Goal: Information Seeking & Learning: Learn about a topic

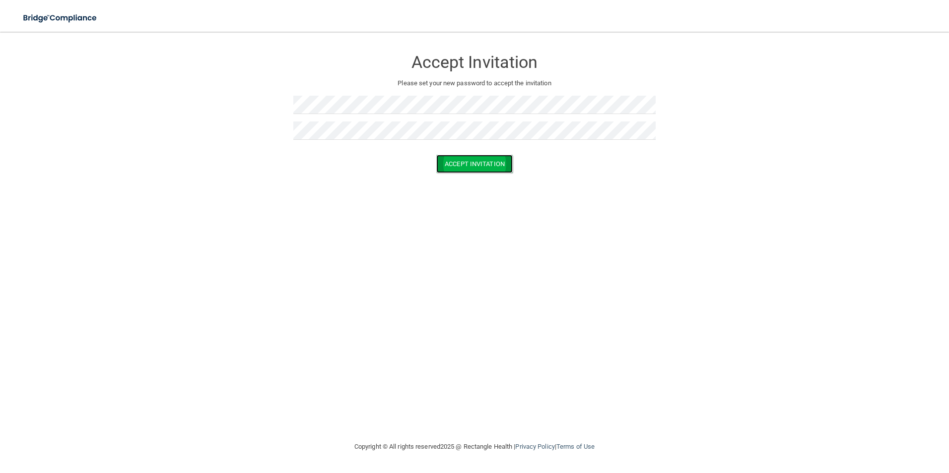
click at [459, 159] on button "Accept Invitation" at bounding box center [474, 164] width 76 height 18
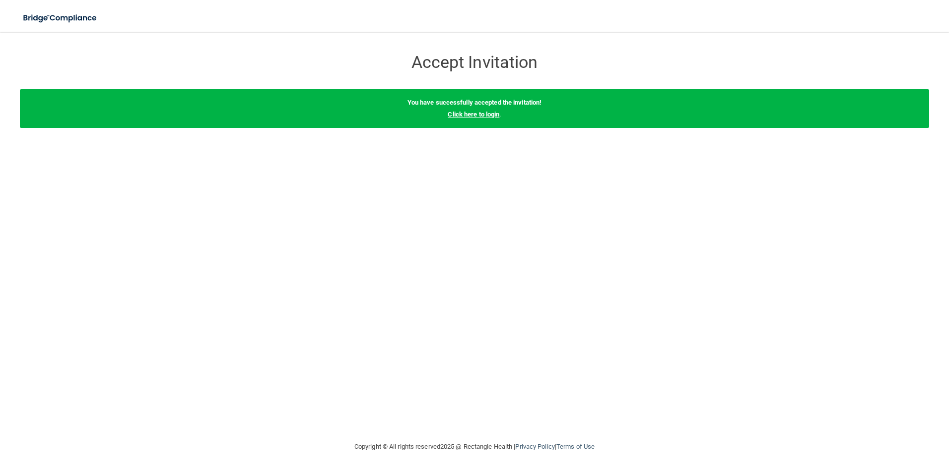
click at [477, 114] on link "Click here to login" at bounding box center [474, 114] width 52 height 7
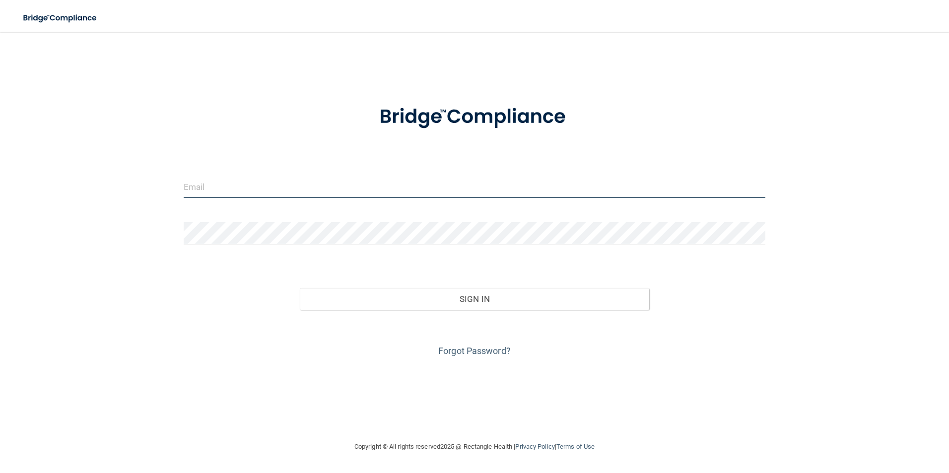
type input "[EMAIL_ADDRESS][DOMAIN_NAME]"
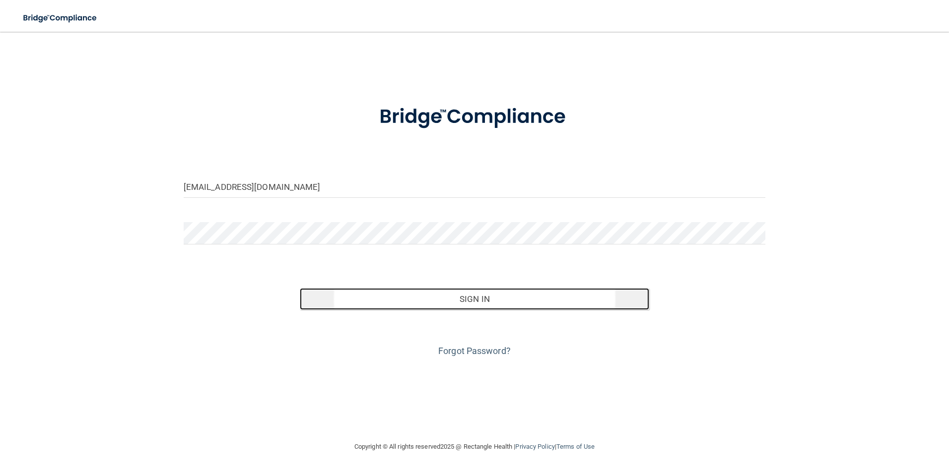
click at [463, 304] on button "Sign In" at bounding box center [474, 299] width 349 height 22
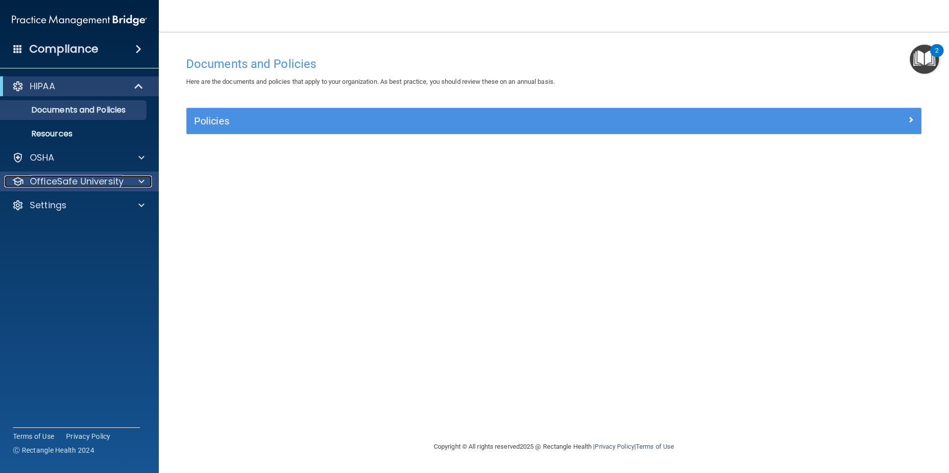
click at [87, 184] on p "OfficeSafe University" at bounding box center [77, 182] width 94 height 12
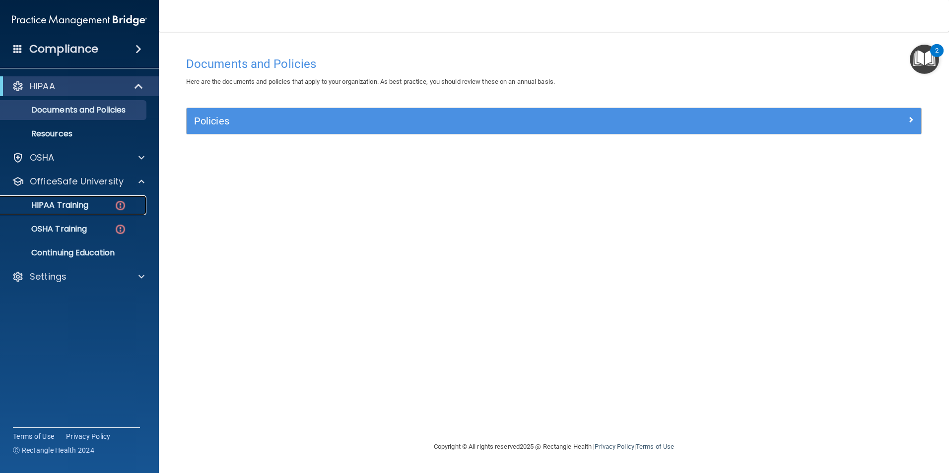
click at [56, 205] on p "HIPAA Training" at bounding box center [47, 205] width 82 height 10
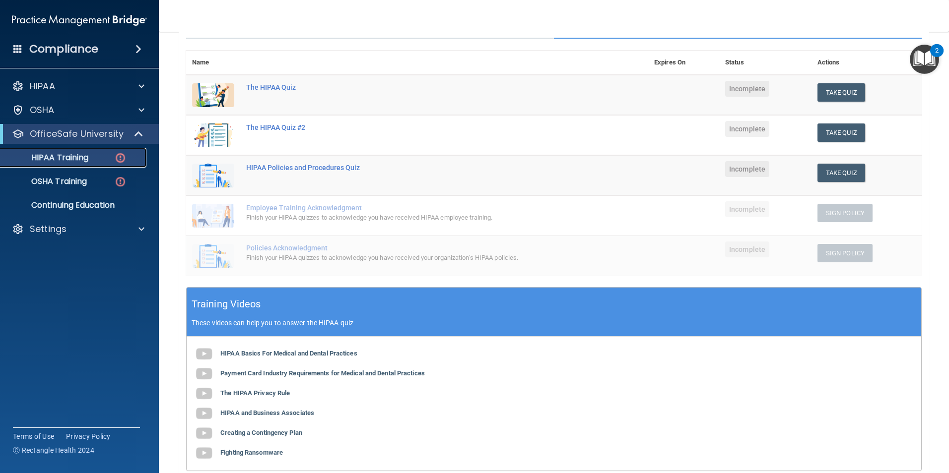
scroll to position [99, 0]
click at [273, 90] on div "The HIPAA Quiz" at bounding box center [422, 88] width 352 height 8
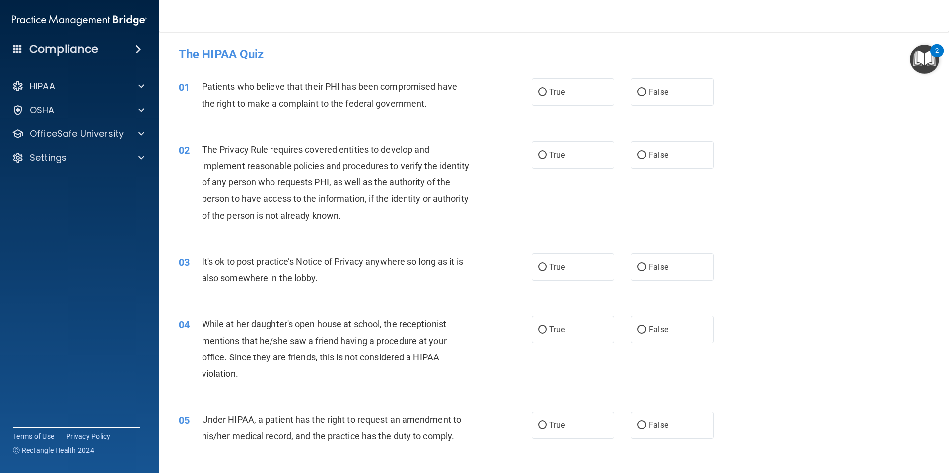
drag, startPoint x: 543, startPoint y: 96, endPoint x: 458, endPoint y: 130, distance: 91.7
click at [542, 96] on input "True" at bounding box center [542, 92] width 9 height 7
radio input "true"
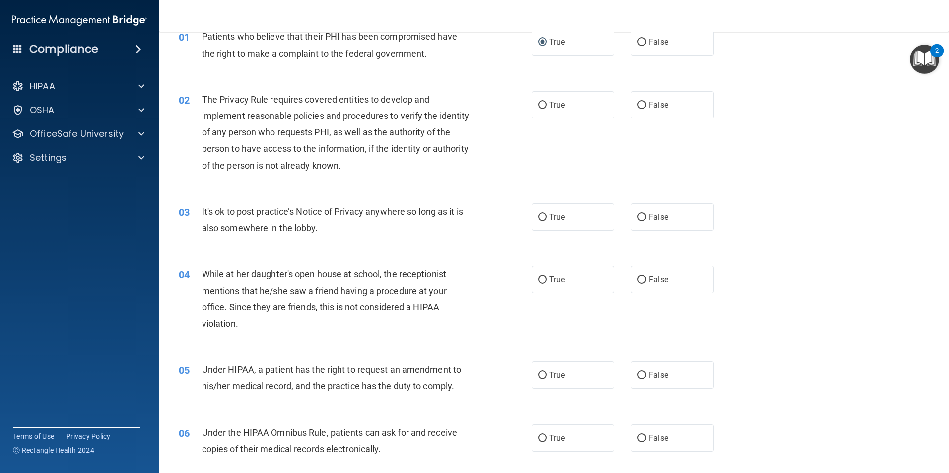
scroll to position [99, 0]
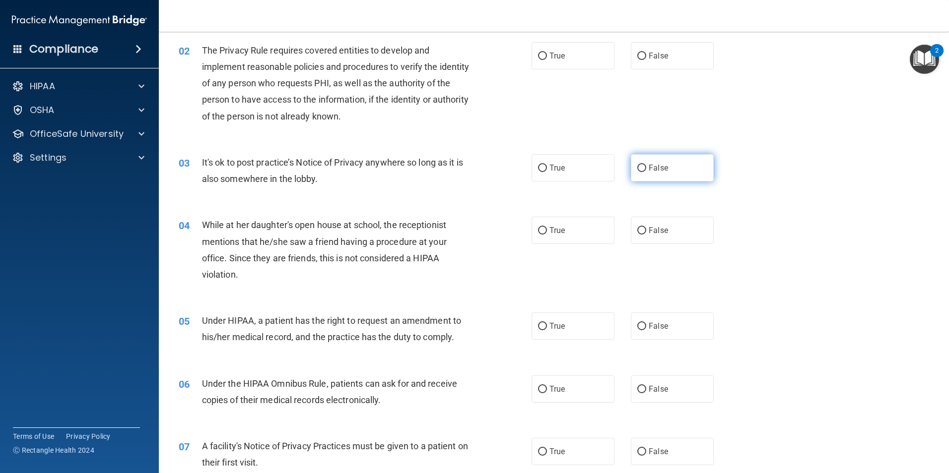
click at [643, 170] on label "False" at bounding box center [672, 167] width 83 height 27
click at [643, 170] on input "False" at bounding box center [641, 168] width 9 height 7
radio input "true"
drag, startPoint x: 545, startPoint y: 56, endPoint x: 484, endPoint y: 113, distance: 83.6
click at [545, 56] on label "True" at bounding box center [572, 55] width 83 height 27
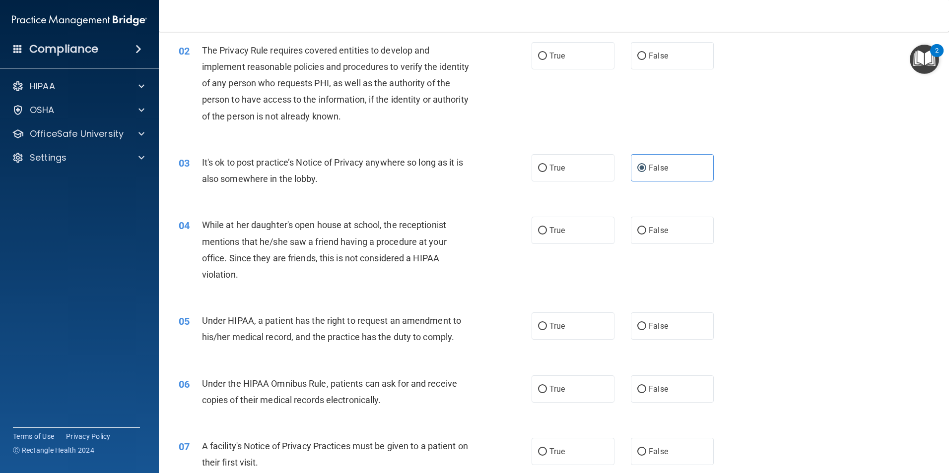
click at [545, 56] on input "True" at bounding box center [542, 56] width 9 height 7
radio input "true"
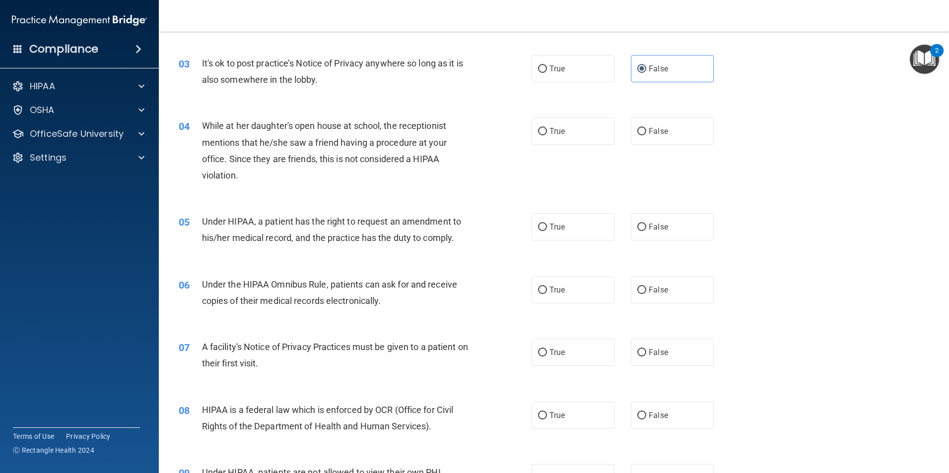
scroll to position [248, 0]
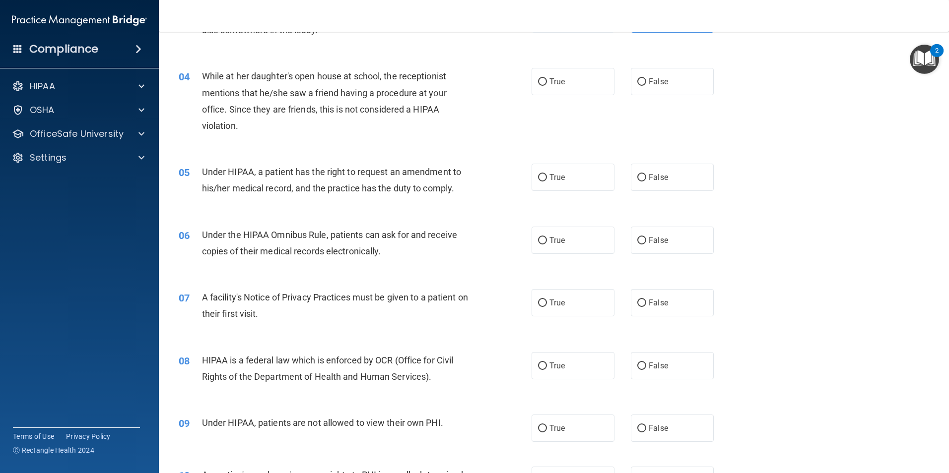
drag, startPoint x: 550, startPoint y: 84, endPoint x: 515, endPoint y: 101, distance: 38.6
click at [549, 84] on span "True" at bounding box center [556, 81] width 15 height 9
click at [547, 84] on input "True" at bounding box center [542, 81] width 9 height 7
radio input "true"
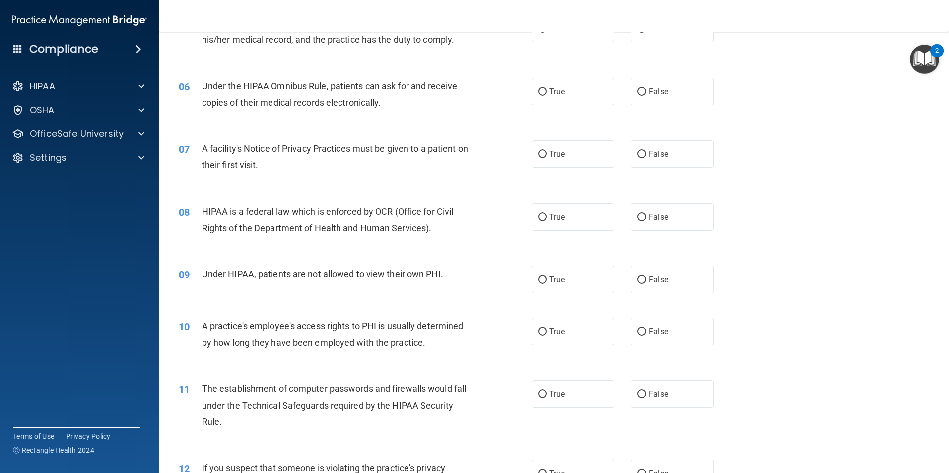
scroll to position [347, 0]
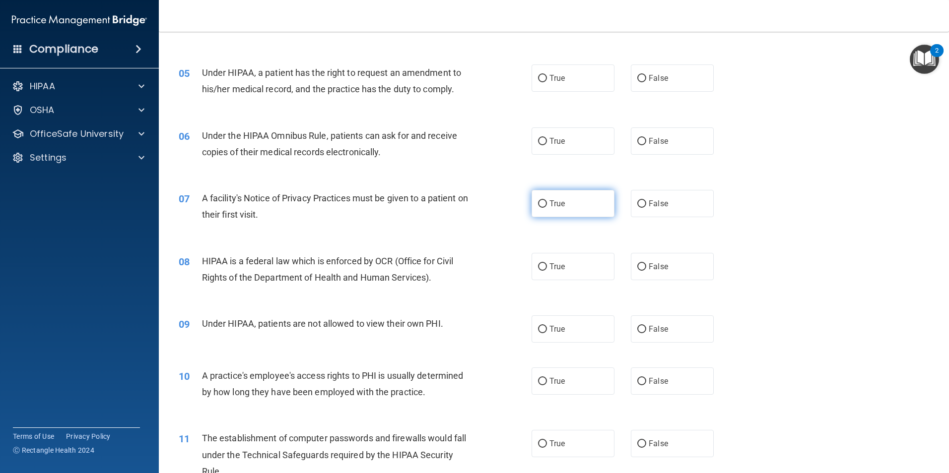
click at [541, 207] on input "True" at bounding box center [542, 203] width 9 height 7
radio input "true"
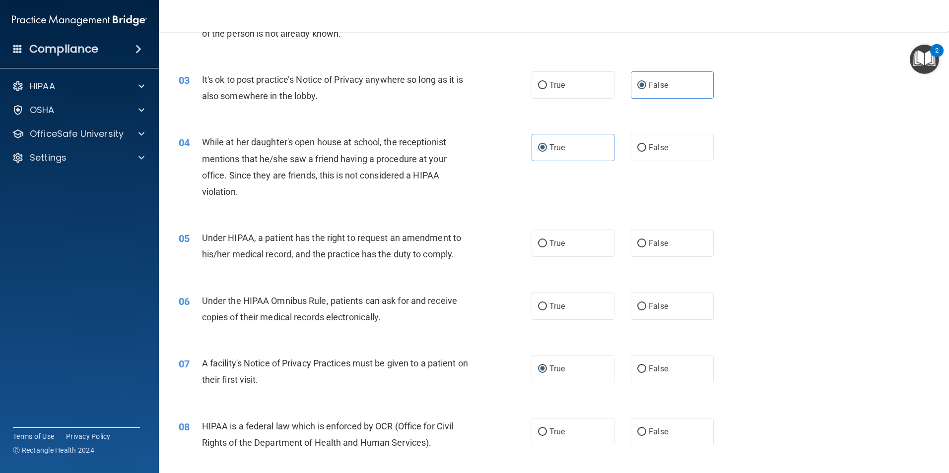
scroll to position [99, 0]
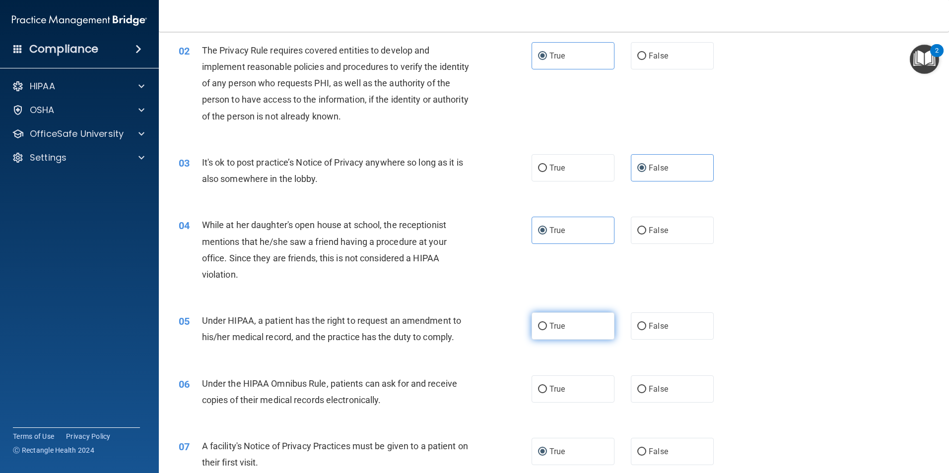
click at [543, 329] on label "True" at bounding box center [572, 326] width 83 height 27
click at [543, 329] on input "True" at bounding box center [542, 326] width 9 height 7
radio input "true"
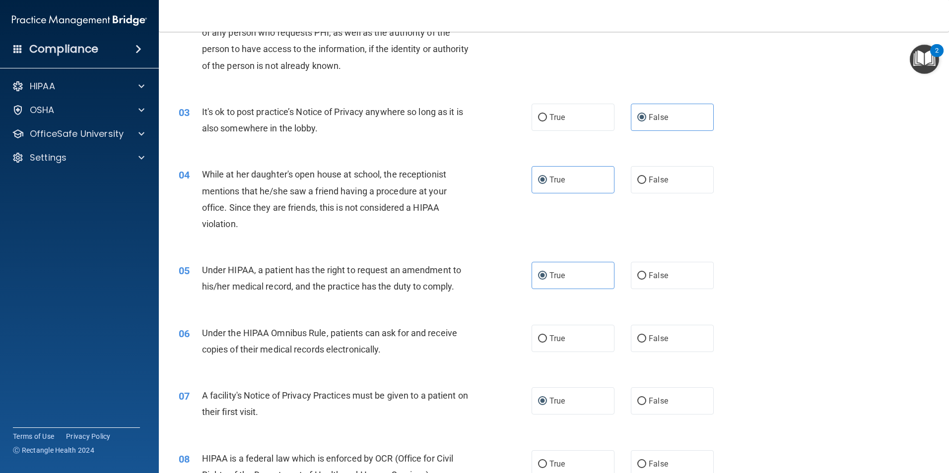
scroll to position [198, 0]
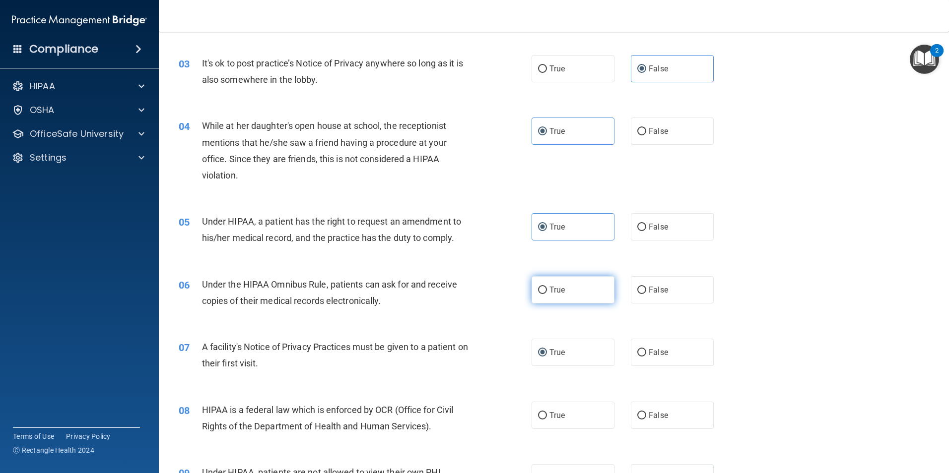
click at [542, 292] on input "True" at bounding box center [542, 290] width 9 height 7
radio input "true"
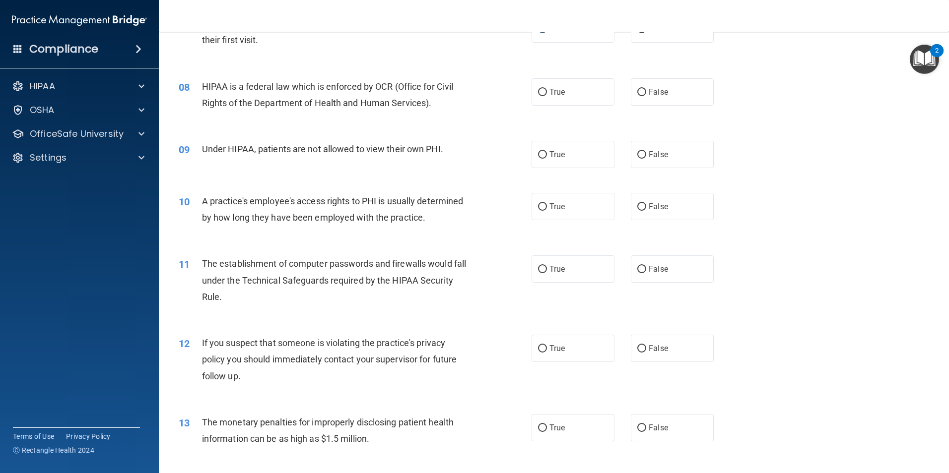
scroll to position [546, 0]
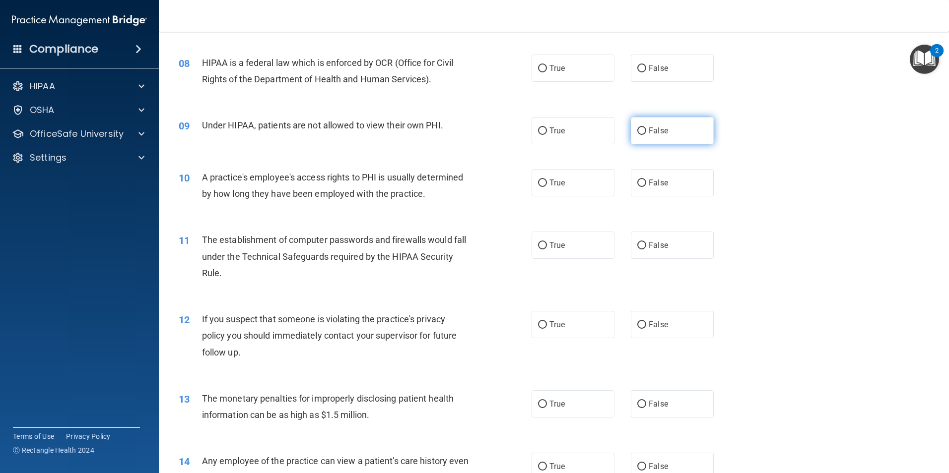
click at [641, 132] on input "False" at bounding box center [641, 131] width 9 height 7
radio input "true"
click at [549, 72] on span "True" at bounding box center [556, 68] width 15 height 9
click at [547, 72] on input "True" at bounding box center [542, 68] width 9 height 7
radio input "true"
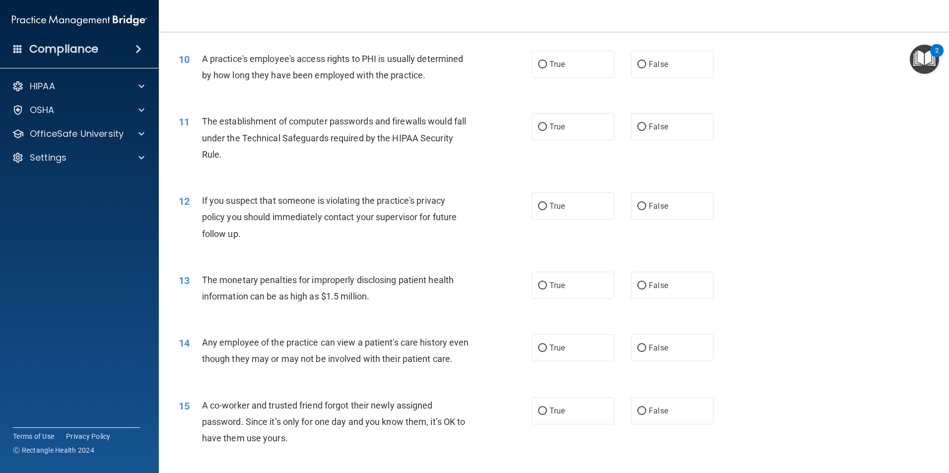
scroll to position [659, 0]
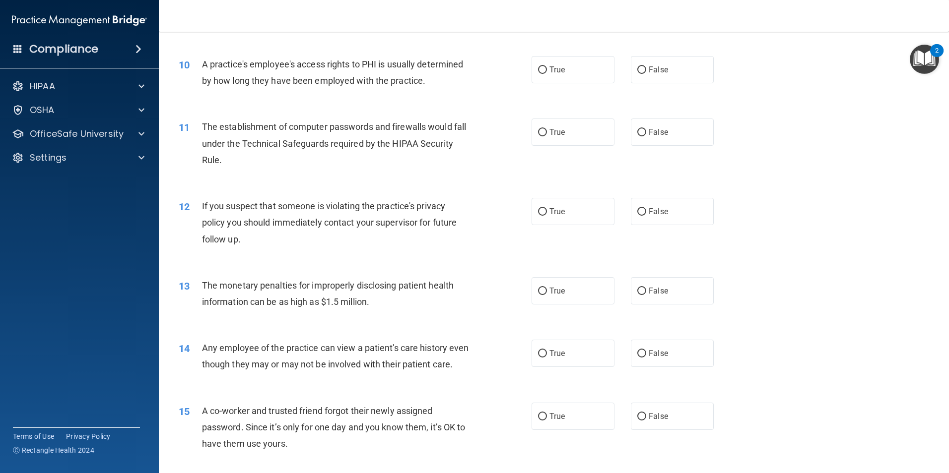
click at [481, 141] on div "11 The establishment of computer passwords and firewalls would fall under the T…" at bounding box center [355, 146] width 383 height 55
click at [652, 73] on span "False" at bounding box center [658, 69] width 19 height 9
click at [646, 73] on input "False" at bounding box center [641, 69] width 9 height 7
radio input "true"
click at [540, 136] on input "True" at bounding box center [542, 132] width 9 height 7
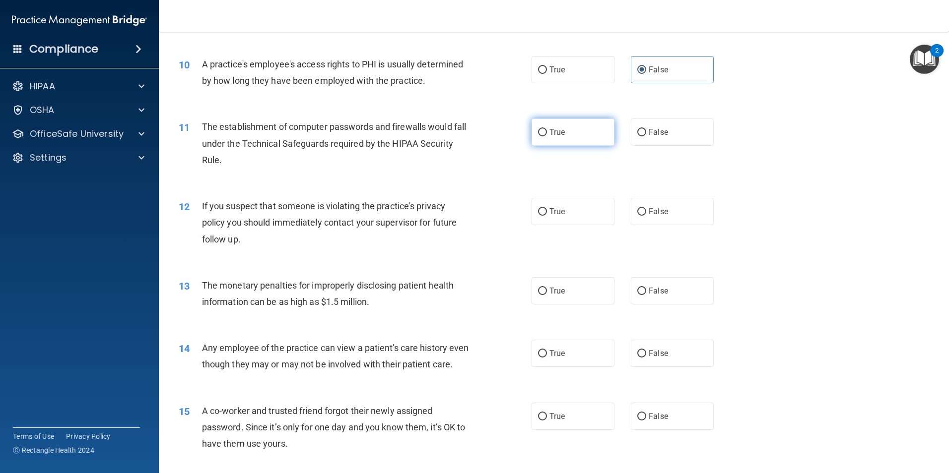
radio input "true"
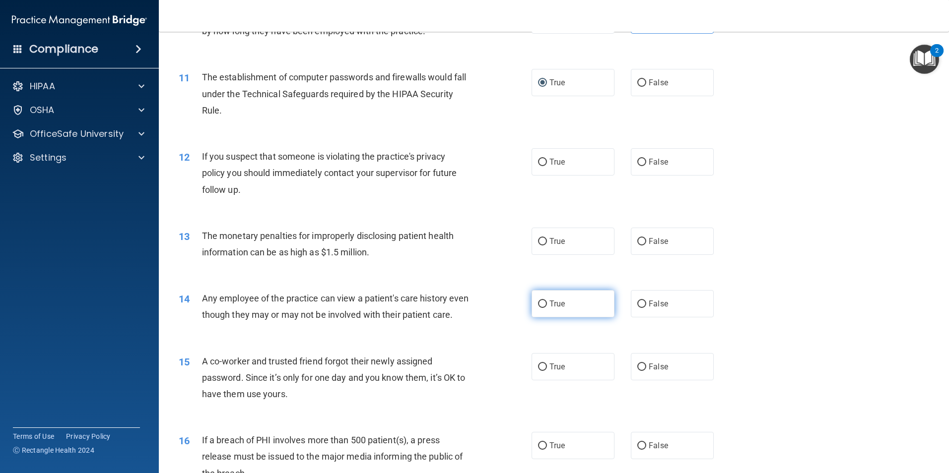
scroll to position [758, 0]
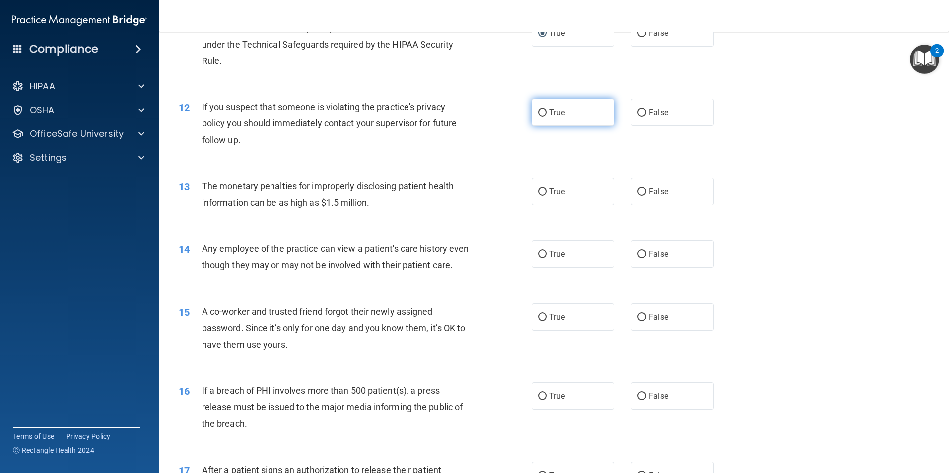
click at [542, 110] on input "True" at bounding box center [542, 112] width 9 height 7
radio input "true"
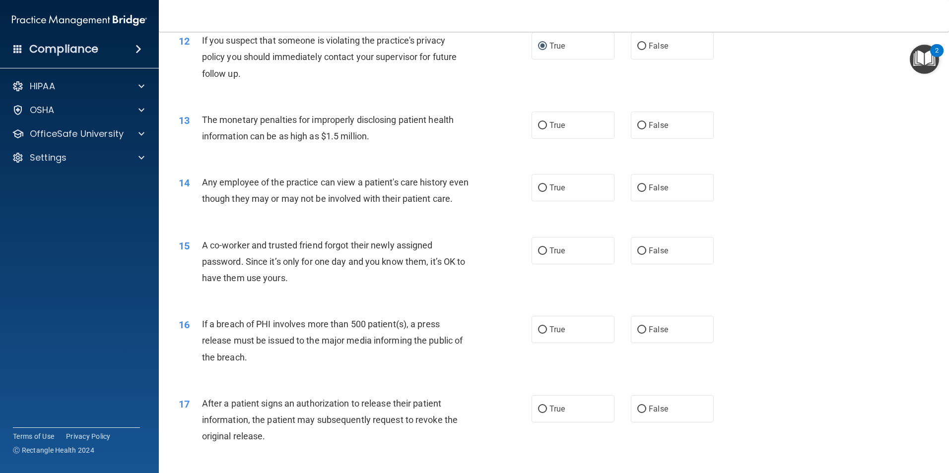
scroll to position [857, 0]
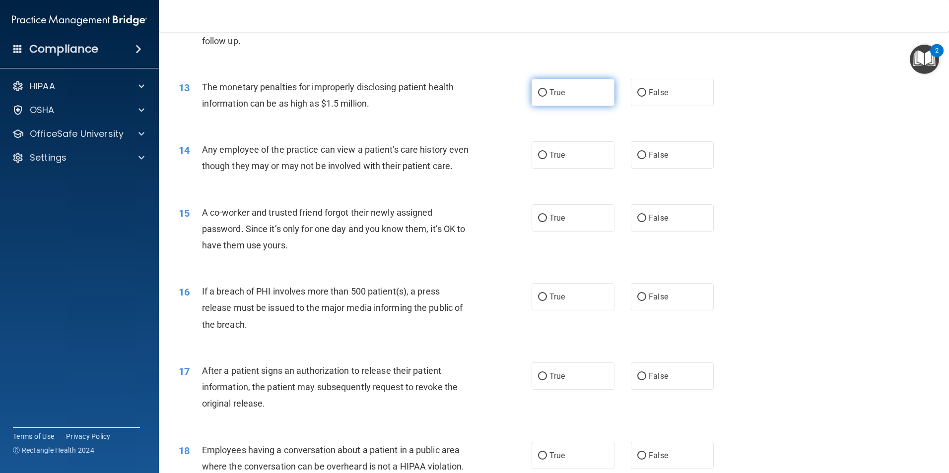
click at [550, 98] on label "True" at bounding box center [572, 92] width 83 height 27
click at [547, 97] on input "True" at bounding box center [542, 92] width 9 height 7
radio input "true"
click at [657, 154] on span "False" at bounding box center [658, 154] width 19 height 9
click at [646, 154] on input "False" at bounding box center [641, 155] width 9 height 7
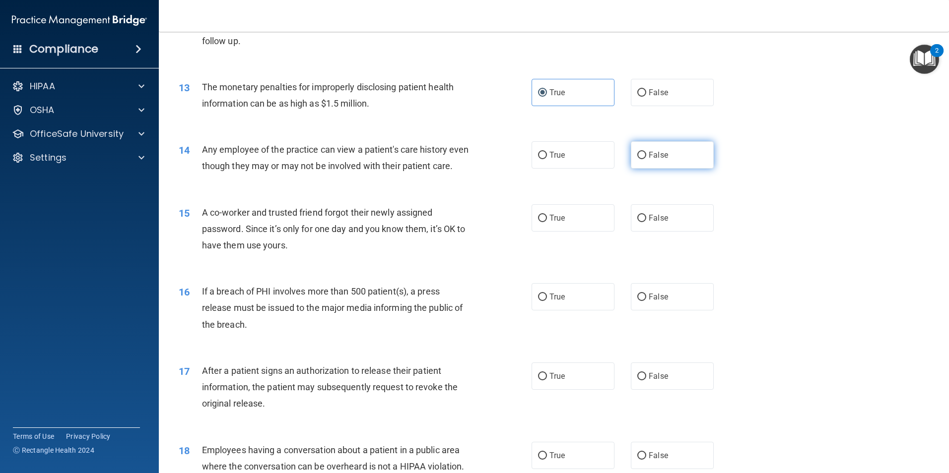
radio input "true"
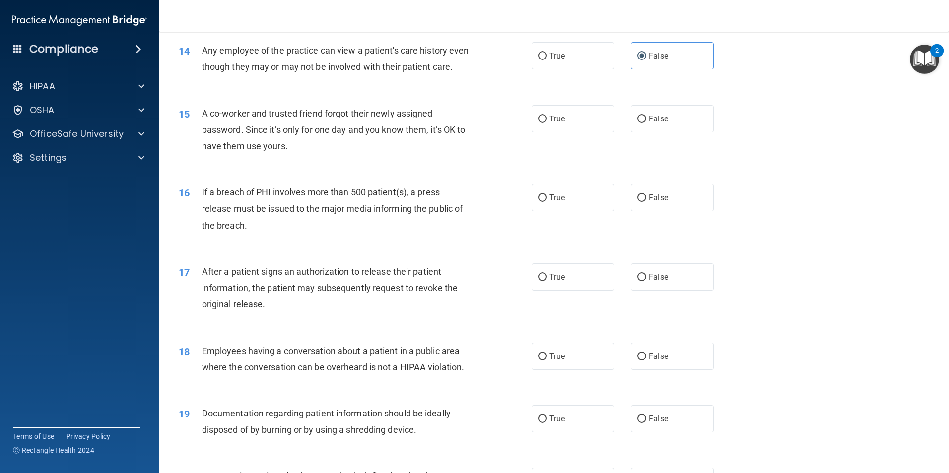
scroll to position [1006, 0]
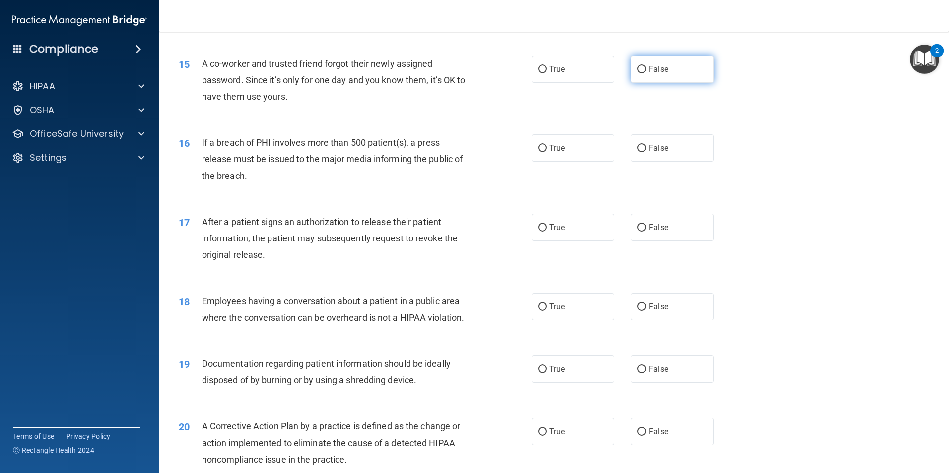
click at [631, 82] on label "False" at bounding box center [672, 69] width 83 height 27
click at [637, 73] on input "False" at bounding box center [641, 69] width 9 height 7
radio input "true"
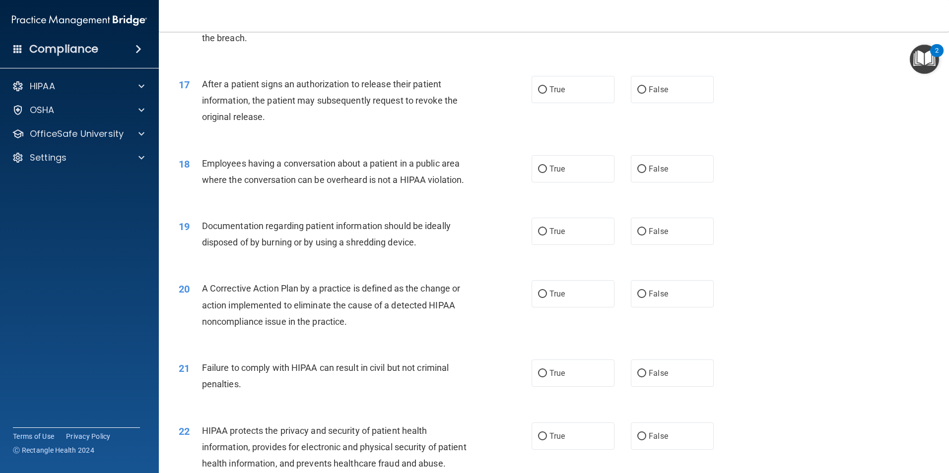
scroll to position [1152, 0]
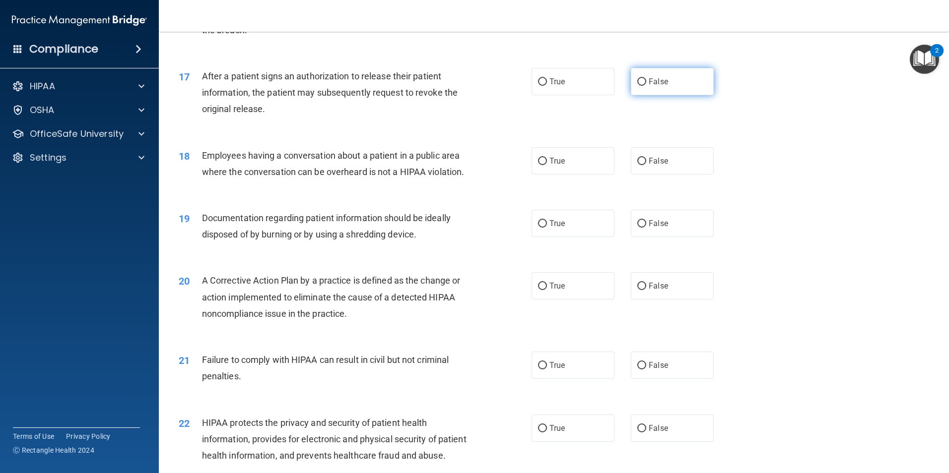
click at [658, 86] on span "False" at bounding box center [658, 81] width 19 height 9
click at [646, 86] on input "False" at bounding box center [641, 81] width 9 height 7
radio input "true"
click at [543, 175] on label "True" at bounding box center [572, 160] width 83 height 27
click at [543, 165] on input "True" at bounding box center [542, 161] width 9 height 7
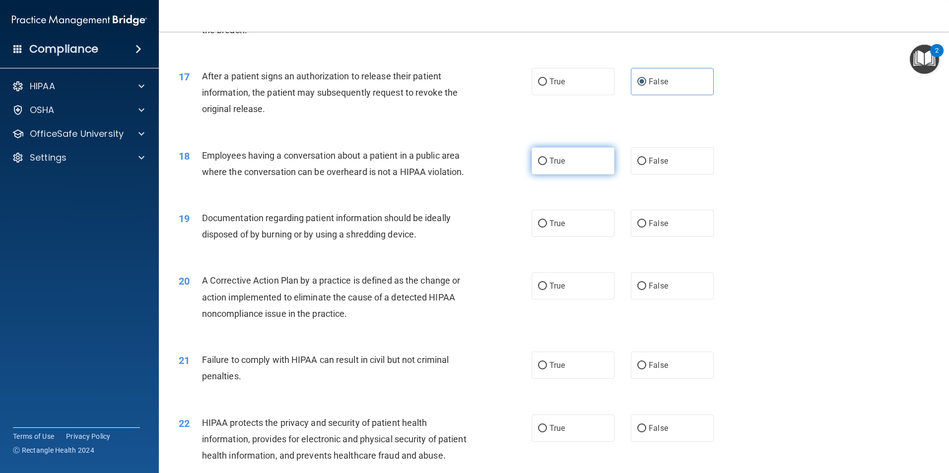
radio input "true"
click at [538, 228] on input "True" at bounding box center [542, 223] width 9 height 7
radio input "true"
drag, startPoint x: 548, startPoint y: 302, endPoint x: 463, endPoint y: 276, distance: 88.4
click at [549, 291] on span "True" at bounding box center [556, 285] width 15 height 9
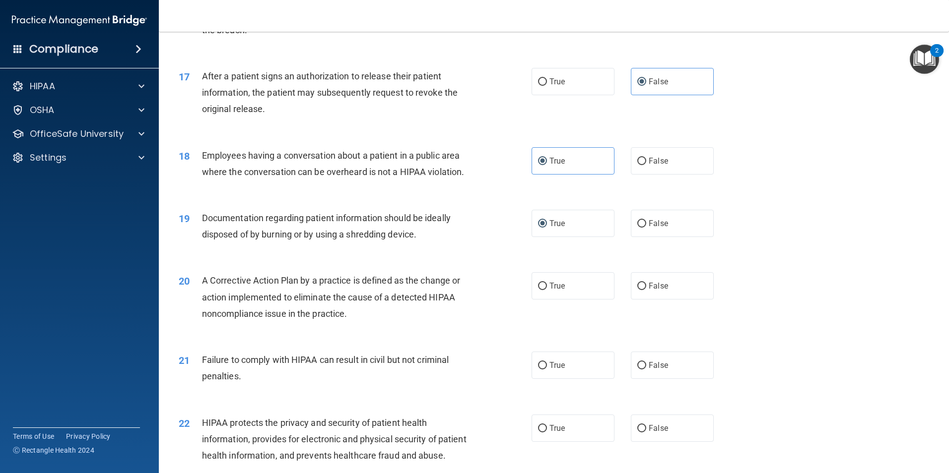
click at [547, 290] on input "True" at bounding box center [542, 286] width 9 height 7
radio input "true"
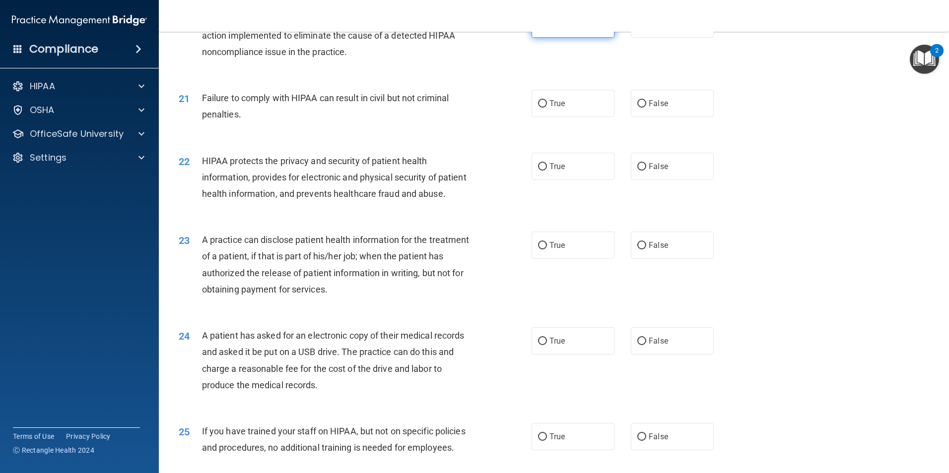
scroll to position [1450, 0]
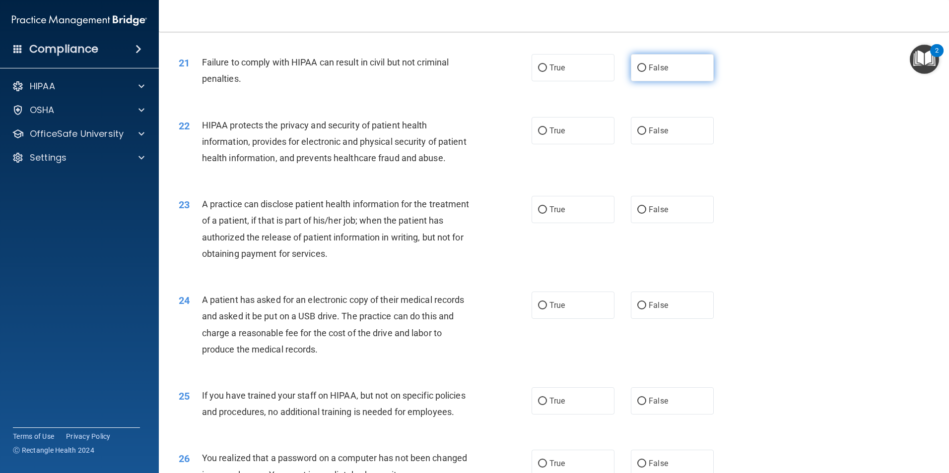
click at [670, 81] on label "False" at bounding box center [672, 67] width 83 height 27
click at [646, 72] on input "False" at bounding box center [641, 68] width 9 height 7
radio input "true"
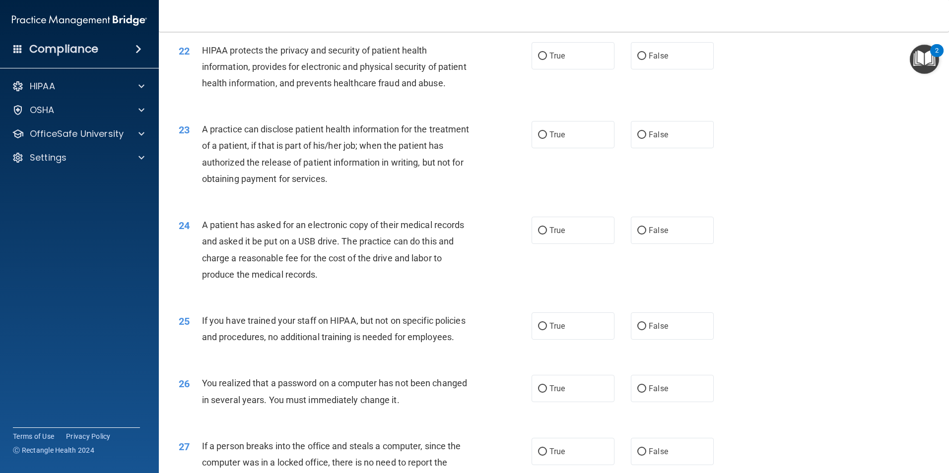
scroll to position [1549, 0]
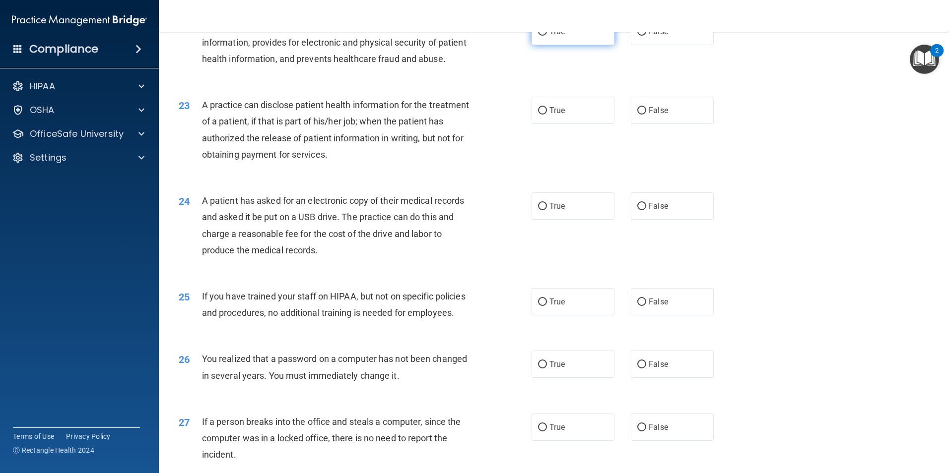
click at [543, 36] on input "True" at bounding box center [542, 31] width 9 height 7
radio input "true"
click at [639, 115] on input "False" at bounding box center [641, 110] width 9 height 7
radio input "true"
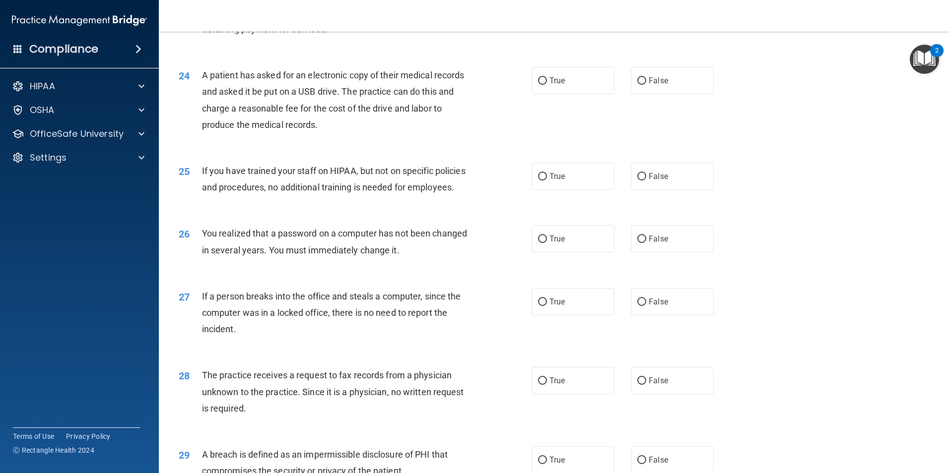
scroll to position [1698, 0]
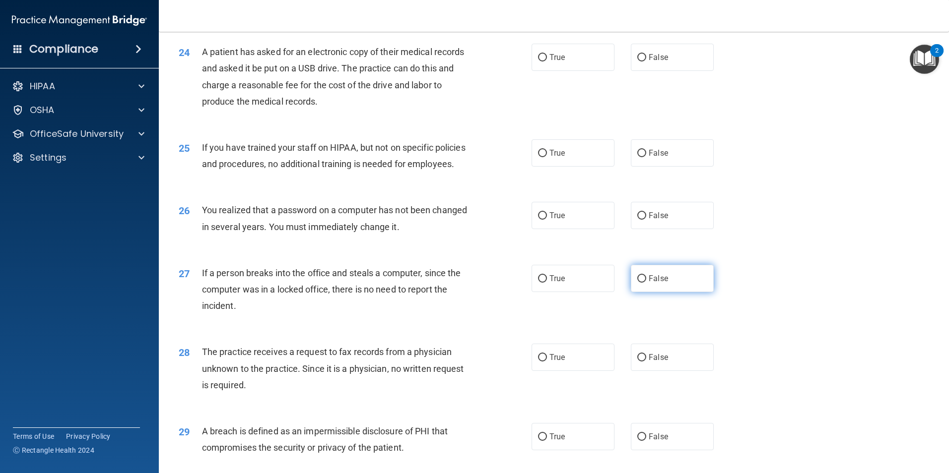
click at [643, 292] on label "False" at bounding box center [672, 278] width 83 height 27
click at [643, 283] on input "False" at bounding box center [641, 278] width 9 height 7
radio input "true"
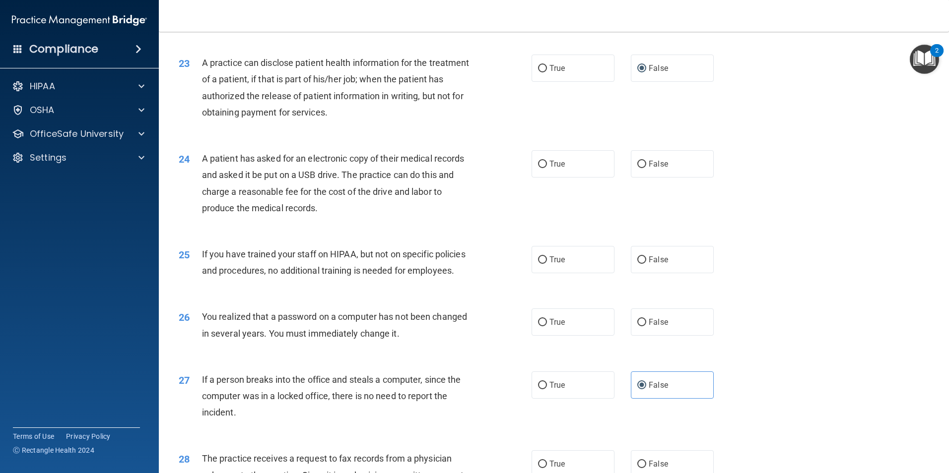
scroll to position [1549, 0]
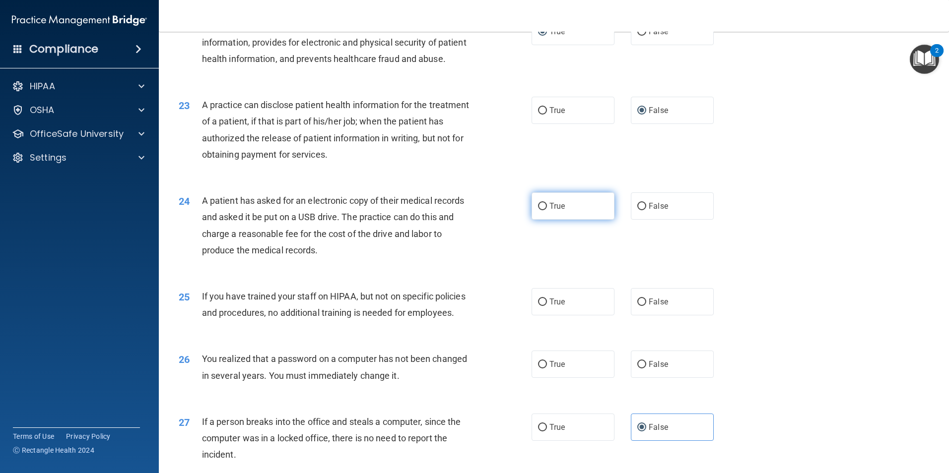
click at [538, 210] on input "True" at bounding box center [542, 206] width 9 height 7
radio input "true"
click at [540, 306] on input "True" at bounding box center [542, 302] width 9 height 7
radio input "true"
click at [549, 369] on span "True" at bounding box center [556, 364] width 15 height 9
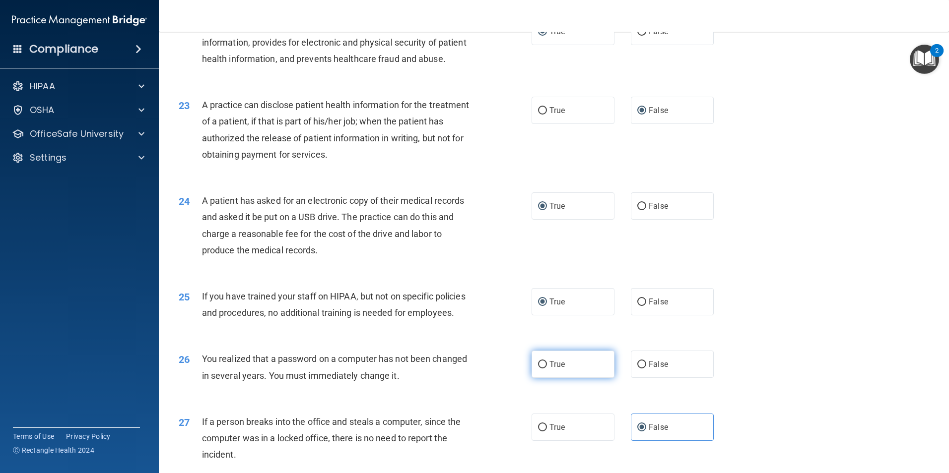
click at [547, 369] on input "True" at bounding box center [542, 364] width 9 height 7
radio input "true"
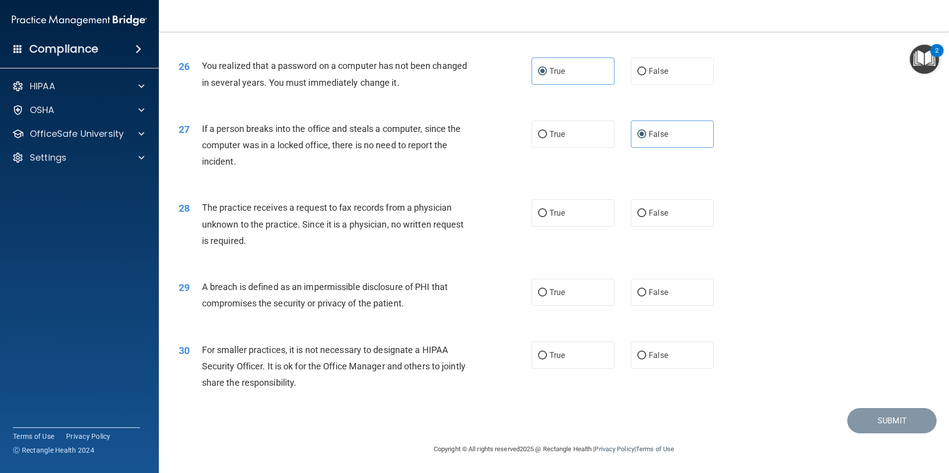
scroll to position [1891, 0]
click at [654, 214] on span "False" at bounding box center [658, 212] width 19 height 9
click at [646, 214] on input "False" at bounding box center [641, 213] width 9 height 7
radio input "true"
click at [578, 295] on label "True" at bounding box center [572, 292] width 83 height 27
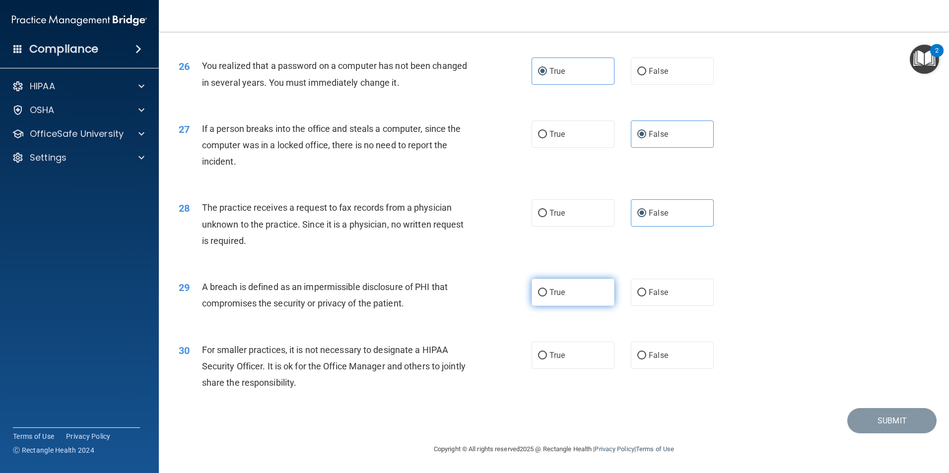
click at [547, 295] on input "True" at bounding box center [542, 292] width 9 height 7
radio input "true"
click at [549, 357] on span "True" at bounding box center [556, 355] width 15 height 9
click at [547, 357] on input "True" at bounding box center [542, 355] width 9 height 7
radio input "true"
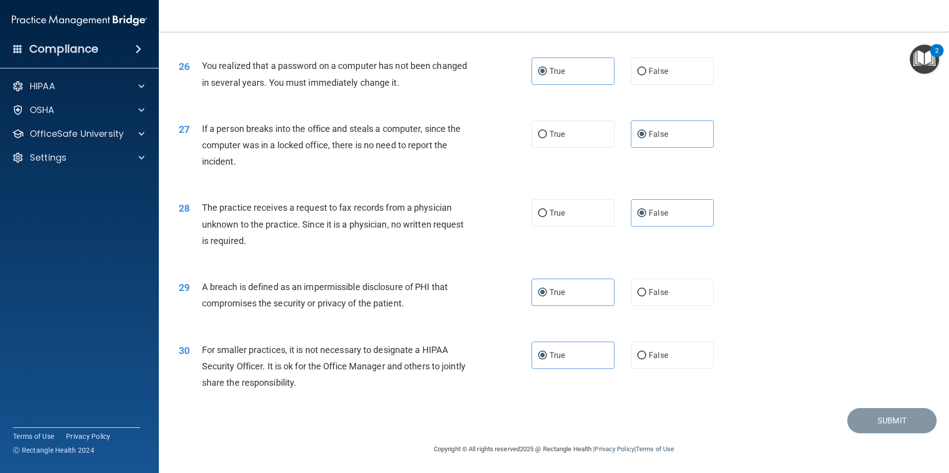
click at [887, 434] on footer "Copyright © All rights reserved 2025 @ Rectangle Health | Privacy Policy | Term…" at bounding box center [554, 449] width 750 height 30
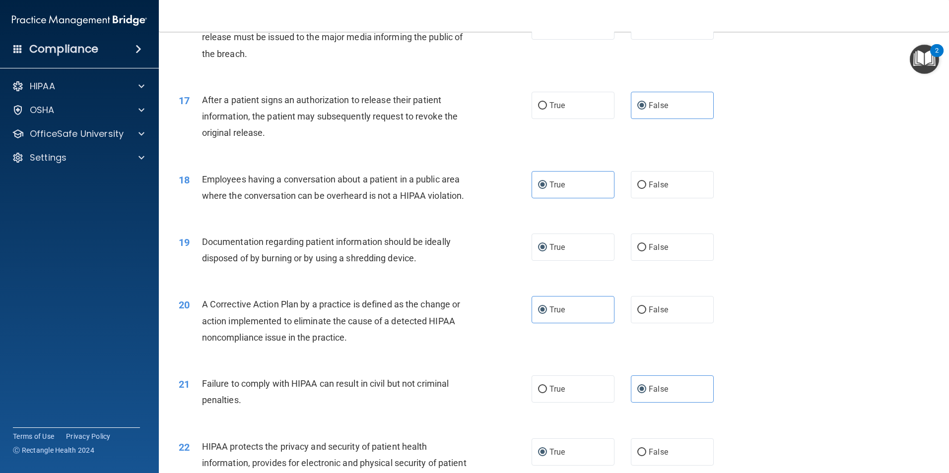
scroll to position [1048, 0]
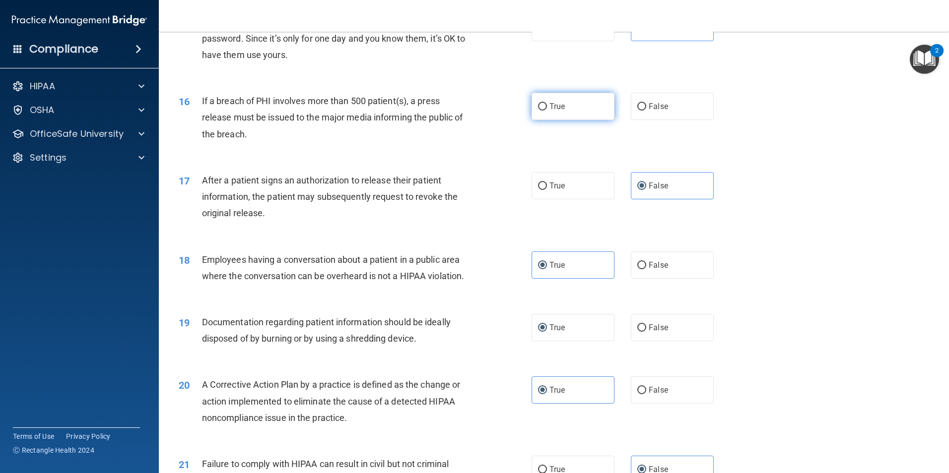
click at [539, 111] on input "True" at bounding box center [542, 106] width 9 height 7
radio input "true"
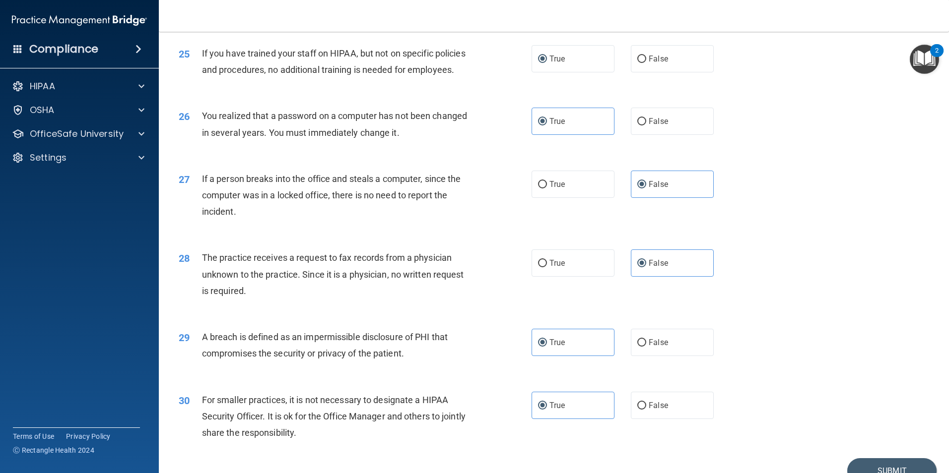
scroll to position [1891, 0]
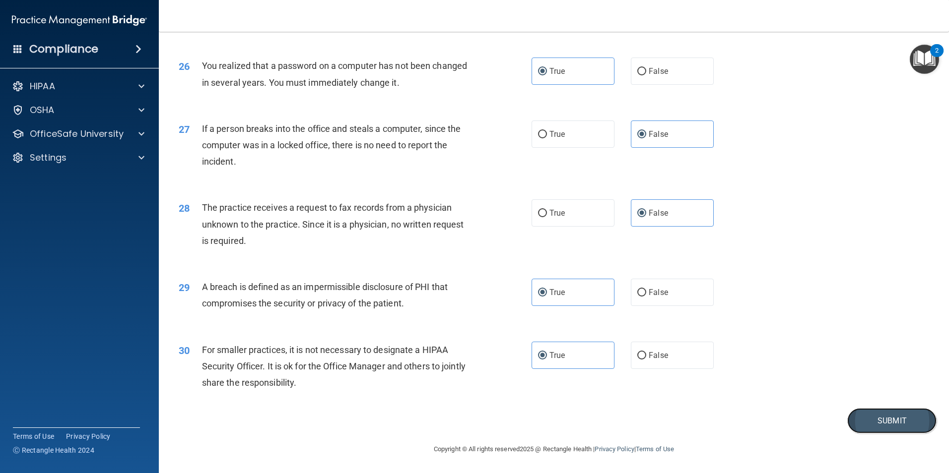
click at [874, 423] on button "Submit" at bounding box center [891, 420] width 89 height 25
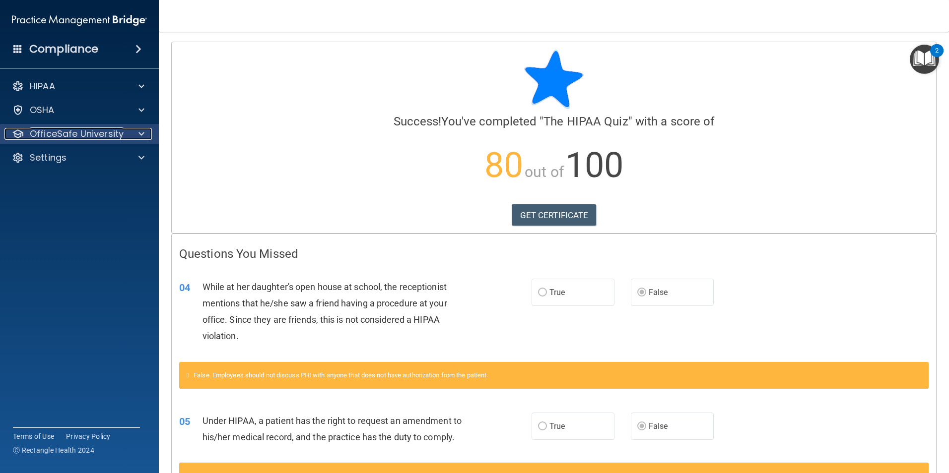
click at [52, 132] on p "OfficeSafe University" at bounding box center [77, 134] width 94 height 12
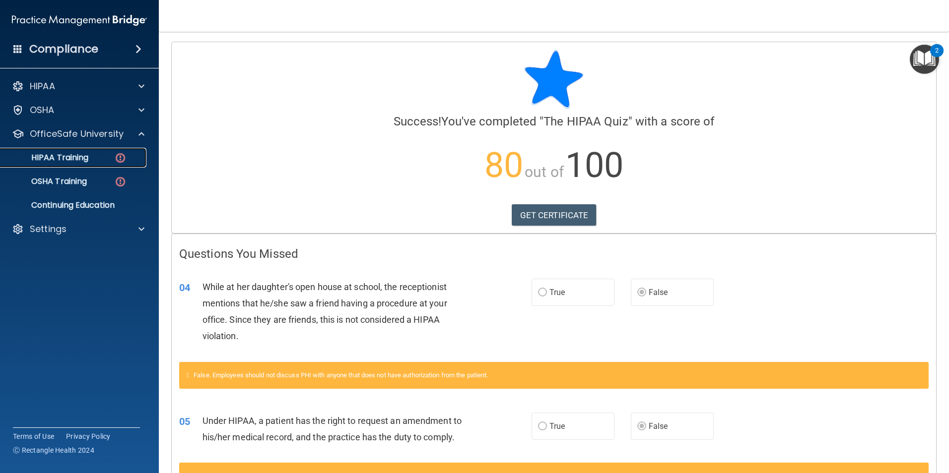
click at [56, 153] on p "HIPAA Training" at bounding box center [47, 158] width 82 height 10
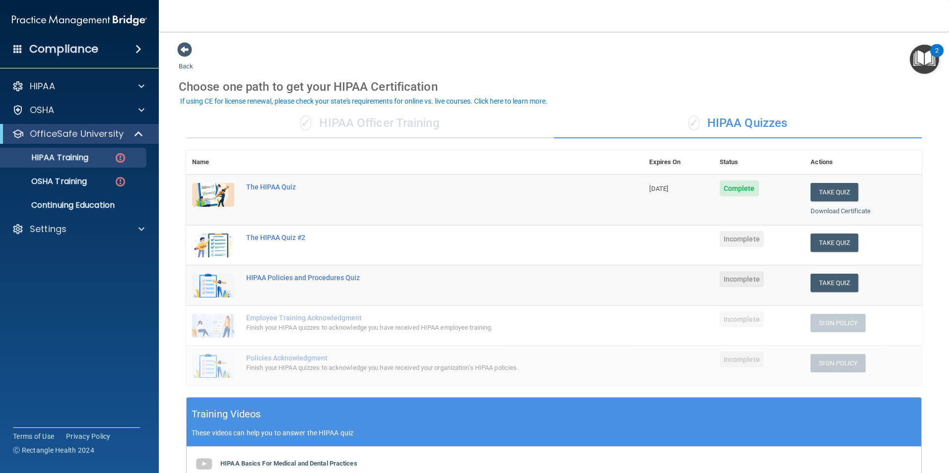
click at [277, 242] on td "The HIPAA Quiz #2" at bounding box center [441, 245] width 403 height 40
click at [278, 234] on div "The HIPAA Quiz #2" at bounding box center [419, 238] width 347 height 8
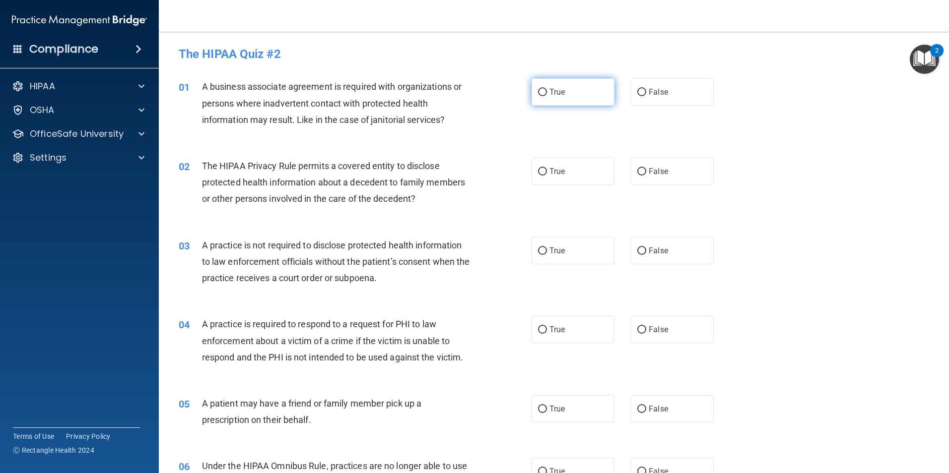
click at [540, 95] on input "True" at bounding box center [542, 92] width 9 height 7
radio input "true"
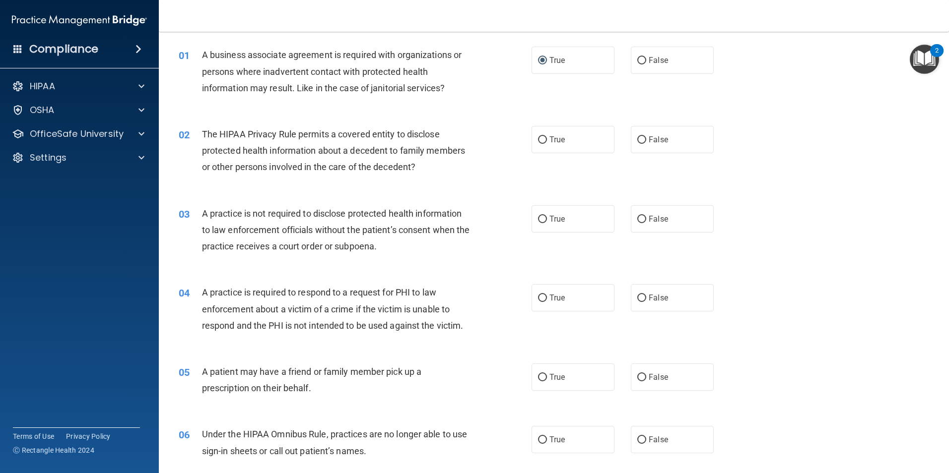
scroll to position [50, 0]
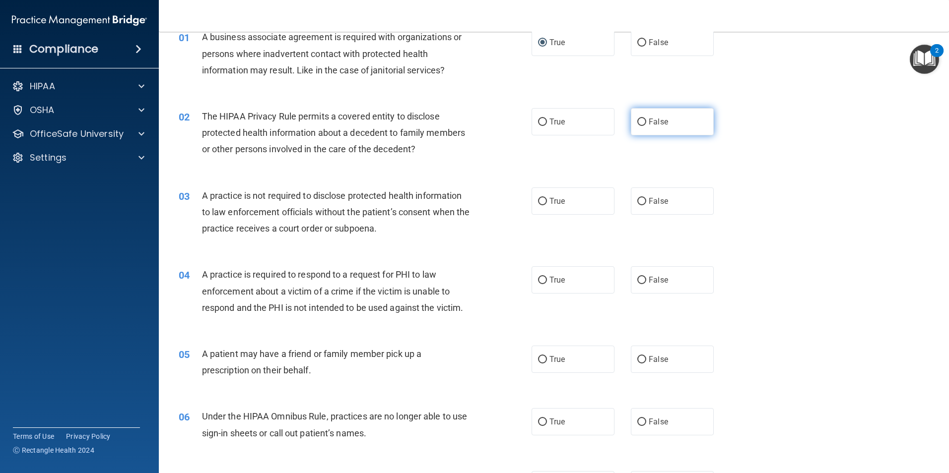
click at [649, 125] on span "False" at bounding box center [658, 121] width 19 height 9
click at [646, 125] on input "False" at bounding box center [641, 122] width 9 height 7
radio input "true"
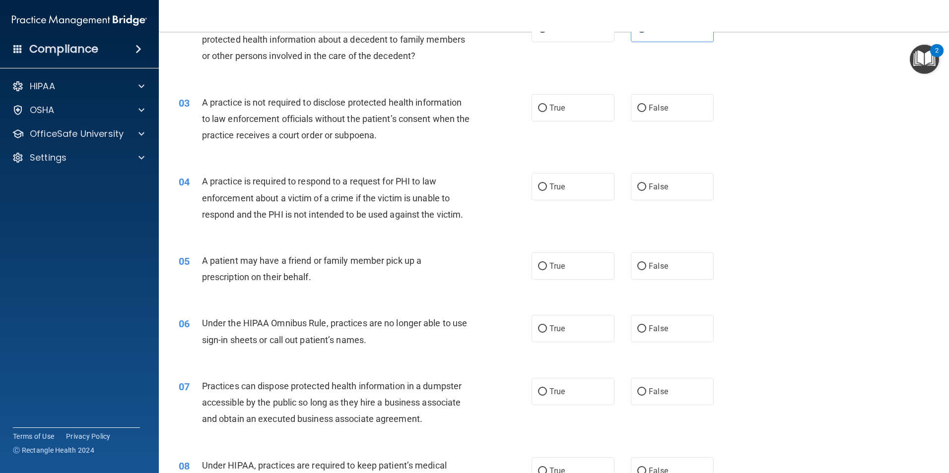
scroll to position [0, 0]
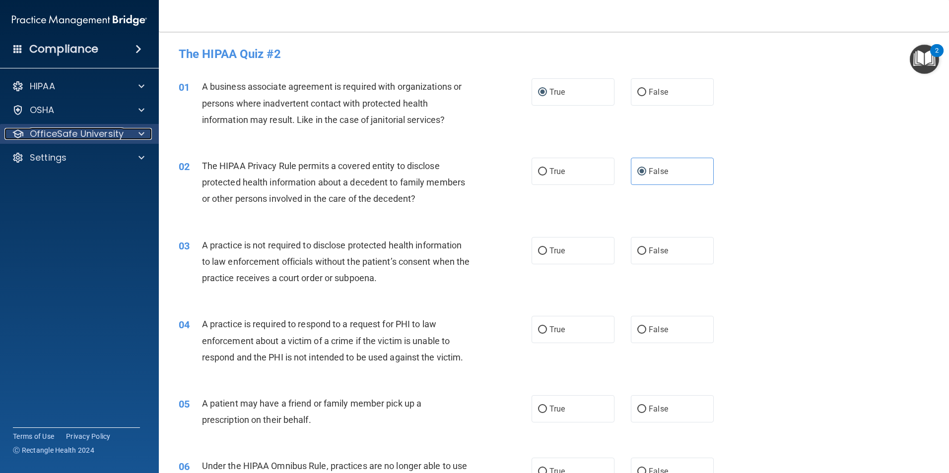
click at [63, 134] on p "OfficeSafe University" at bounding box center [77, 134] width 94 height 12
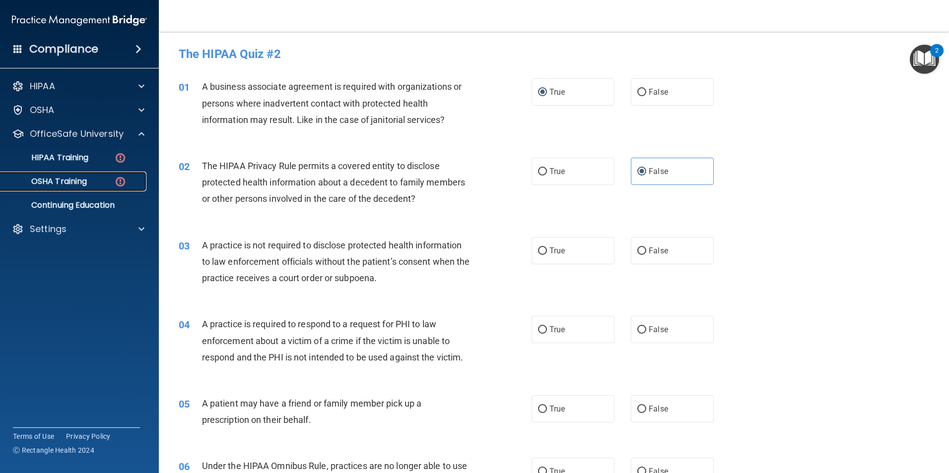
click at [60, 185] on p "OSHA Training" at bounding box center [46, 182] width 80 height 10
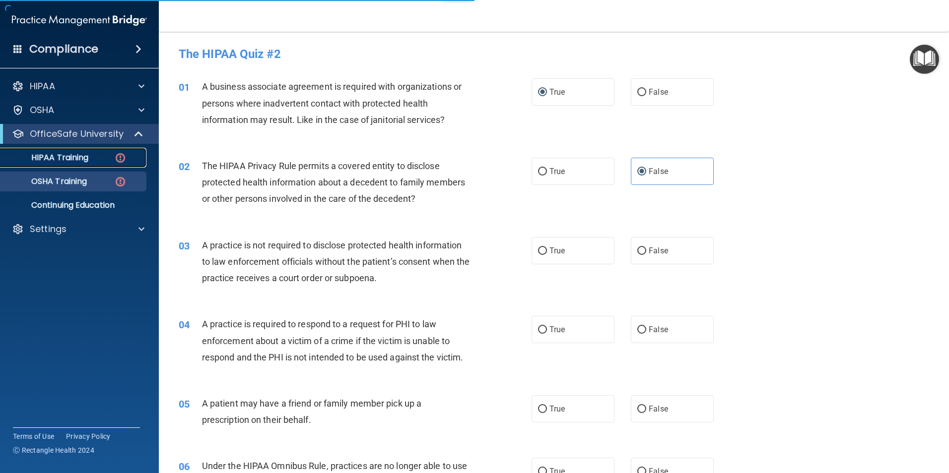
click at [57, 160] on p "HIPAA Training" at bounding box center [47, 158] width 82 height 10
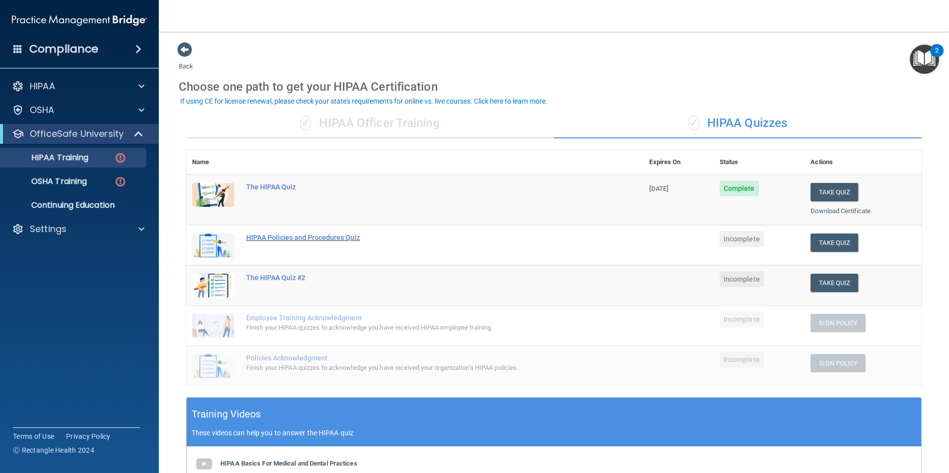
click at [276, 237] on div "HIPAA Policies and Procedures Quiz" at bounding box center [419, 238] width 347 height 8
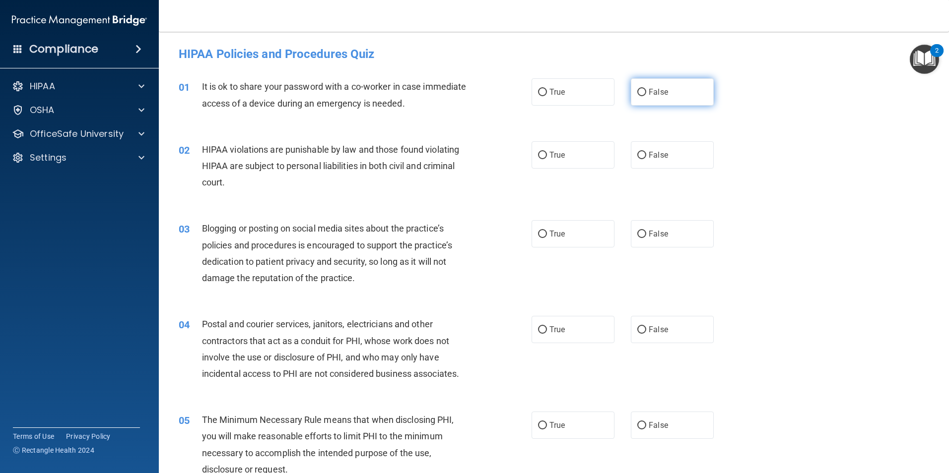
click at [681, 91] on label "False" at bounding box center [672, 91] width 83 height 27
click at [646, 91] on input "False" at bounding box center [641, 92] width 9 height 7
radio input "true"
click at [552, 157] on span "True" at bounding box center [556, 154] width 15 height 9
click at [547, 157] on input "True" at bounding box center [542, 155] width 9 height 7
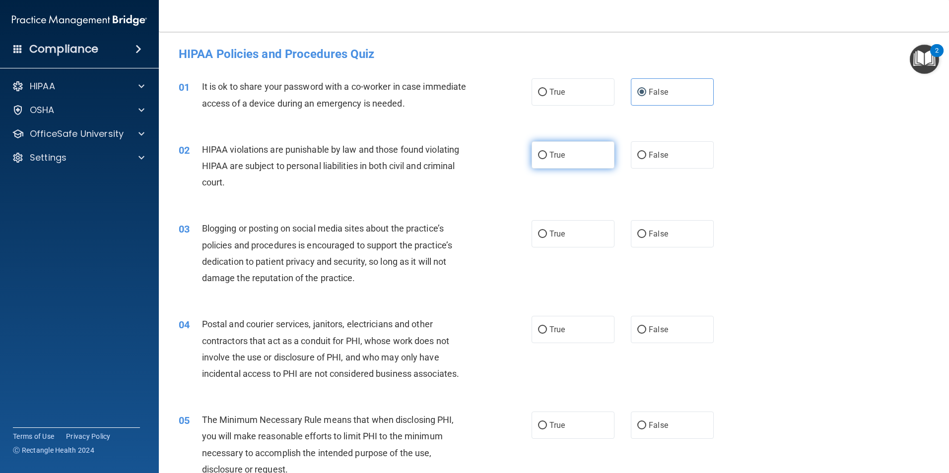
radio input "true"
click at [643, 238] on label "False" at bounding box center [672, 233] width 83 height 27
click at [643, 238] on input "False" at bounding box center [641, 234] width 9 height 7
radio input "true"
click at [552, 329] on span "True" at bounding box center [556, 329] width 15 height 9
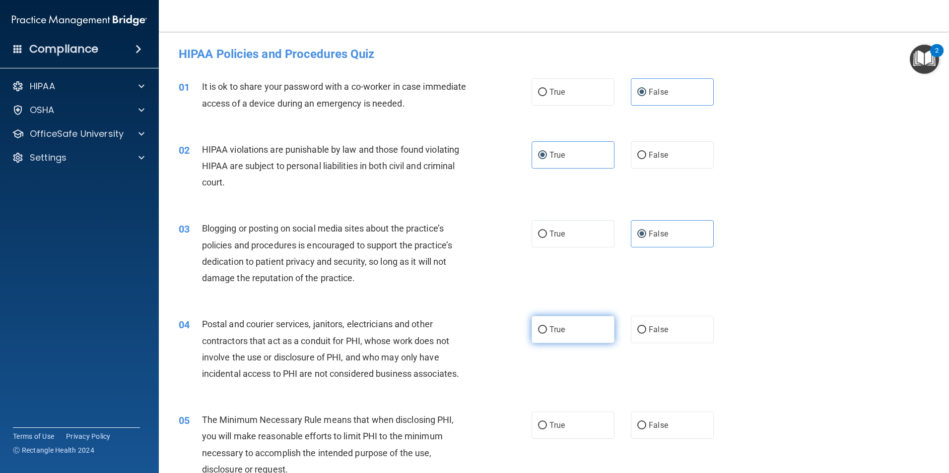
click at [547, 329] on input "True" at bounding box center [542, 329] width 9 height 7
radio input "true"
drag, startPoint x: 550, startPoint y: 420, endPoint x: 545, endPoint y: 415, distance: 7.0
click at [550, 421] on label "True" at bounding box center [572, 425] width 83 height 27
click at [547, 422] on input "True" at bounding box center [542, 425] width 9 height 7
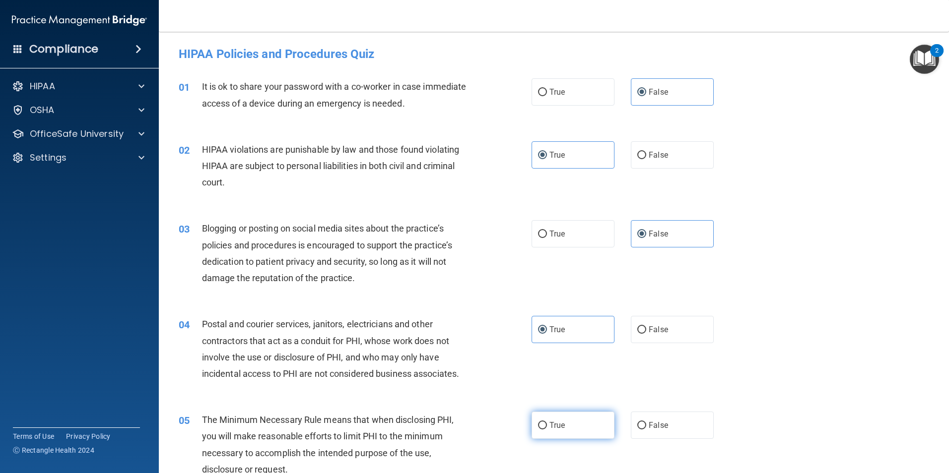
radio input "true"
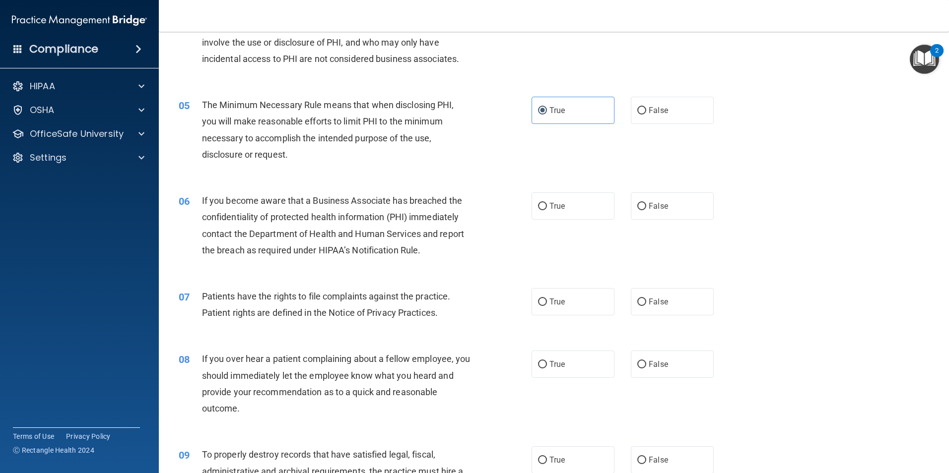
scroll to position [347, 0]
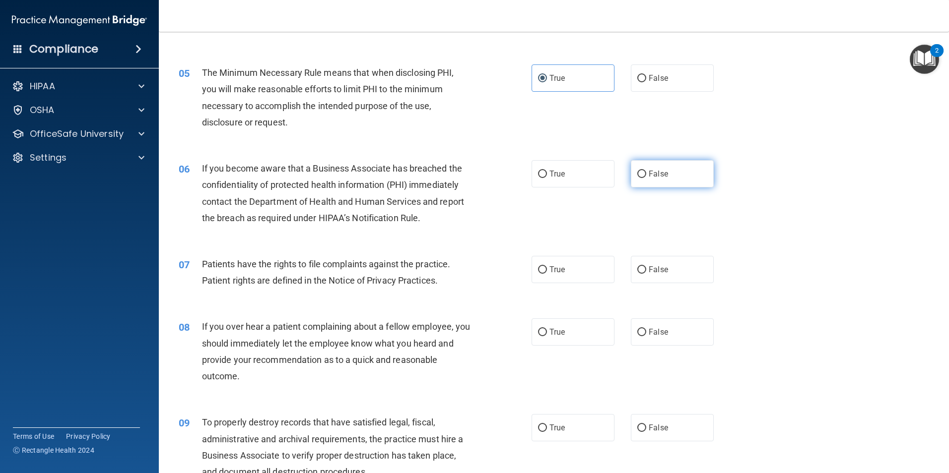
click at [660, 177] on span "False" at bounding box center [658, 173] width 19 height 9
click at [646, 177] on input "False" at bounding box center [641, 174] width 9 height 7
radio input "true"
click at [562, 269] on label "True" at bounding box center [572, 269] width 83 height 27
click at [547, 269] on input "True" at bounding box center [542, 269] width 9 height 7
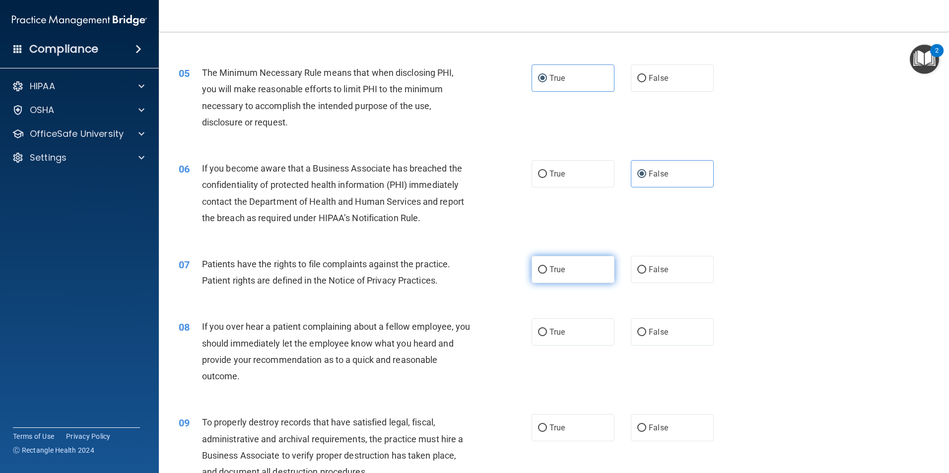
radio input "true"
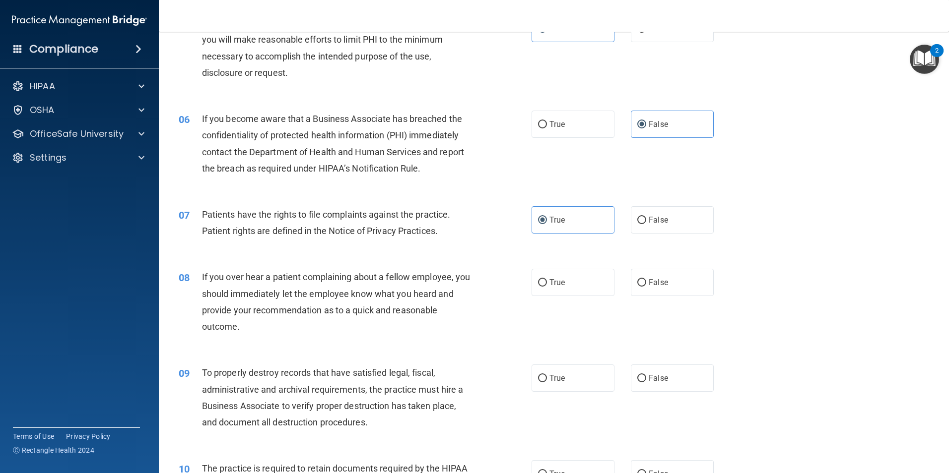
scroll to position [447, 0]
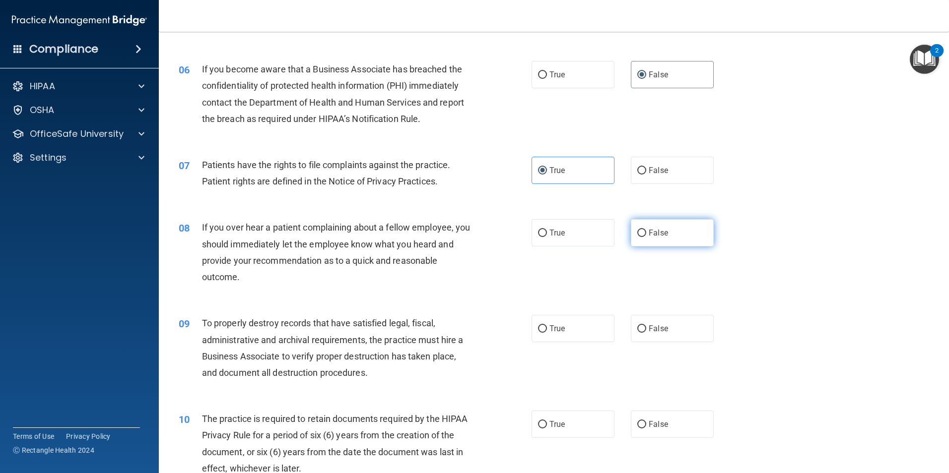
click at [653, 232] on span "False" at bounding box center [658, 232] width 19 height 9
click at [646, 232] on input "False" at bounding box center [641, 233] width 9 height 7
radio input "true"
drag, startPoint x: 671, startPoint y: 336, endPoint x: 656, endPoint y: 325, distance: 18.5
click at [671, 334] on label "False" at bounding box center [672, 328] width 83 height 27
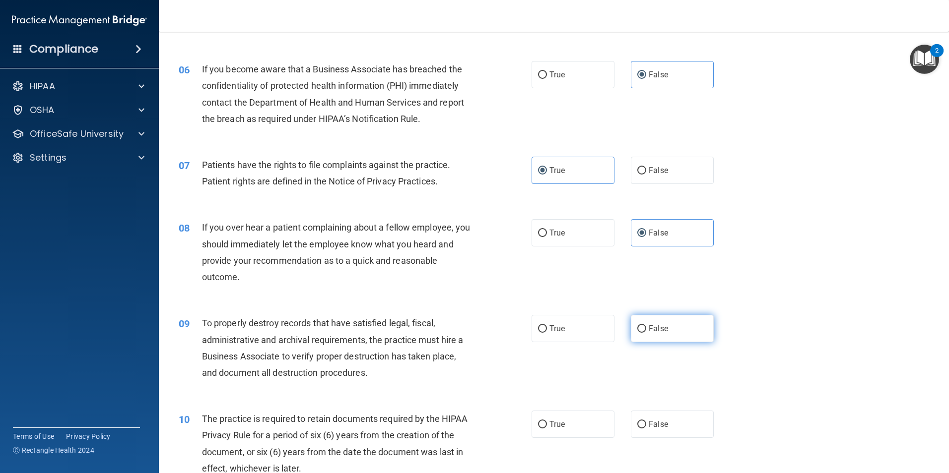
click at [646, 333] on input "False" at bounding box center [641, 329] width 9 height 7
radio input "true"
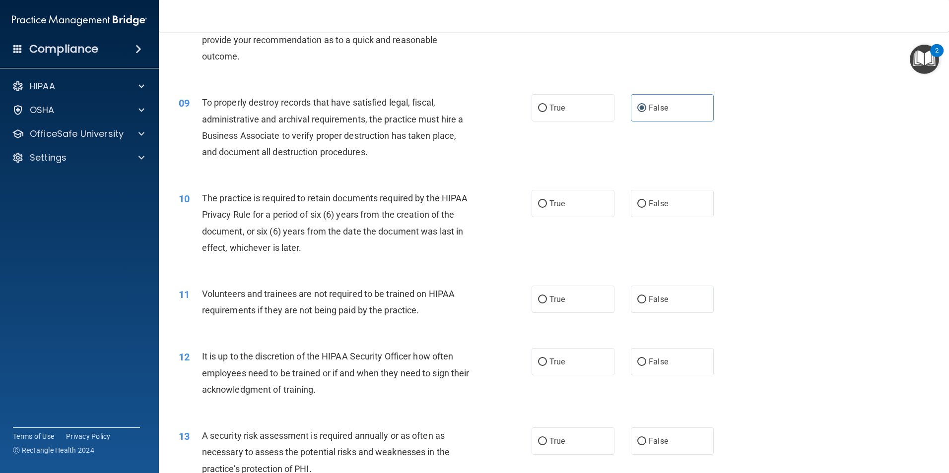
scroll to position [695, 0]
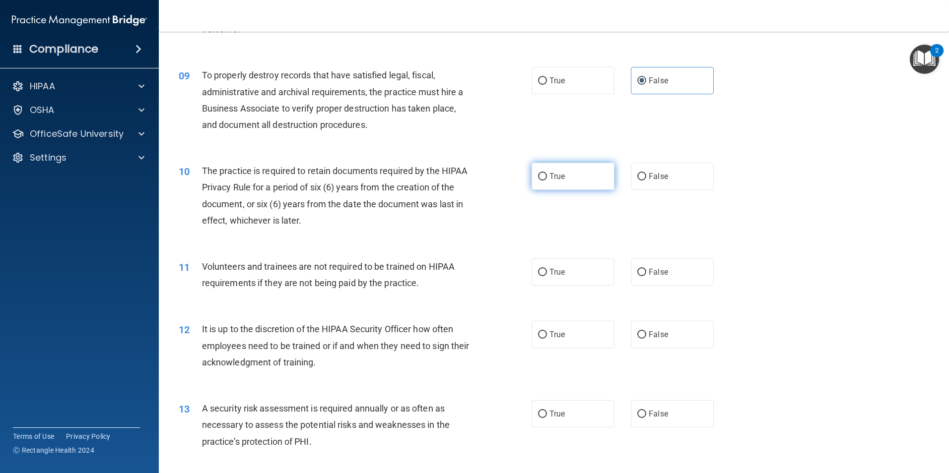
click at [551, 178] on span "True" at bounding box center [556, 176] width 15 height 9
click at [547, 178] on input "True" at bounding box center [542, 176] width 9 height 7
radio input "true"
click at [571, 272] on label "True" at bounding box center [572, 272] width 83 height 27
click at [547, 272] on input "True" at bounding box center [542, 272] width 9 height 7
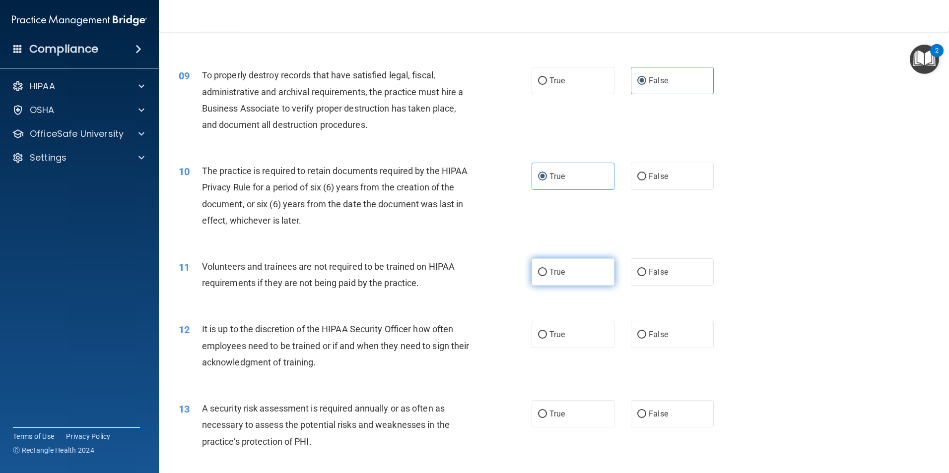
radio input "true"
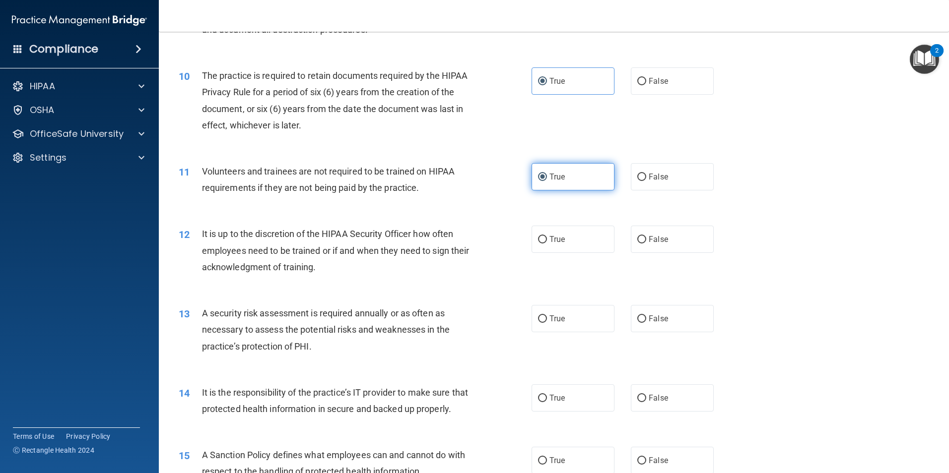
scroll to position [794, 0]
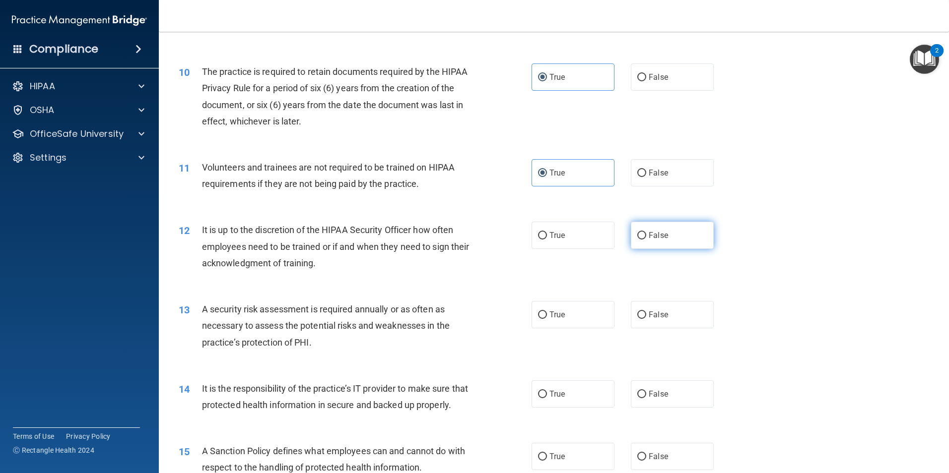
click at [649, 235] on span "False" at bounding box center [658, 235] width 19 height 9
click at [646, 235] on input "False" at bounding box center [641, 235] width 9 height 7
radio input "true"
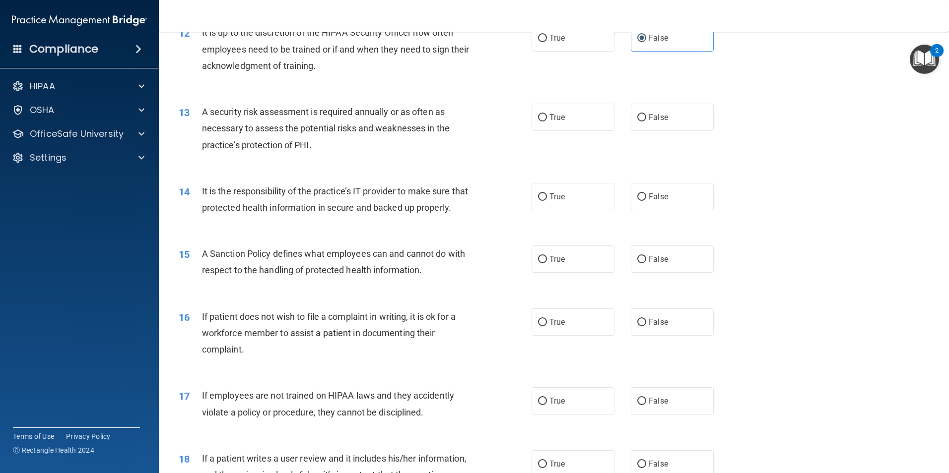
scroll to position [992, 0]
click at [558, 112] on span "True" at bounding box center [556, 116] width 15 height 9
click at [547, 113] on input "True" at bounding box center [542, 116] width 9 height 7
radio input "true"
click at [653, 199] on span "False" at bounding box center [658, 195] width 19 height 9
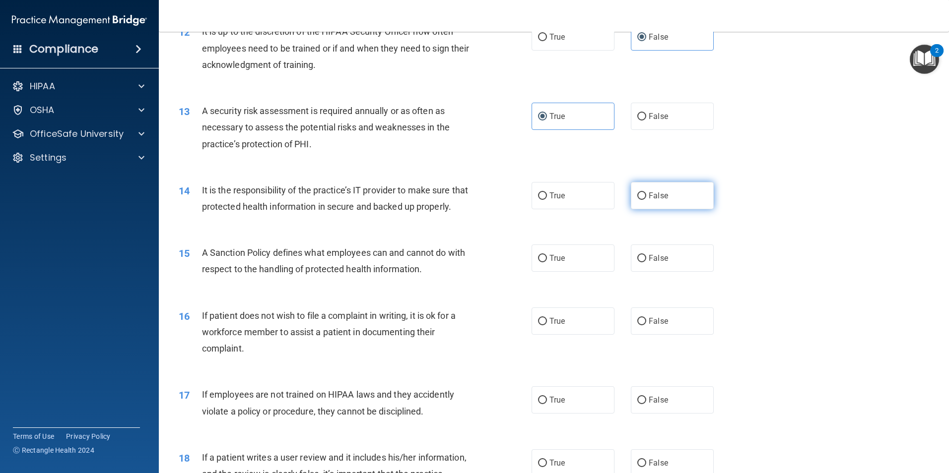
click at [646, 199] on input "False" at bounding box center [641, 196] width 9 height 7
radio input "true"
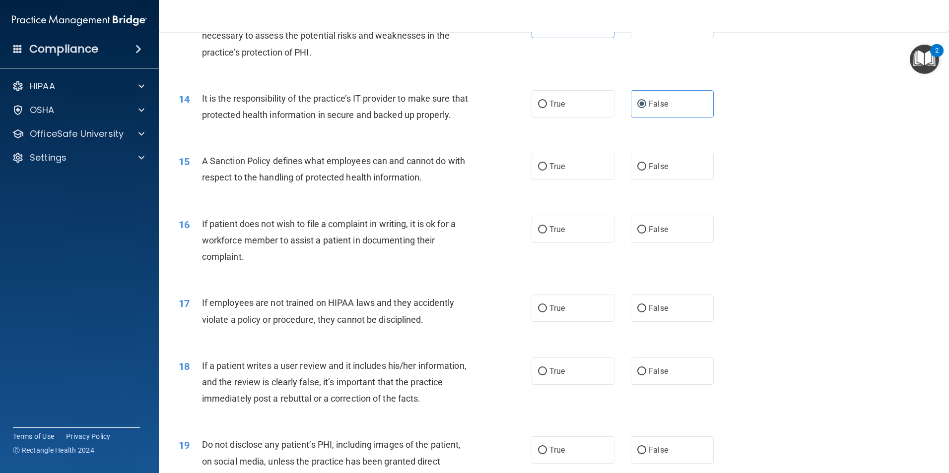
scroll to position [1092, 0]
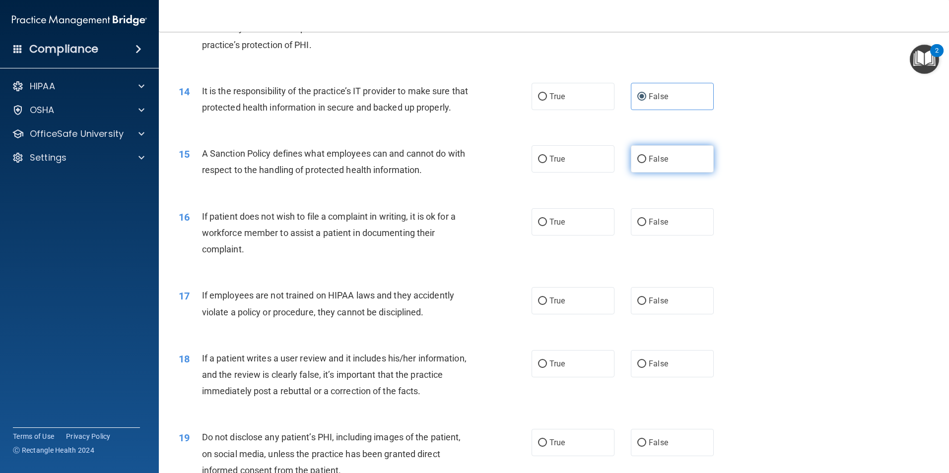
click at [652, 164] on span "False" at bounding box center [658, 158] width 19 height 9
click at [646, 163] on input "False" at bounding box center [641, 159] width 9 height 7
radio input "true"
click at [555, 227] on span "True" at bounding box center [556, 221] width 15 height 9
click at [547, 226] on input "True" at bounding box center [542, 222] width 9 height 7
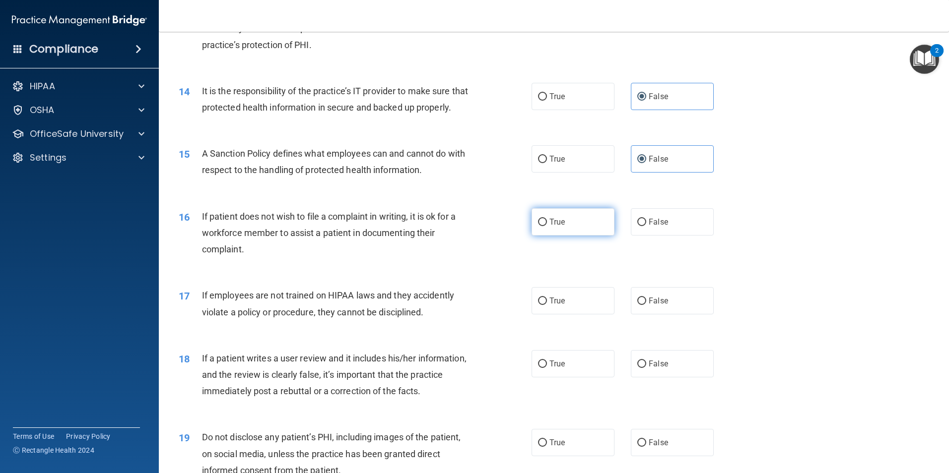
radio input "true"
click at [656, 306] on span "False" at bounding box center [658, 300] width 19 height 9
click at [646, 305] on input "False" at bounding box center [641, 301] width 9 height 7
radio input "true"
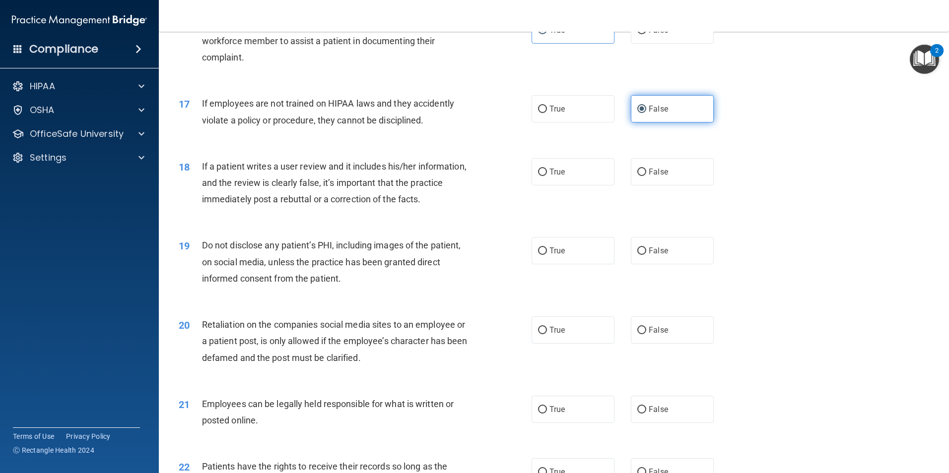
scroll to position [1290, 0]
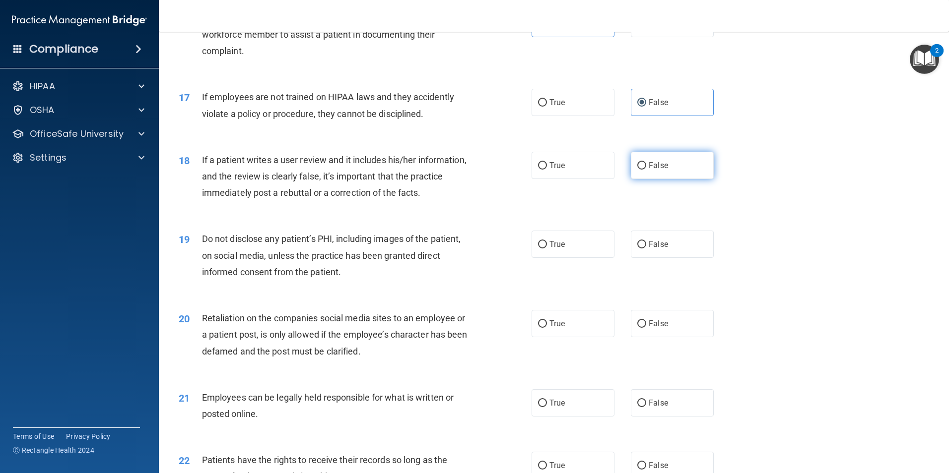
click at [659, 170] on span "False" at bounding box center [658, 165] width 19 height 9
click at [646, 170] on input "False" at bounding box center [641, 165] width 9 height 7
radio input "true"
click at [550, 249] on span "True" at bounding box center [556, 244] width 15 height 9
click at [547, 249] on input "True" at bounding box center [542, 244] width 9 height 7
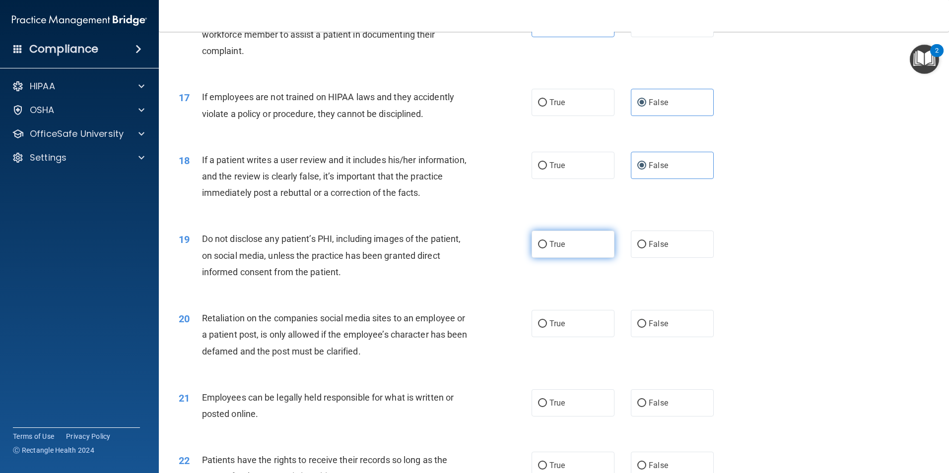
radio input "true"
click at [637, 328] on input "False" at bounding box center [641, 324] width 9 height 7
radio input "true"
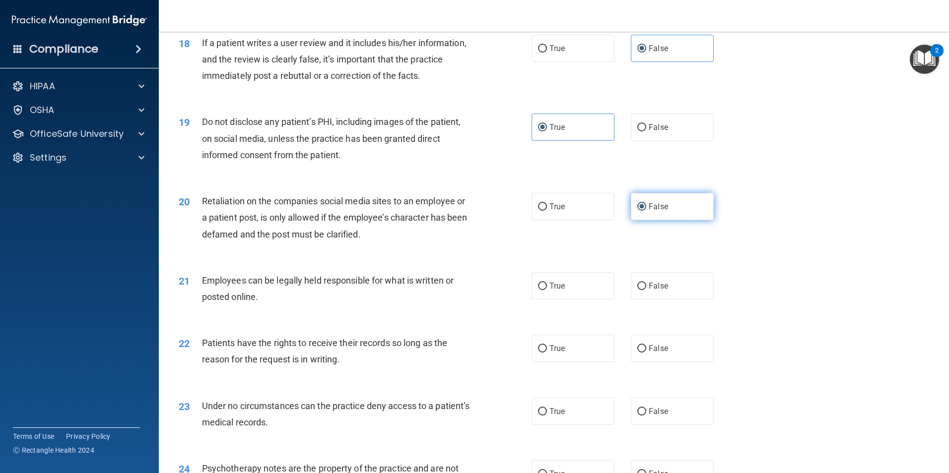
scroll to position [1439, 0]
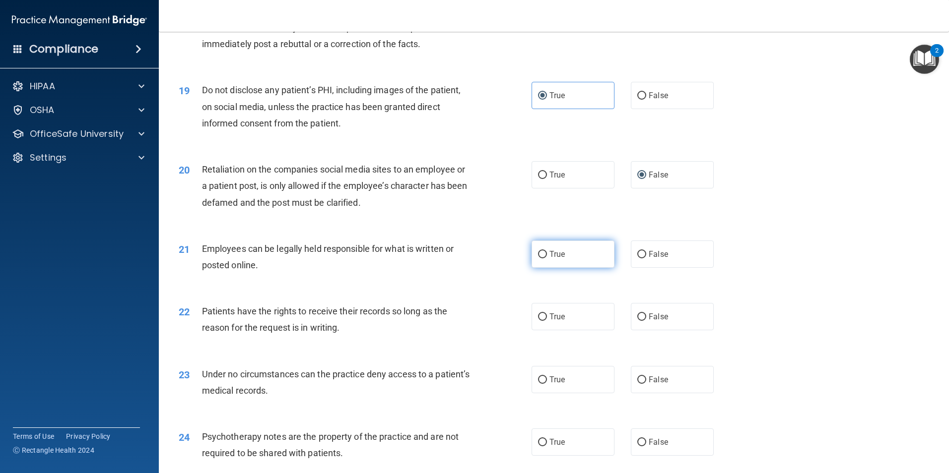
click at [550, 259] on span "True" at bounding box center [556, 254] width 15 height 9
click at [547, 259] on input "True" at bounding box center [542, 254] width 9 height 7
radio input "true"
click at [649, 322] on span "False" at bounding box center [658, 316] width 19 height 9
click at [646, 321] on input "False" at bounding box center [641, 317] width 9 height 7
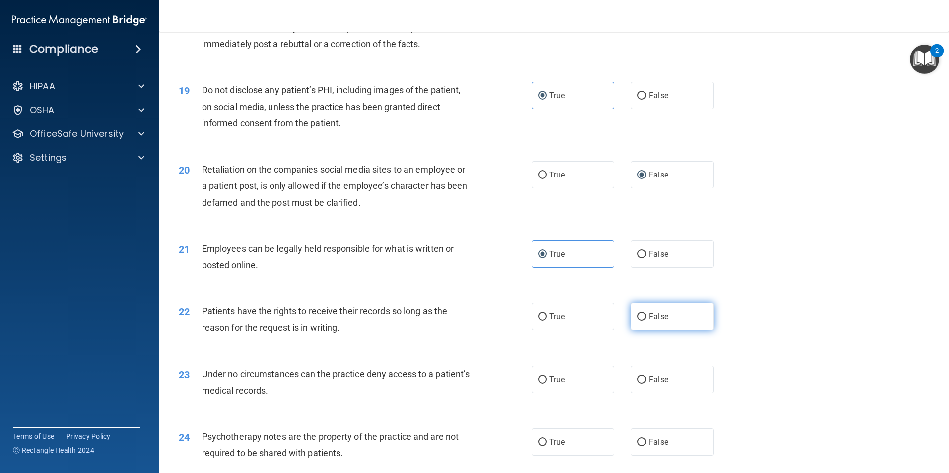
radio input "true"
drag, startPoint x: 652, startPoint y: 395, endPoint x: 653, endPoint y: 375, distance: 20.4
click at [652, 385] on span "False" at bounding box center [658, 379] width 19 height 9
click at [646, 384] on input "False" at bounding box center [641, 380] width 9 height 7
radio input "true"
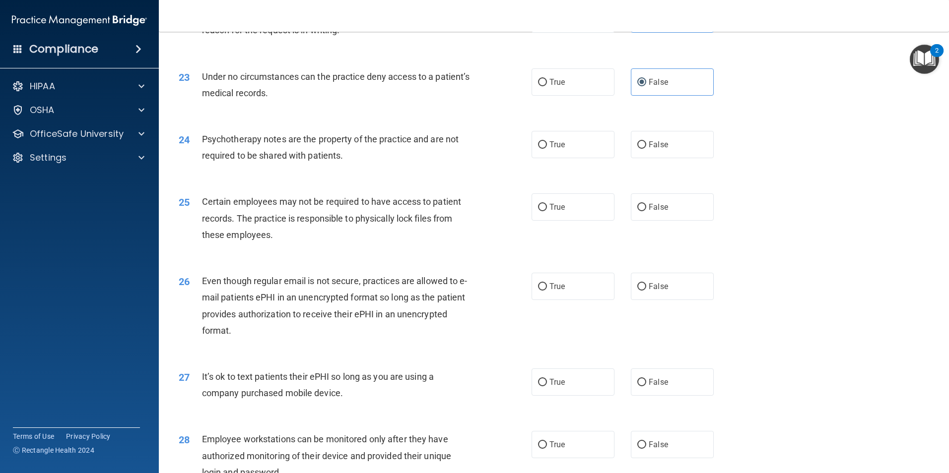
scroll to position [1687, 0]
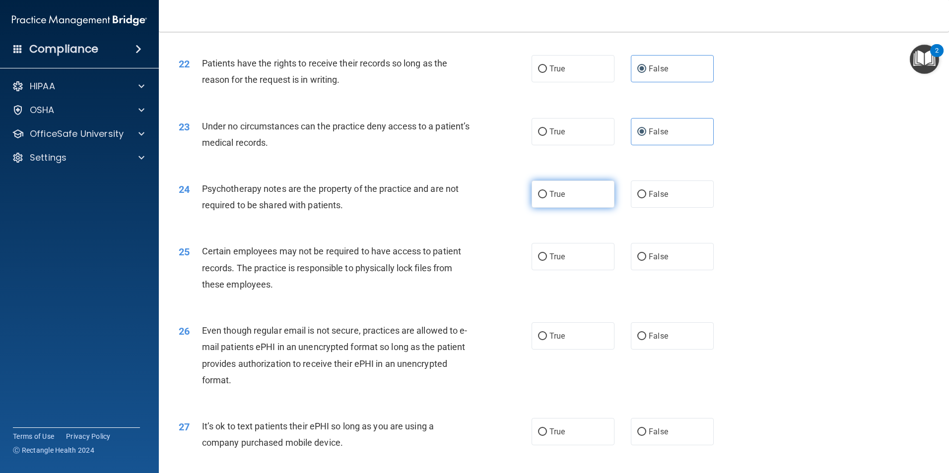
click at [538, 198] on input "True" at bounding box center [542, 194] width 9 height 7
radio input "true"
click at [543, 261] on input "True" at bounding box center [542, 257] width 9 height 7
radio input "true"
click at [553, 350] on label "True" at bounding box center [572, 336] width 83 height 27
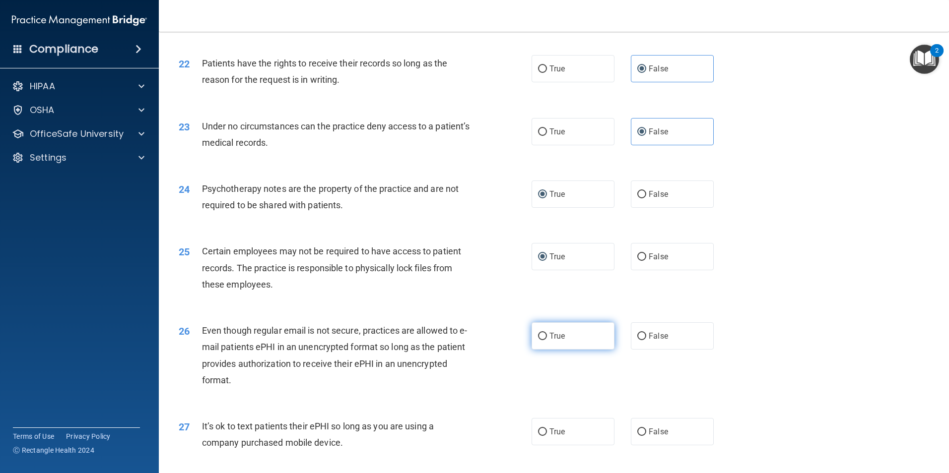
click at [547, 340] on input "True" at bounding box center [542, 336] width 9 height 7
radio input "true"
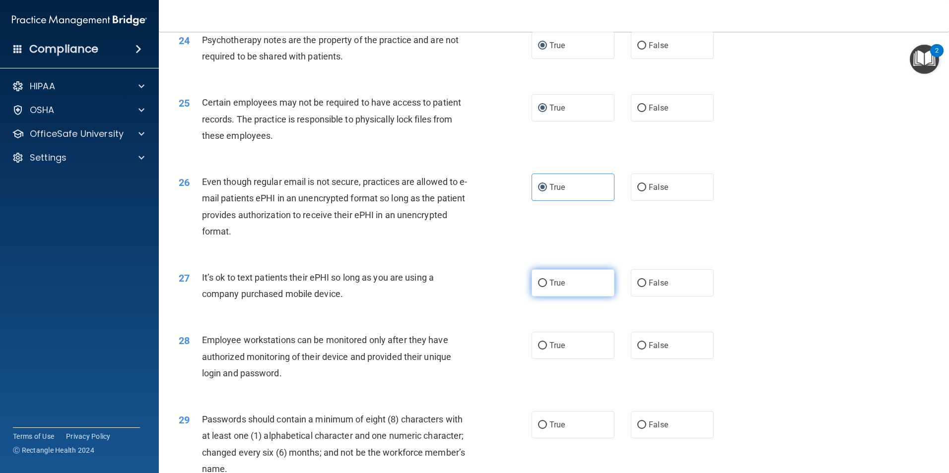
click at [542, 287] on input "True" at bounding box center [542, 283] width 9 height 7
radio input "true"
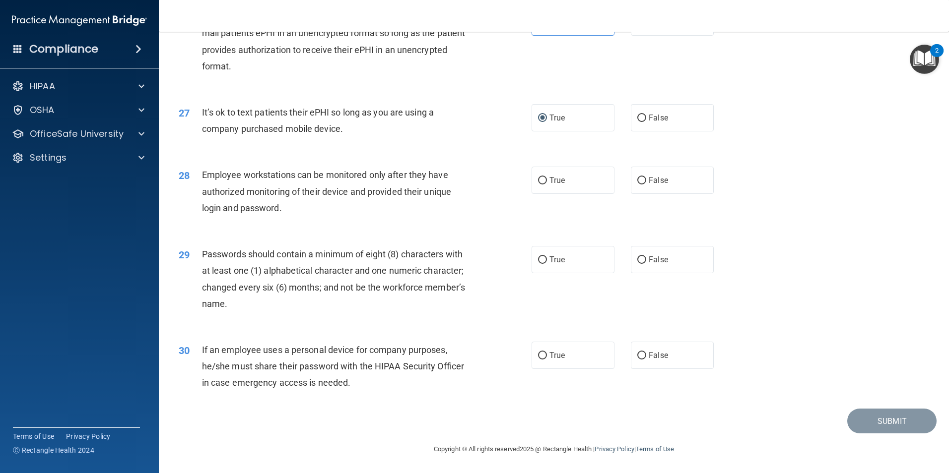
scroll to position [2018, 0]
click at [657, 188] on label "False" at bounding box center [672, 180] width 83 height 27
click at [646, 185] on input "False" at bounding box center [641, 180] width 9 height 7
radio input "true"
drag, startPoint x: 569, startPoint y: 263, endPoint x: 574, endPoint y: 294, distance: 31.1
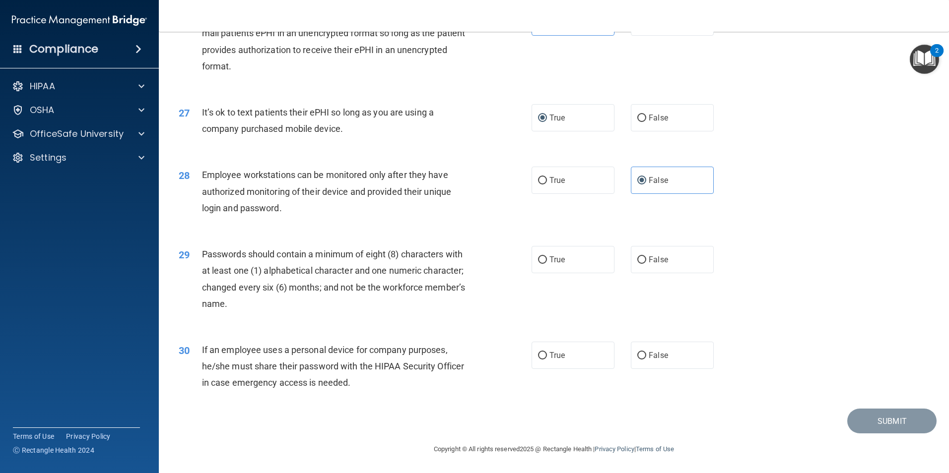
click at [567, 261] on label "True" at bounding box center [572, 259] width 83 height 27
click at [547, 261] on input "True" at bounding box center [542, 260] width 9 height 7
radio input "true"
click at [672, 358] on label "False" at bounding box center [672, 355] width 83 height 27
click at [646, 358] on input "False" at bounding box center [641, 355] width 9 height 7
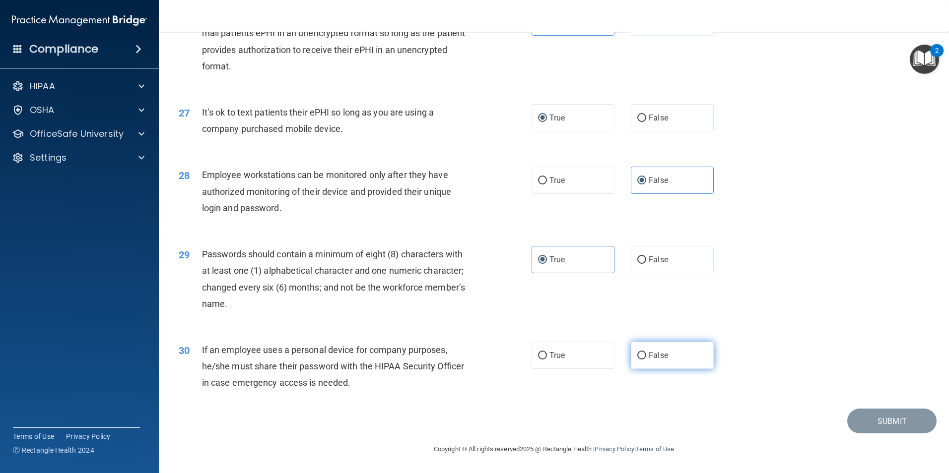
radio input "true"
click at [890, 424] on button "Submit" at bounding box center [891, 421] width 89 height 25
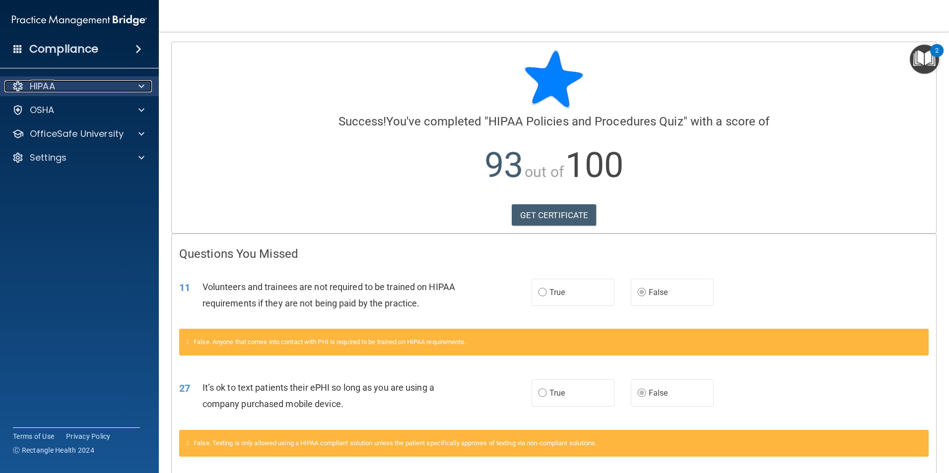
click at [61, 89] on div "HIPAA" at bounding box center [65, 86] width 123 height 12
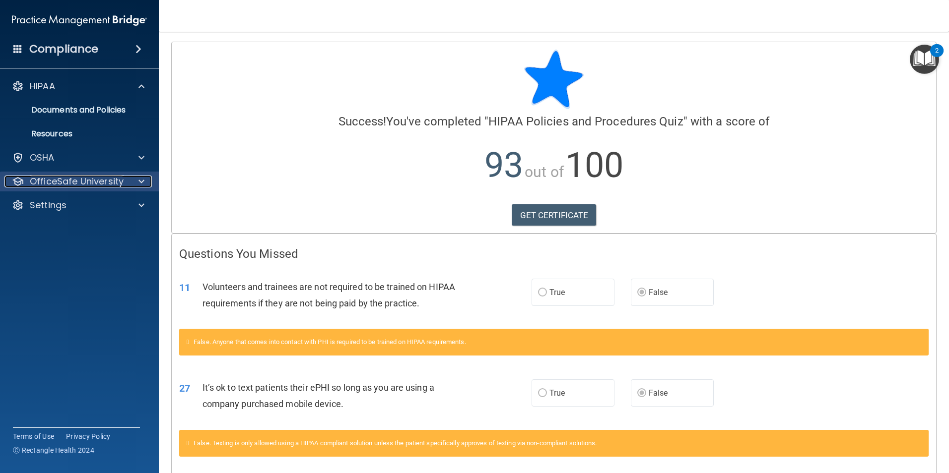
click at [78, 184] on p "OfficeSafe University" at bounding box center [77, 182] width 94 height 12
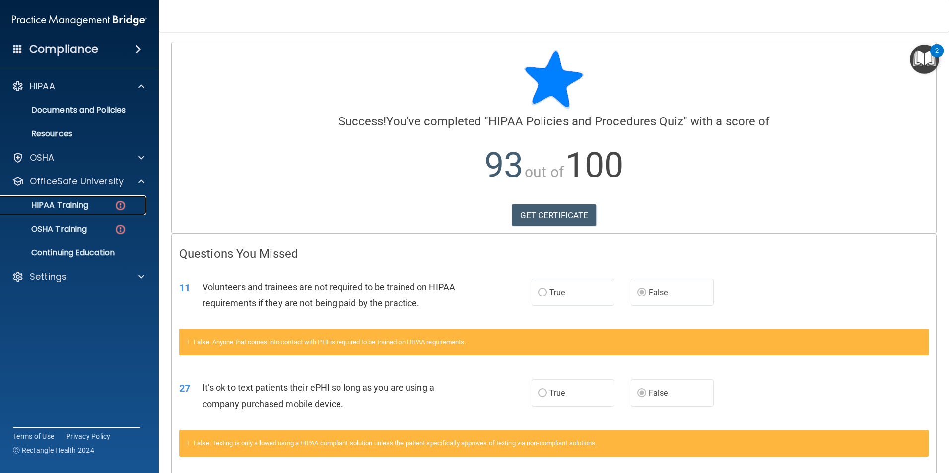
click at [59, 211] on link "HIPAA Training" at bounding box center [68, 206] width 156 height 20
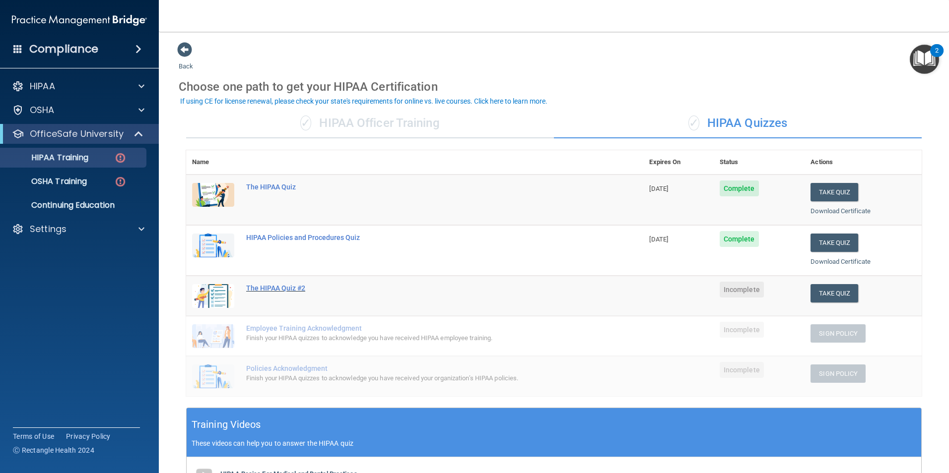
click at [278, 289] on div "The HIPAA Quiz #2" at bounding box center [419, 288] width 347 height 8
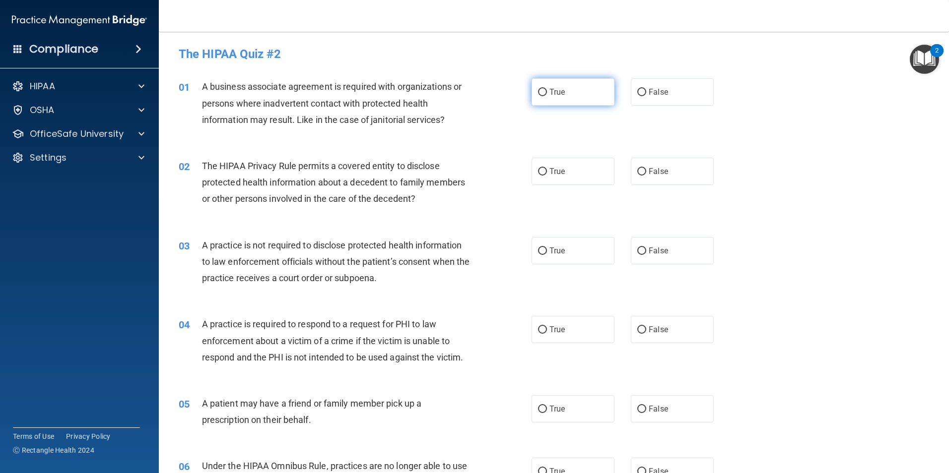
click at [564, 88] on label "True" at bounding box center [572, 91] width 83 height 27
click at [547, 89] on input "True" at bounding box center [542, 92] width 9 height 7
radio input "true"
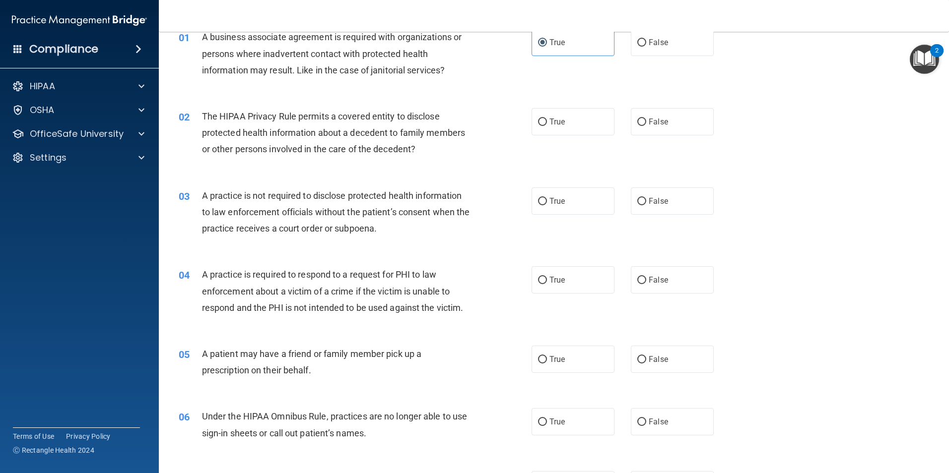
scroll to position [99, 0]
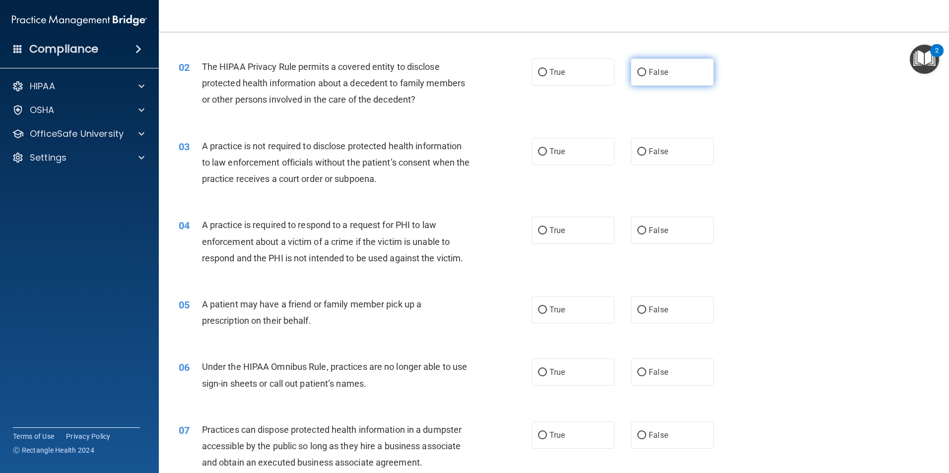
click at [652, 73] on span "False" at bounding box center [658, 71] width 19 height 9
click at [646, 73] on input "False" at bounding box center [641, 72] width 9 height 7
radio input "true"
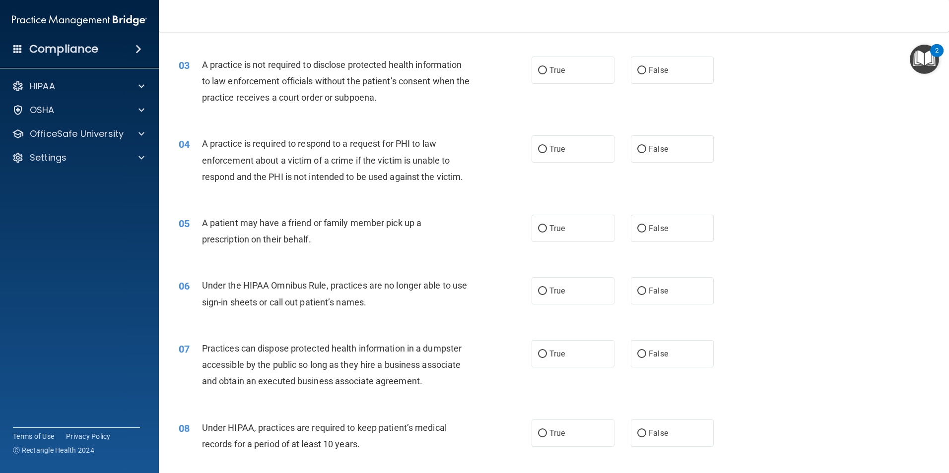
scroll to position [198, 0]
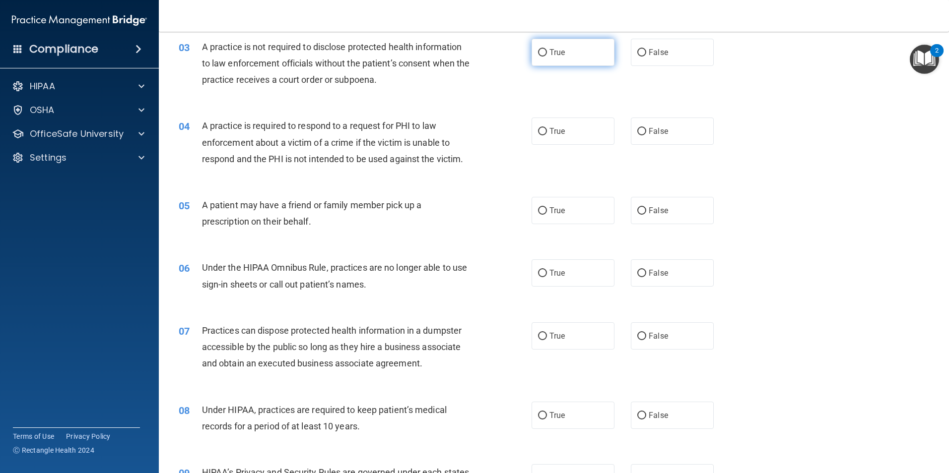
click at [565, 52] on label "True" at bounding box center [572, 52] width 83 height 27
click at [547, 52] on input "True" at bounding box center [542, 52] width 9 height 7
radio input "true"
click at [564, 133] on label "True" at bounding box center [572, 131] width 83 height 27
click at [547, 133] on input "True" at bounding box center [542, 131] width 9 height 7
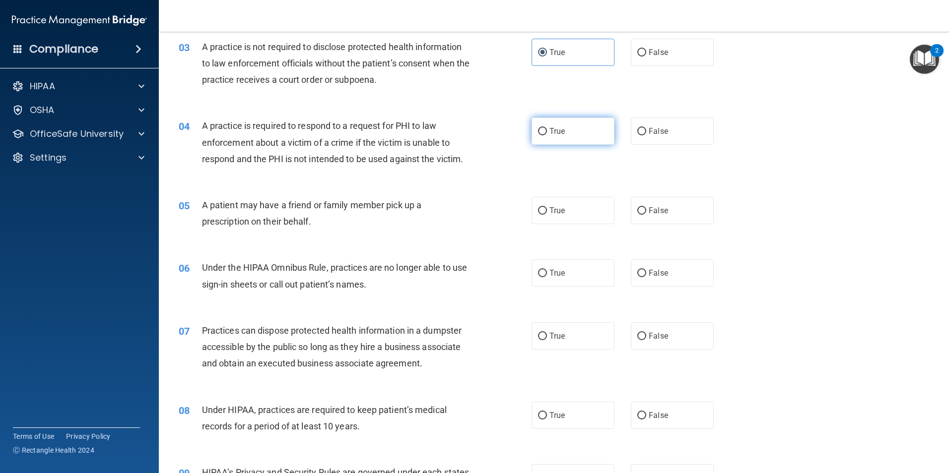
radio input "true"
click at [549, 217] on label "True" at bounding box center [572, 210] width 83 height 27
click at [547, 215] on input "True" at bounding box center [542, 210] width 9 height 7
radio input "true"
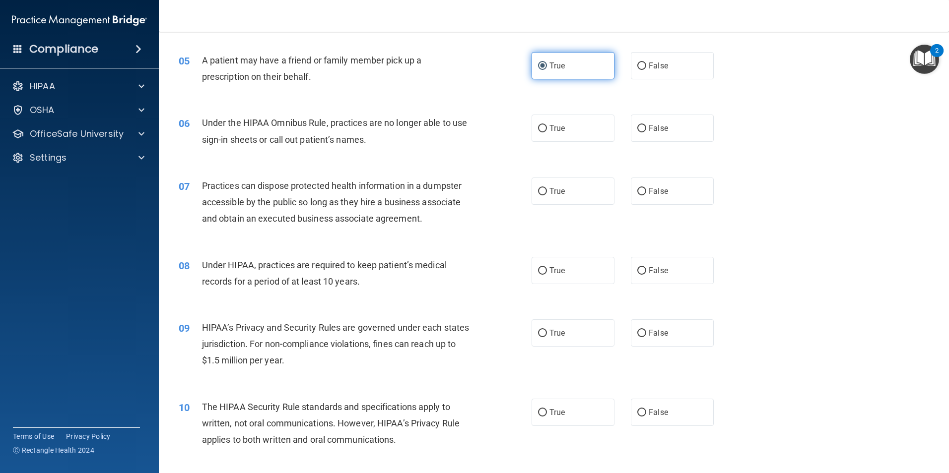
scroll to position [347, 0]
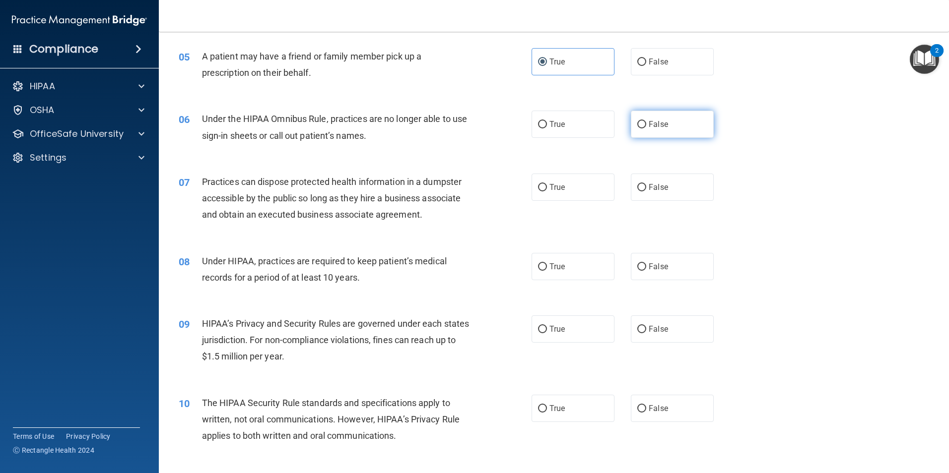
click at [651, 126] on span "False" at bounding box center [658, 124] width 19 height 9
click at [646, 126] on input "False" at bounding box center [641, 124] width 9 height 7
radio input "true"
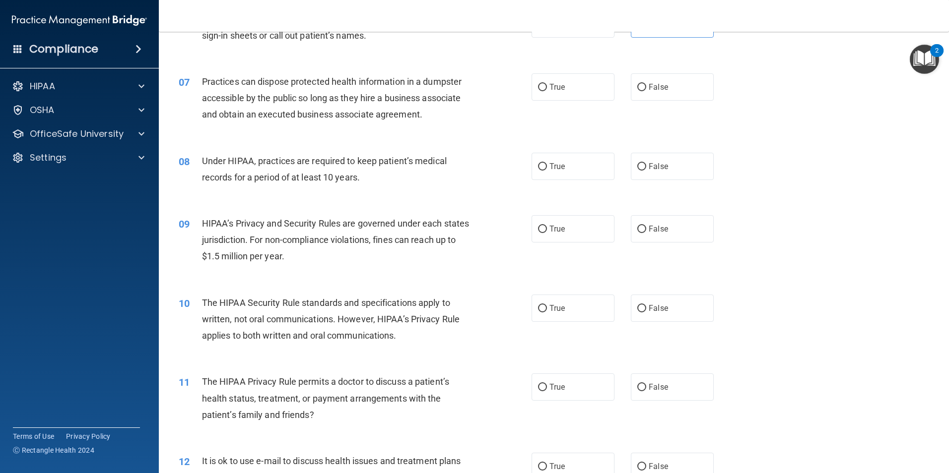
scroll to position [447, 0]
click at [642, 82] on label "False" at bounding box center [672, 87] width 83 height 27
click at [642, 85] on input "False" at bounding box center [641, 88] width 9 height 7
radio input "true"
click at [661, 166] on span "False" at bounding box center [658, 167] width 19 height 9
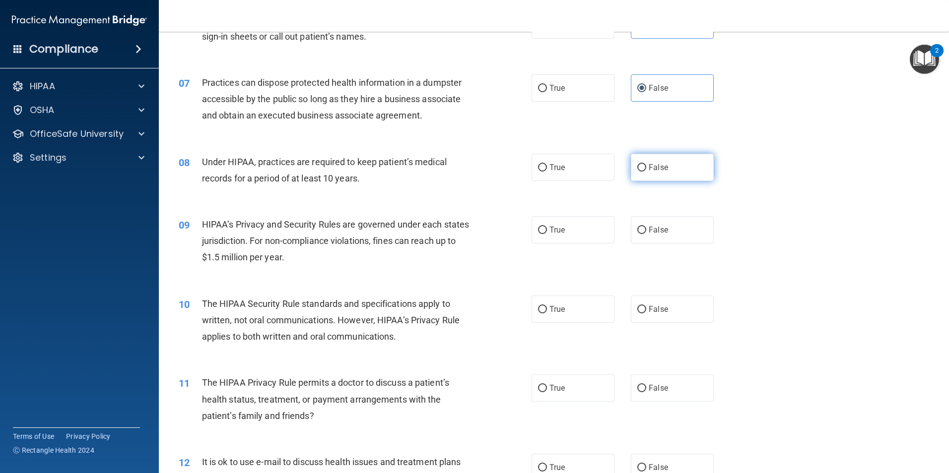
click at [646, 166] on input "False" at bounding box center [641, 167] width 9 height 7
radio input "true"
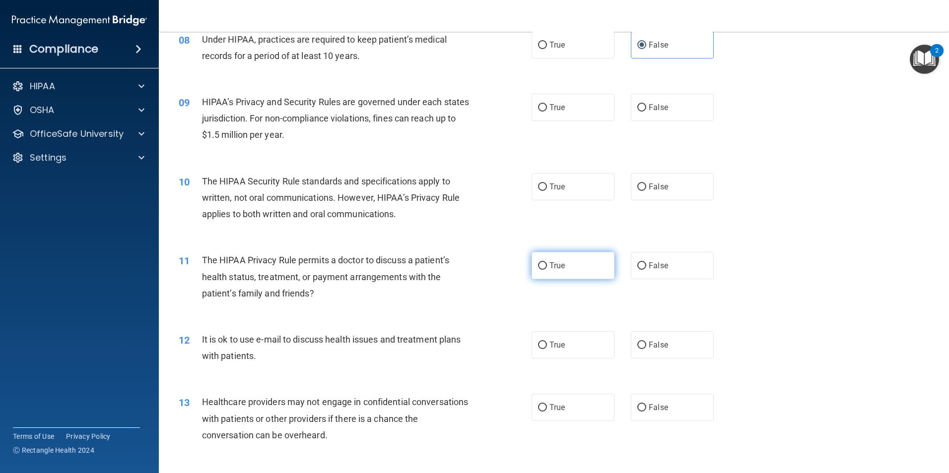
scroll to position [546, 0]
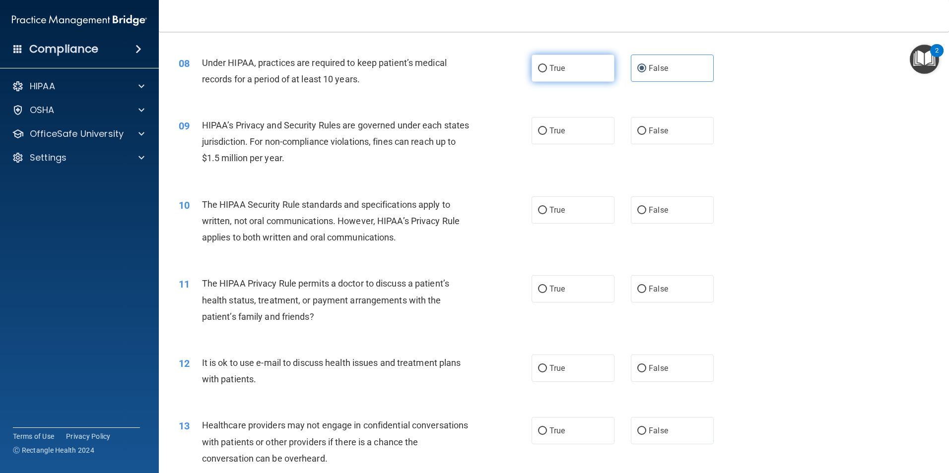
click at [545, 69] on label "True" at bounding box center [572, 68] width 83 height 27
click at [545, 69] on input "True" at bounding box center [542, 68] width 9 height 7
radio input "true"
radio input "false"
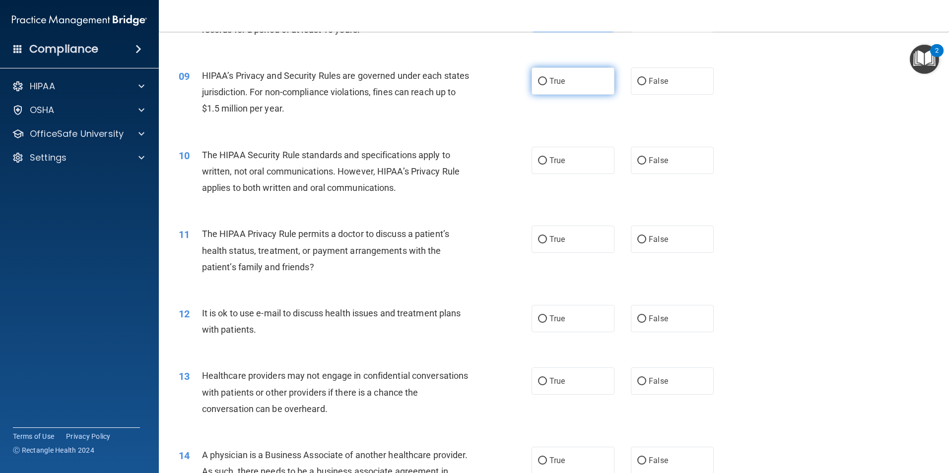
click at [566, 83] on label "True" at bounding box center [572, 80] width 83 height 27
click at [547, 83] on input "True" at bounding box center [542, 81] width 9 height 7
radio input "true"
click at [575, 159] on label "True" at bounding box center [572, 160] width 83 height 27
click at [547, 159] on input "True" at bounding box center [542, 160] width 9 height 7
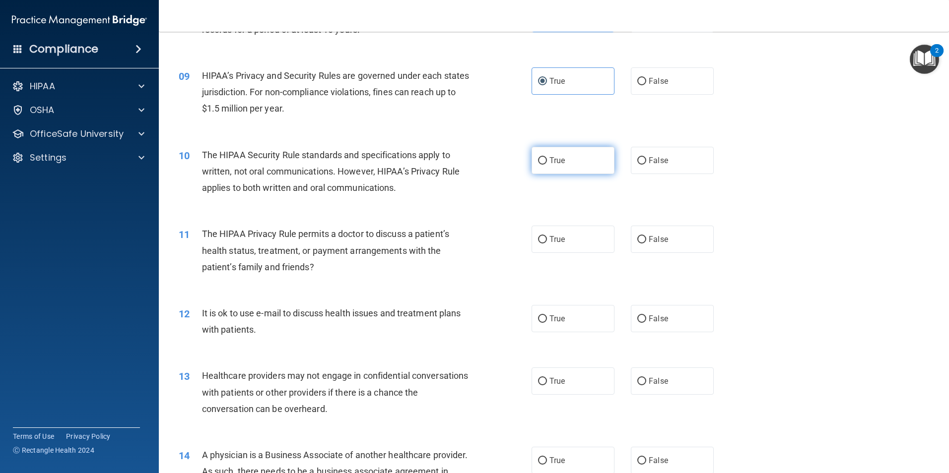
radio input "true"
click at [637, 240] on input "False" at bounding box center [641, 239] width 9 height 7
radio input "true"
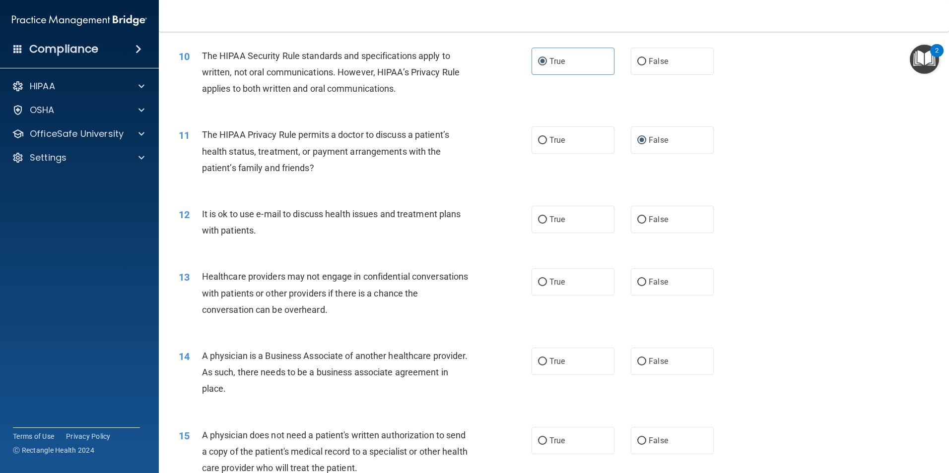
scroll to position [744, 0]
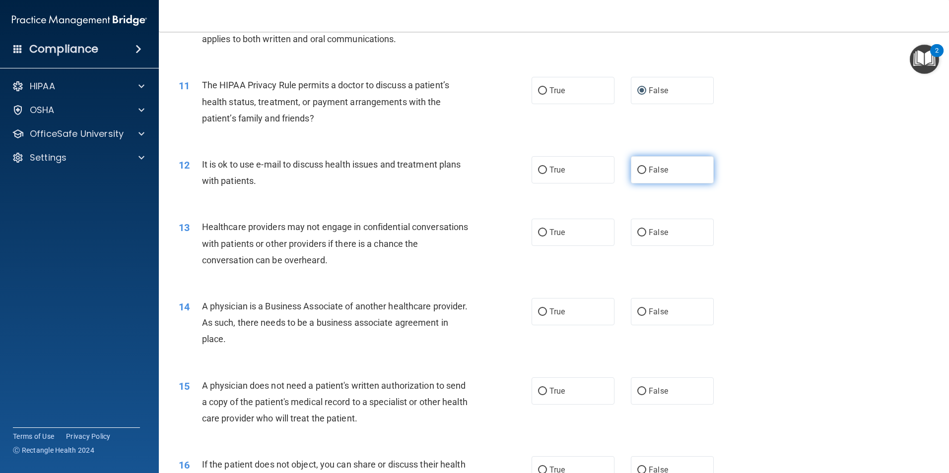
click at [660, 172] on span "False" at bounding box center [658, 169] width 19 height 9
click at [646, 172] on input "False" at bounding box center [641, 170] width 9 height 7
radio input "true"
click at [538, 232] on input "True" at bounding box center [542, 232] width 9 height 7
radio input "true"
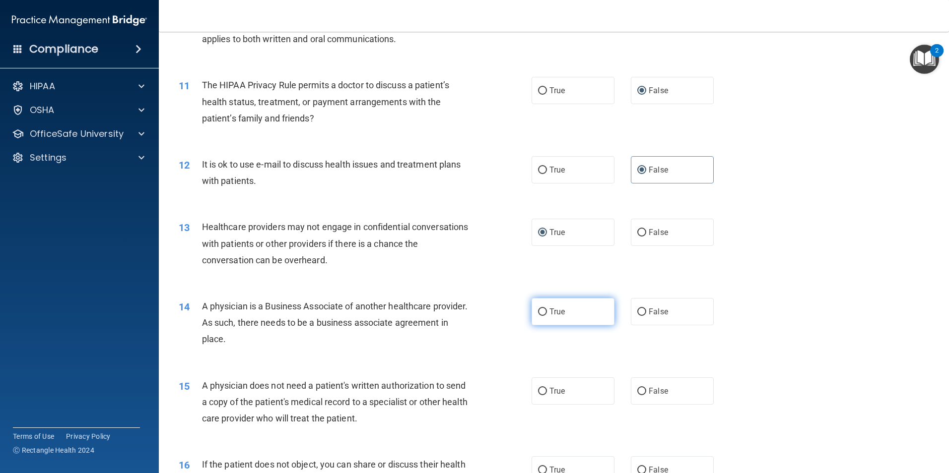
click at [538, 310] on input "True" at bounding box center [542, 312] width 9 height 7
radio input "true"
click at [542, 392] on input "True" at bounding box center [542, 391] width 9 height 7
radio input "true"
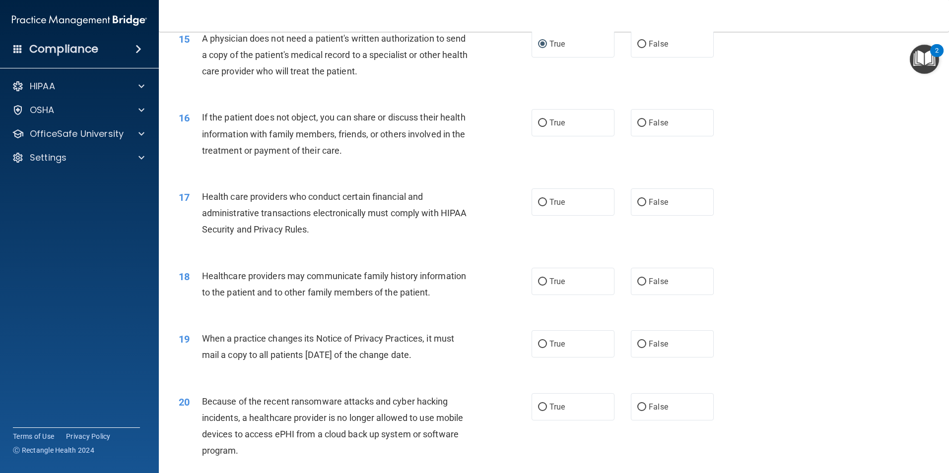
scroll to position [1141, 0]
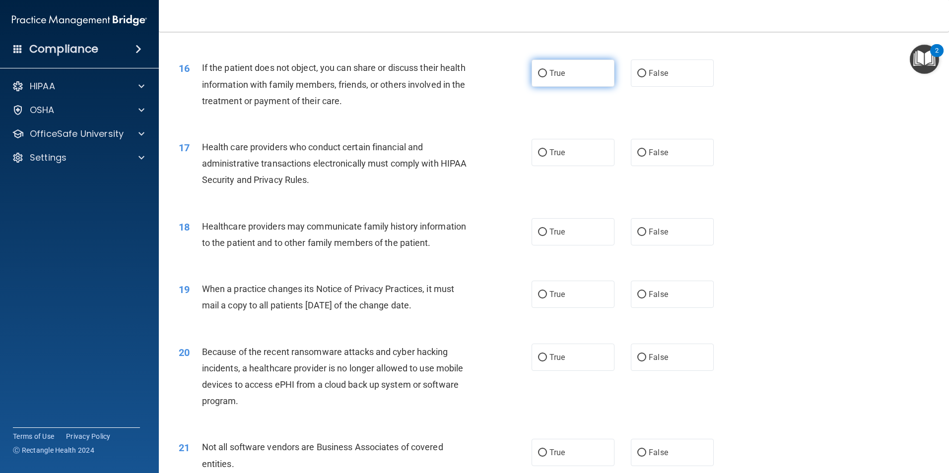
click at [542, 71] on input "True" at bounding box center [542, 73] width 9 height 7
radio input "true"
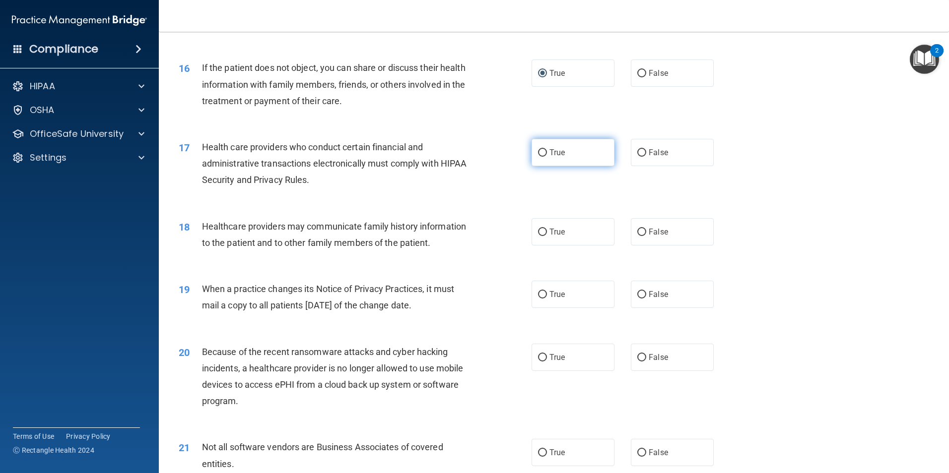
click at [559, 151] on span "True" at bounding box center [556, 152] width 15 height 9
click at [547, 151] on input "True" at bounding box center [542, 152] width 9 height 7
radio input "true"
click at [650, 231] on span "False" at bounding box center [658, 231] width 19 height 9
click at [646, 231] on input "False" at bounding box center [641, 232] width 9 height 7
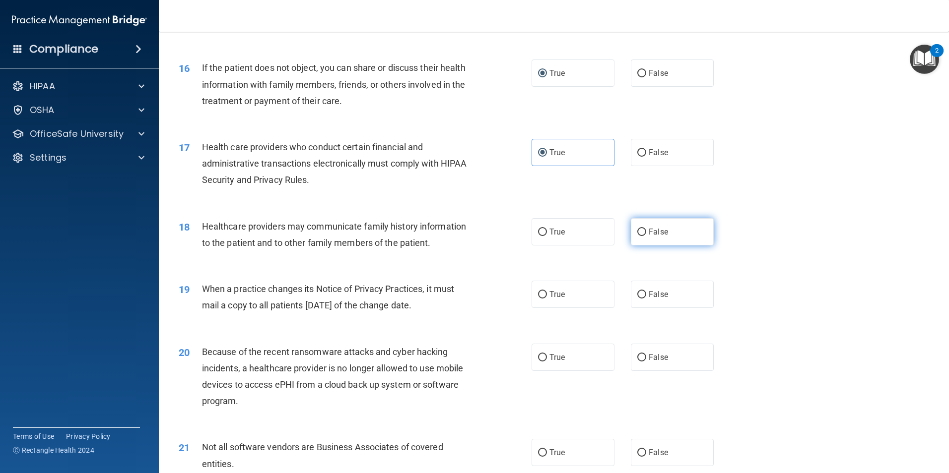
radio input "true"
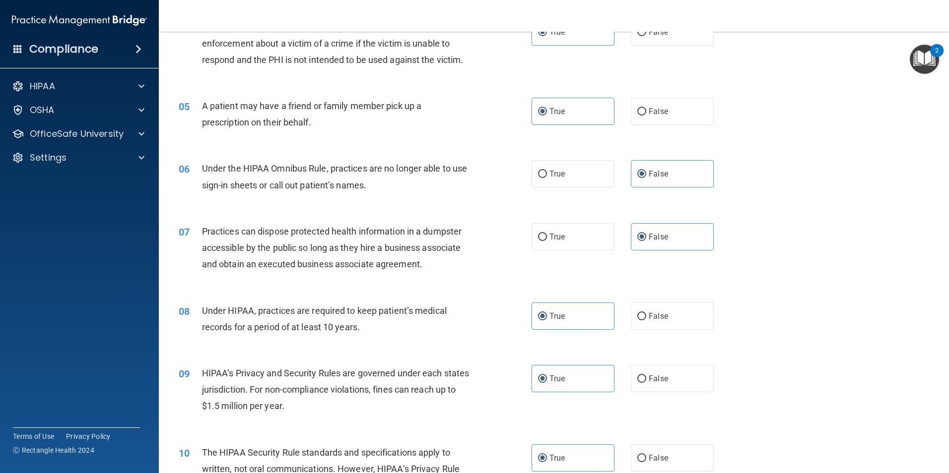
scroll to position [0, 0]
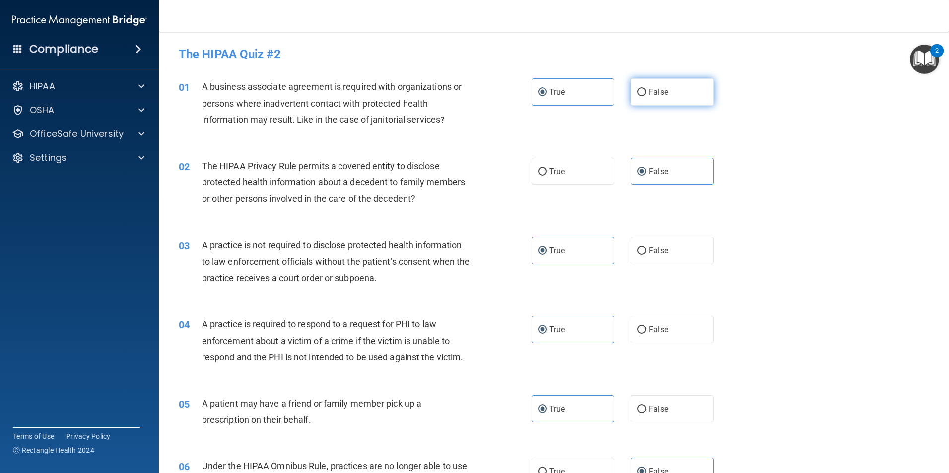
click at [648, 86] on label "False" at bounding box center [672, 91] width 83 height 27
click at [646, 89] on input "False" at bounding box center [641, 92] width 9 height 7
radio input "true"
radio input "false"
click at [553, 171] on span "True" at bounding box center [556, 171] width 15 height 9
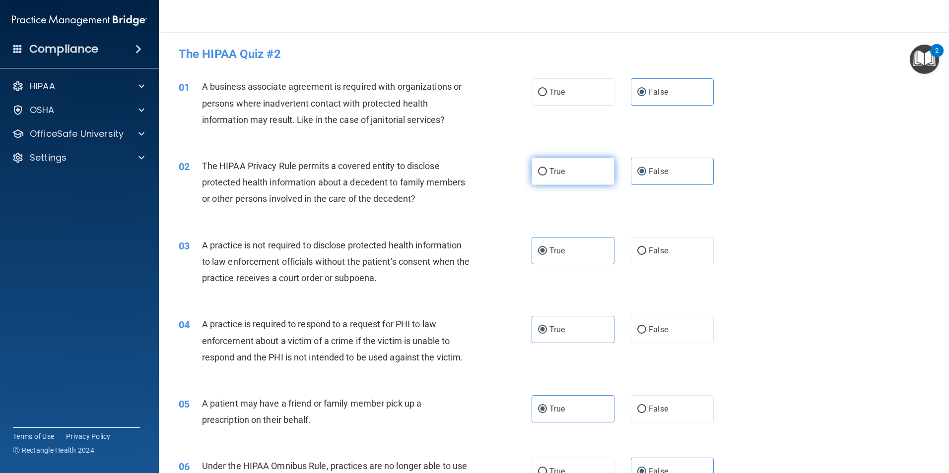
click at [547, 171] on input "True" at bounding box center [542, 171] width 9 height 7
radio input "true"
radio input "false"
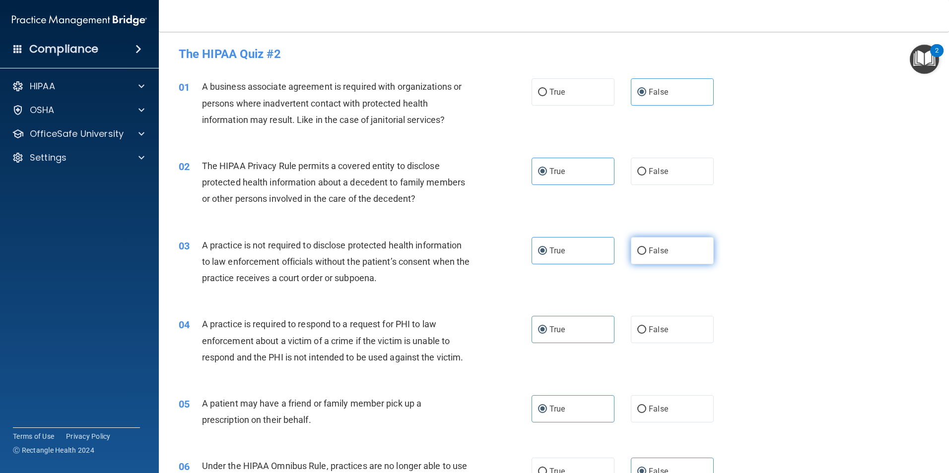
click at [668, 257] on label "False" at bounding box center [672, 250] width 83 height 27
click at [646, 255] on input "False" at bounding box center [641, 251] width 9 height 7
radio input "true"
radio input "false"
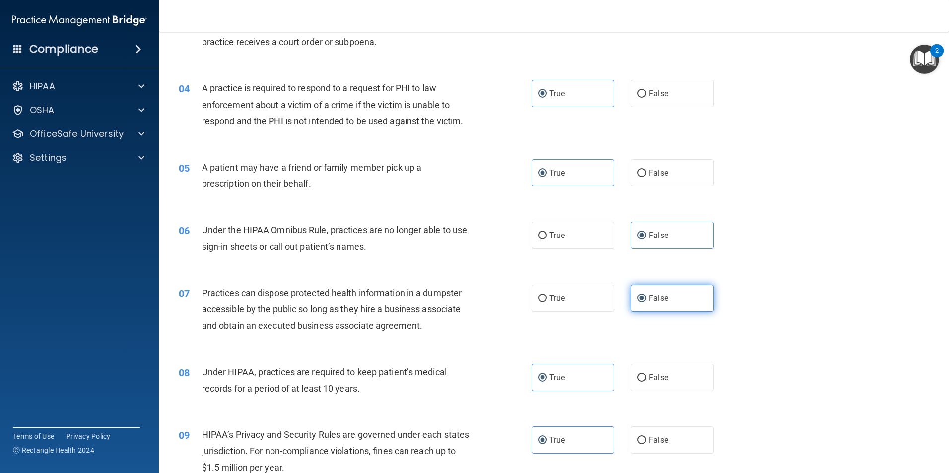
scroll to position [248, 0]
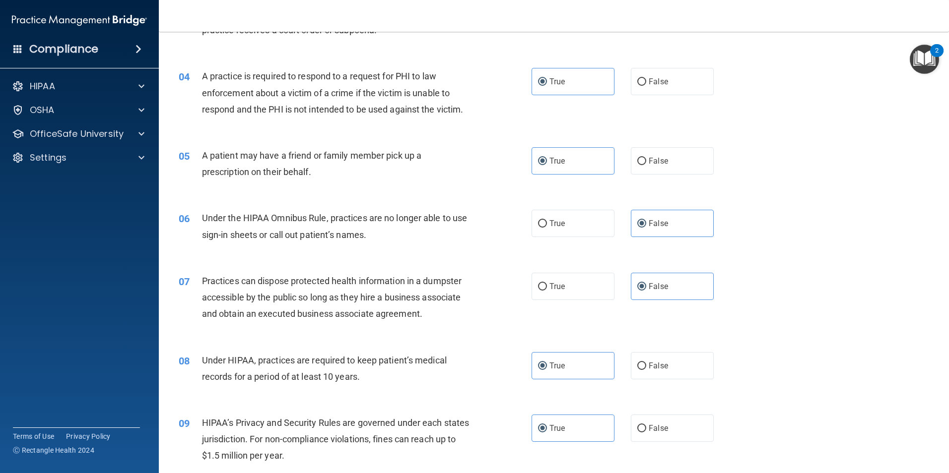
drag, startPoint x: 665, startPoint y: 371, endPoint x: 655, endPoint y: 387, distance: 18.3
click at [664, 370] on label "False" at bounding box center [672, 365] width 83 height 27
click at [646, 370] on input "False" at bounding box center [641, 366] width 9 height 7
radio input "true"
radio input "false"
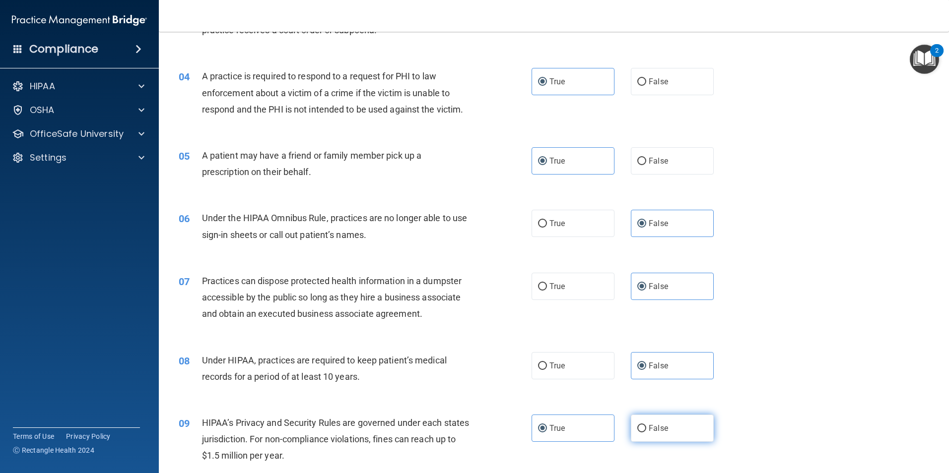
click at [652, 426] on span "False" at bounding box center [658, 428] width 19 height 9
click at [646, 426] on input "False" at bounding box center [641, 428] width 9 height 7
radio input "true"
radio input "false"
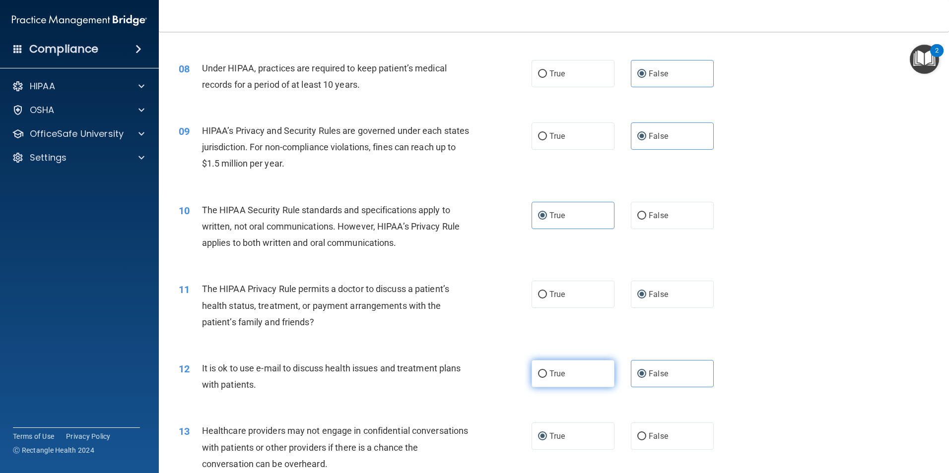
scroll to position [546, 0]
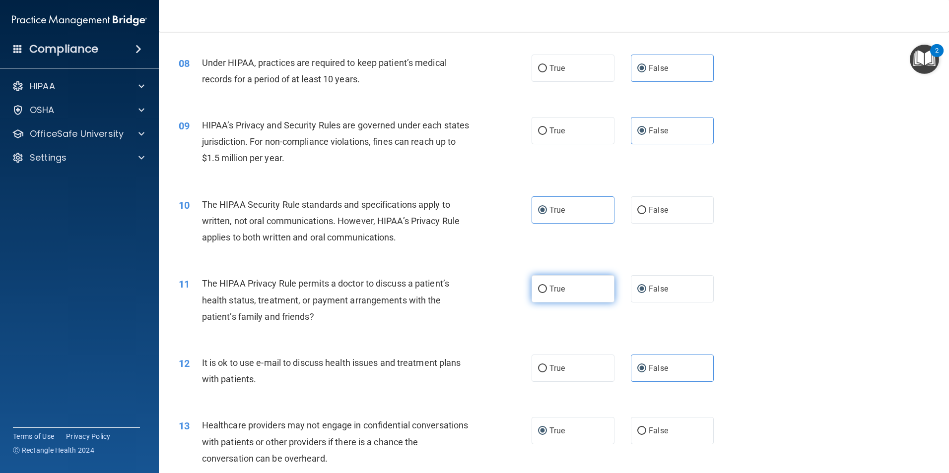
click at [565, 285] on label "True" at bounding box center [572, 288] width 83 height 27
click at [547, 286] on input "True" at bounding box center [542, 289] width 9 height 7
radio input "true"
radio input "false"
click at [573, 371] on label "True" at bounding box center [572, 368] width 83 height 27
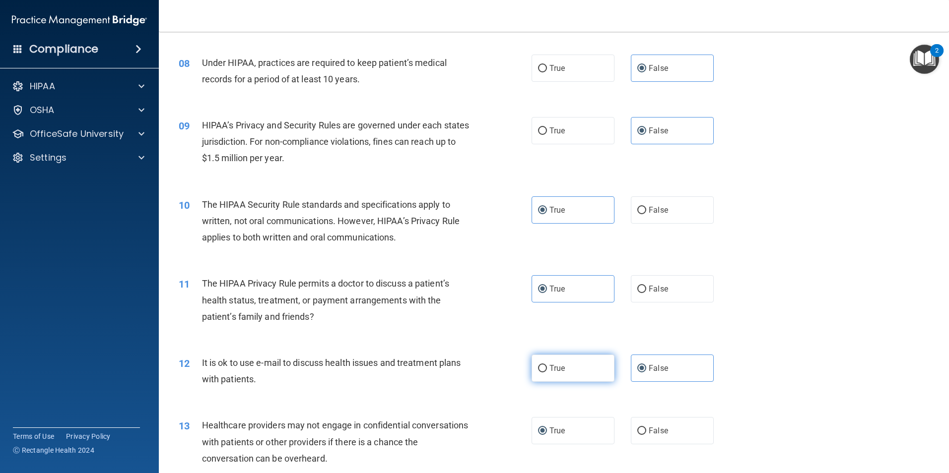
click at [547, 371] on input "True" at bounding box center [542, 368] width 9 height 7
radio input "true"
radio input "false"
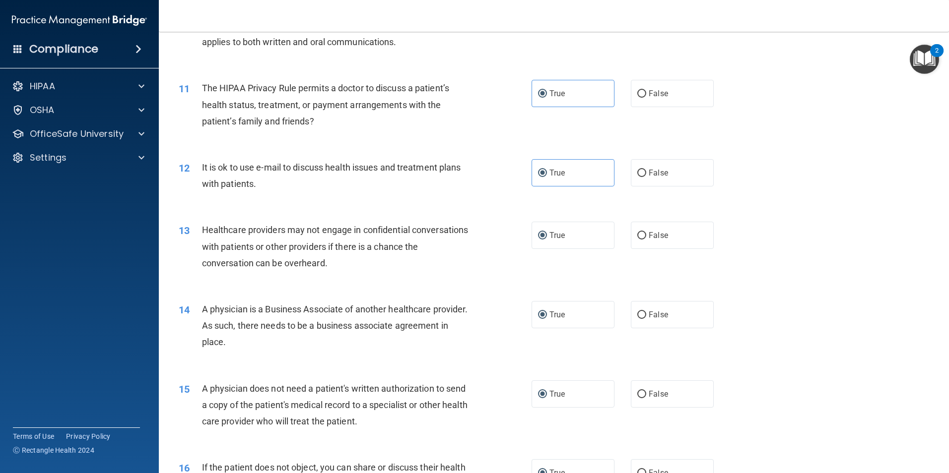
scroll to position [744, 0]
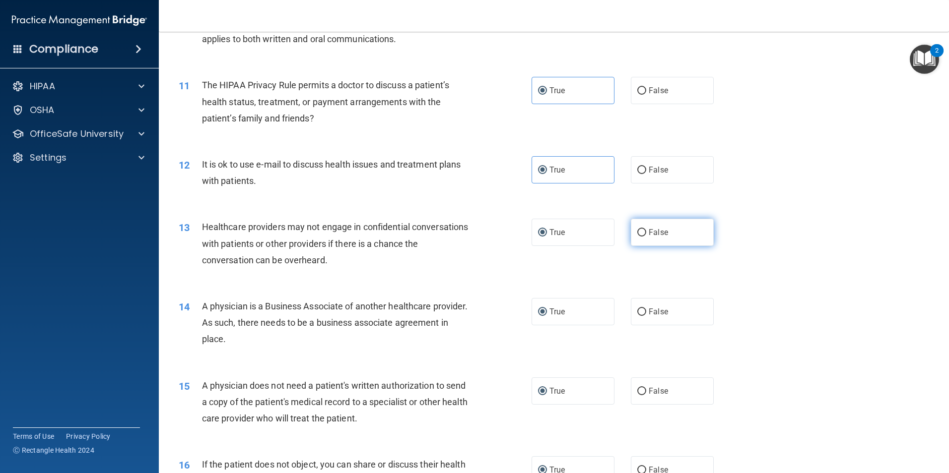
click at [661, 229] on span "False" at bounding box center [658, 232] width 19 height 9
click at [646, 229] on input "False" at bounding box center [641, 232] width 9 height 7
radio input "true"
radio input "false"
click at [655, 311] on span "False" at bounding box center [658, 311] width 19 height 9
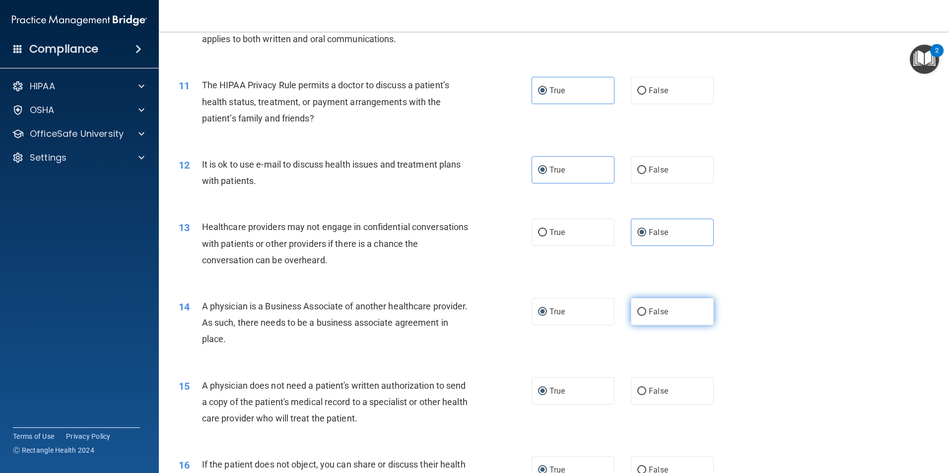
click at [646, 311] on input "False" at bounding box center [641, 312] width 9 height 7
radio input "true"
radio input "false"
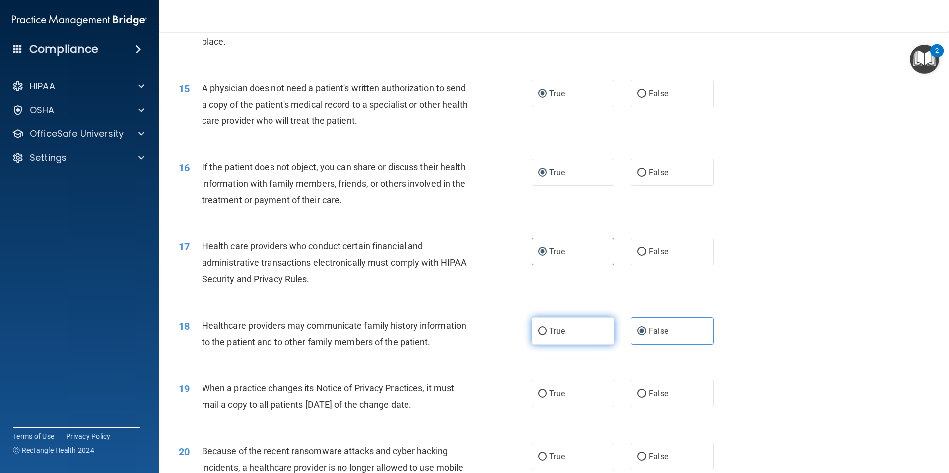
scroll to position [1141, 0]
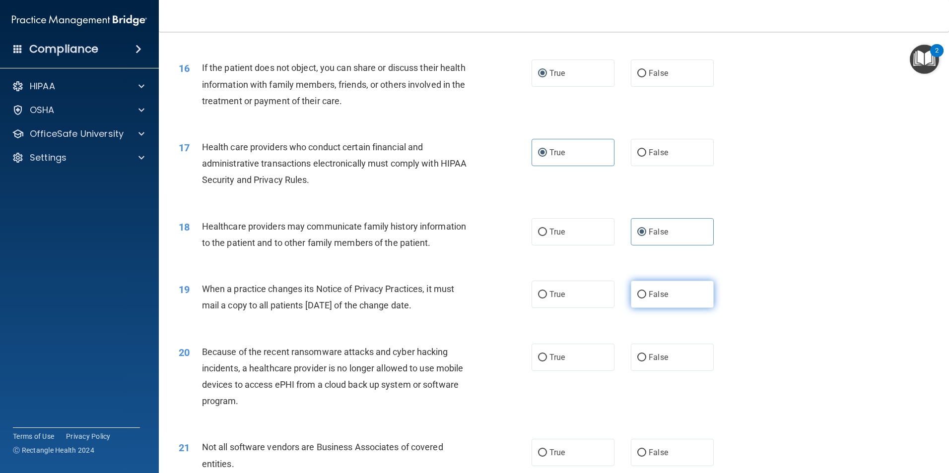
click at [660, 304] on label "False" at bounding box center [672, 294] width 83 height 27
click at [646, 299] on input "False" at bounding box center [641, 294] width 9 height 7
radio input "true"
click at [654, 355] on span "False" at bounding box center [658, 357] width 19 height 9
click at [646, 355] on input "False" at bounding box center [641, 357] width 9 height 7
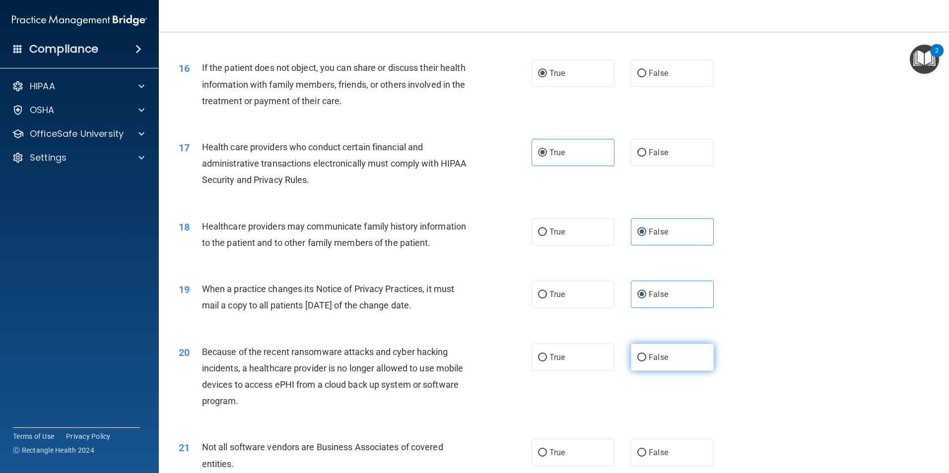
radio input "true"
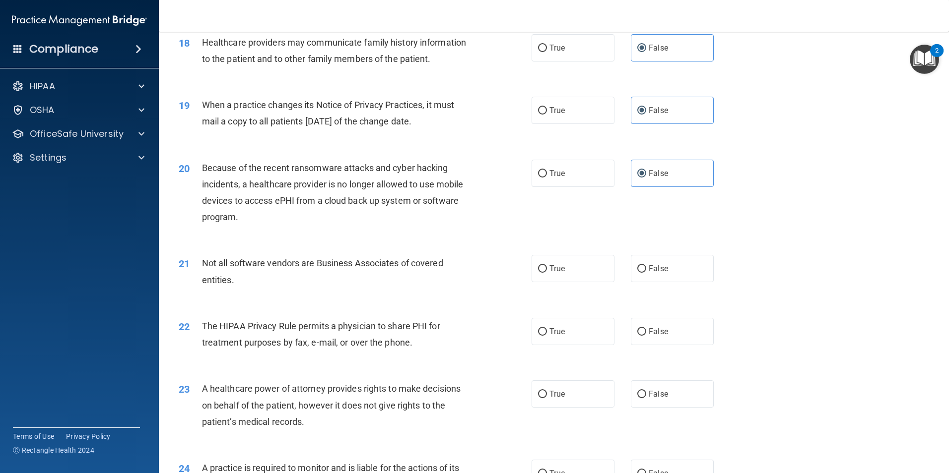
scroll to position [1389, 0]
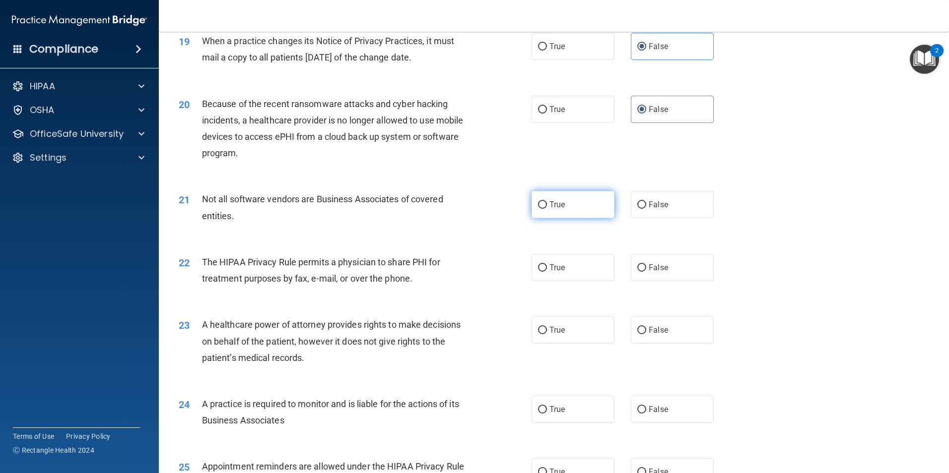
click at [564, 206] on label "True" at bounding box center [572, 204] width 83 height 27
click at [547, 206] on input "True" at bounding box center [542, 204] width 9 height 7
radio input "true"
click at [559, 268] on span "True" at bounding box center [556, 267] width 15 height 9
click at [547, 268] on input "True" at bounding box center [542, 267] width 9 height 7
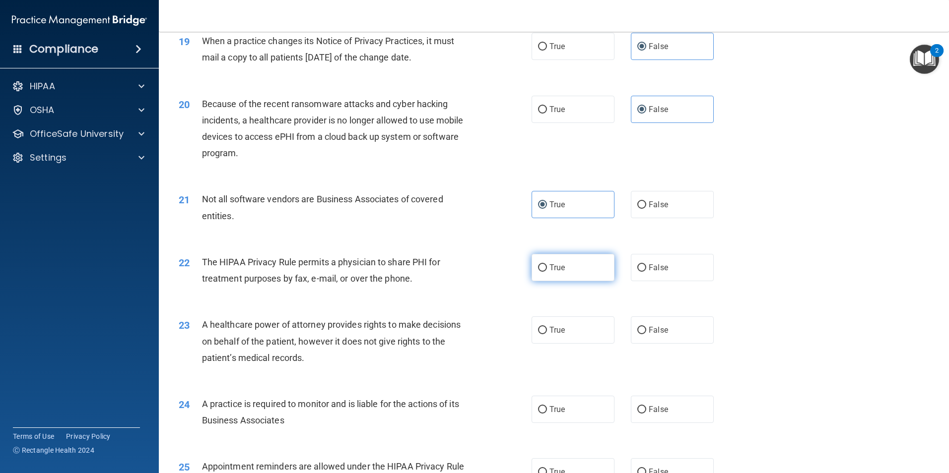
radio input "true"
click at [653, 336] on label "False" at bounding box center [672, 330] width 83 height 27
click at [646, 334] on input "False" at bounding box center [641, 330] width 9 height 7
radio input "true"
click at [665, 404] on label "False" at bounding box center [672, 409] width 83 height 27
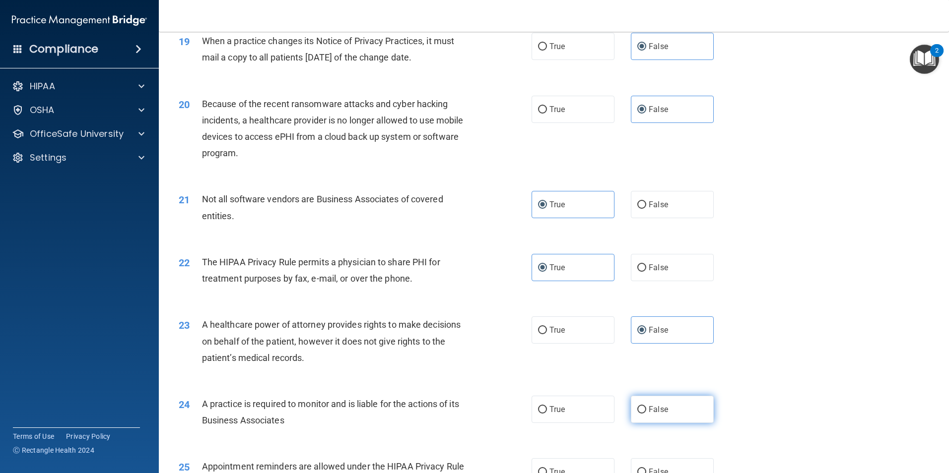
click at [646, 406] on input "False" at bounding box center [641, 409] width 9 height 7
radio input "true"
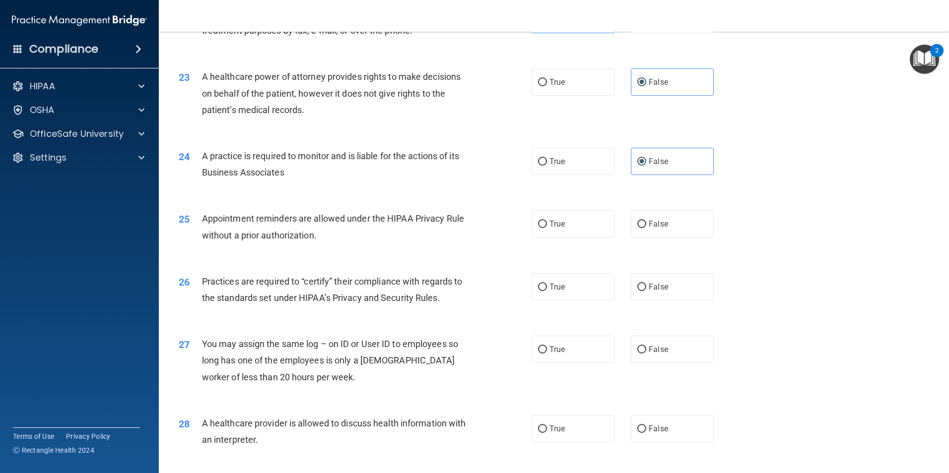
scroll to position [1687, 0]
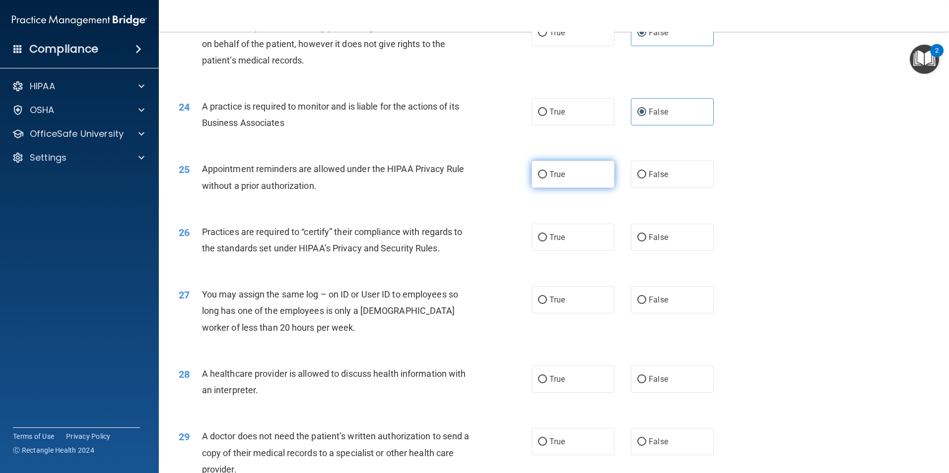
click at [557, 177] on span "True" at bounding box center [556, 174] width 15 height 9
click at [547, 177] on input "True" at bounding box center [542, 174] width 9 height 7
radio input "true"
click at [653, 238] on span "False" at bounding box center [658, 237] width 19 height 9
click at [646, 238] on input "False" at bounding box center [641, 237] width 9 height 7
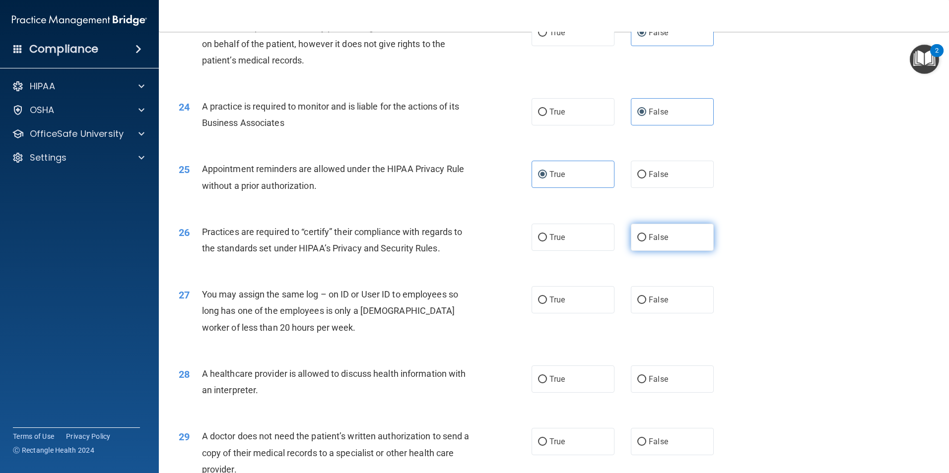
radio input "true"
click at [661, 300] on span "False" at bounding box center [658, 299] width 19 height 9
click at [646, 300] on input "False" at bounding box center [641, 300] width 9 height 7
radio input "true"
click at [573, 381] on label "True" at bounding box center [572, 379] width 83 height 27
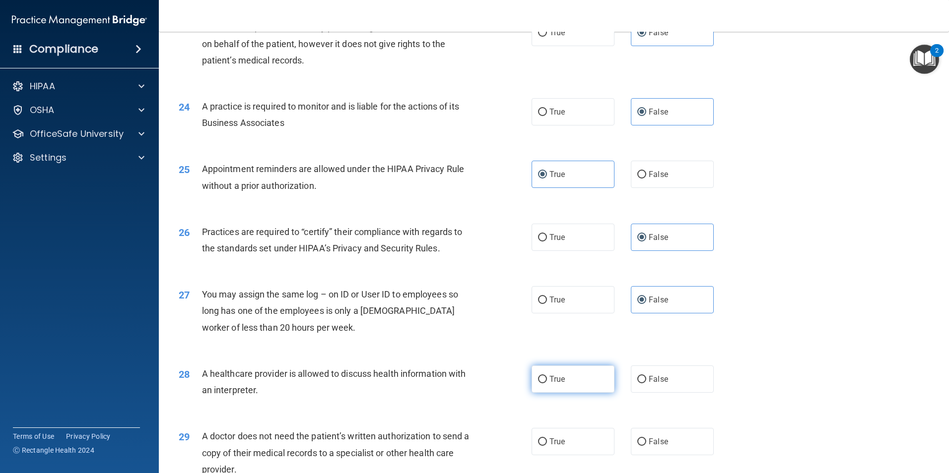
click at [547, 381] on input "True" at bounding box center [542, 379] width 9 height 7
radio input "true"
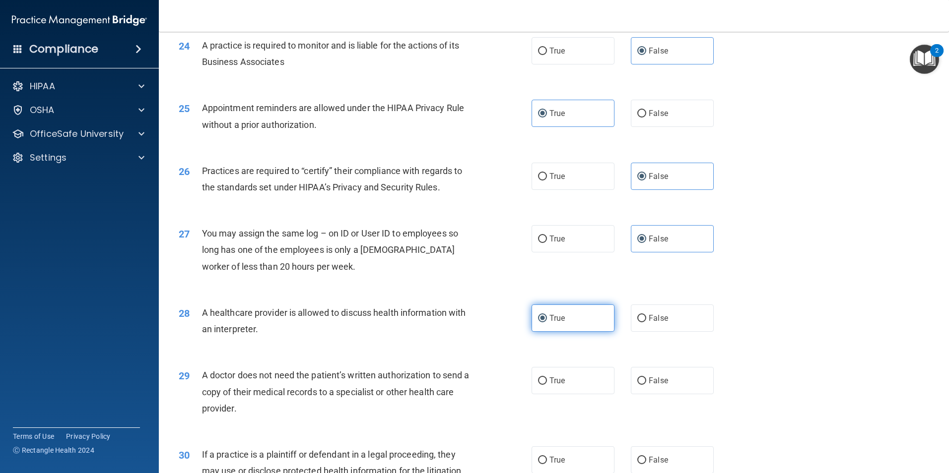
scroll to position [1836, 0]
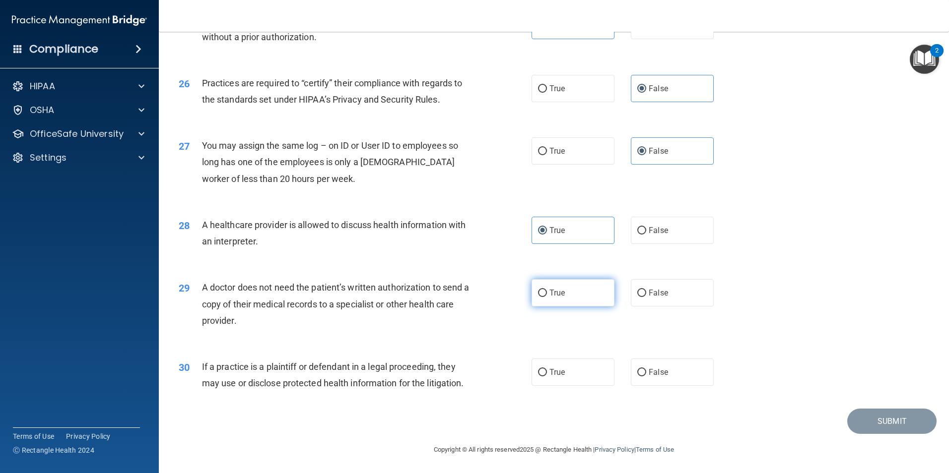
click at [566, 288] on label "True" at bounding box center [572, 292] width 83 height 27
click at [547, 290] on input "True" at bounding box center [542, 293] width 9 height 7
radio input "true"
click at [555, 375] on span "True" at bounding box center [556, 372] width 15 height 9
click at [547, 375] on input "True" at bounding box center [542, 372] width 9 height 7
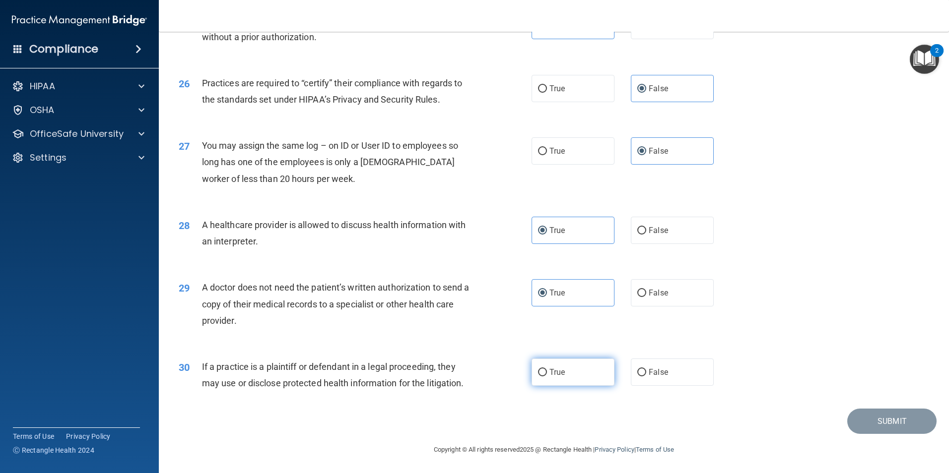
radio input "true"
click at [881, 420] on button "Submit" at bounding box center [891, 421] width 89 height 25
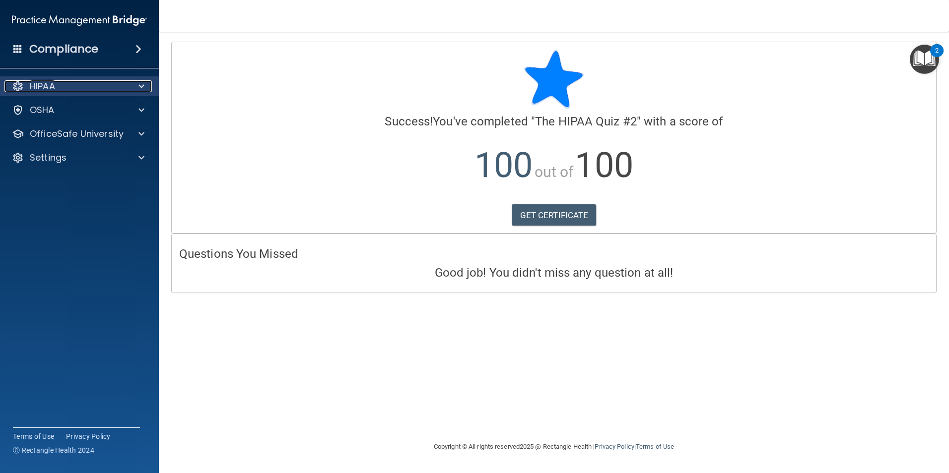
click at [69, 84] on div "HIPAA" at bounding box center [65, 86] width 123 height 12
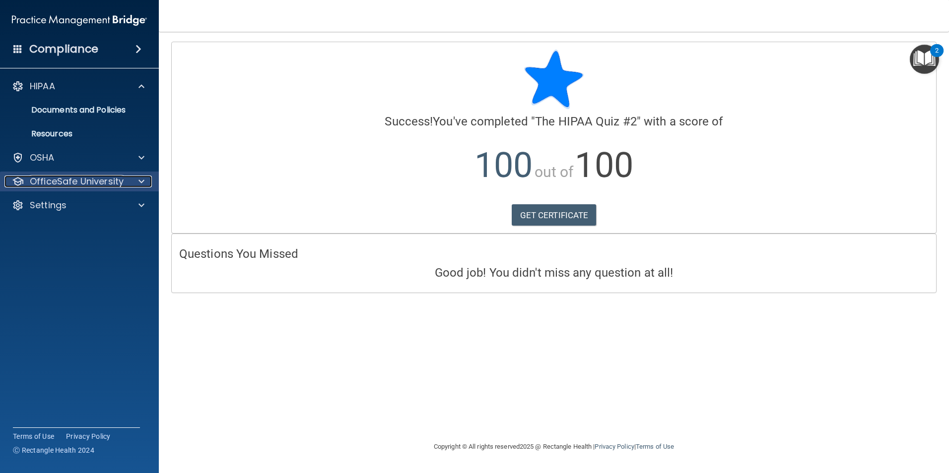
click at [69, 182] on p "OfficeSafe University" at bounding box center [77, 182] width 94 height 12
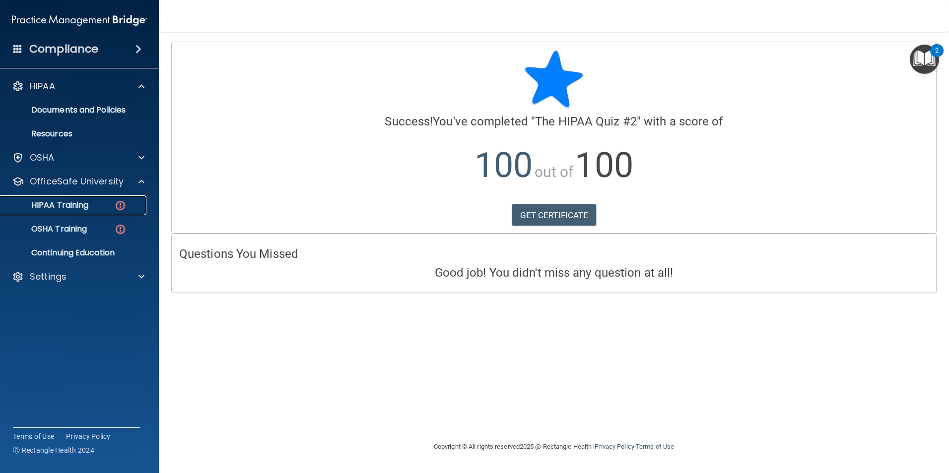
click at [70, 208] on p "HIPAA Training" at bounding box center [47, 205] width 82 height 10
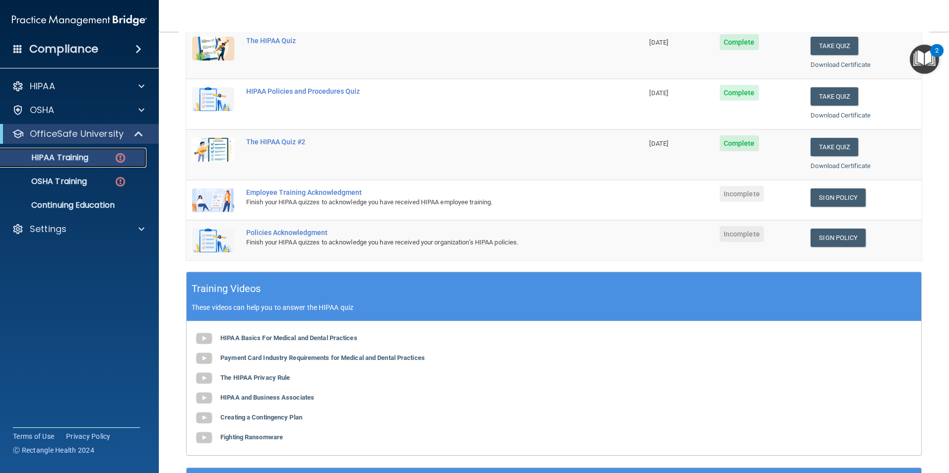
scroll to position [149, 0]
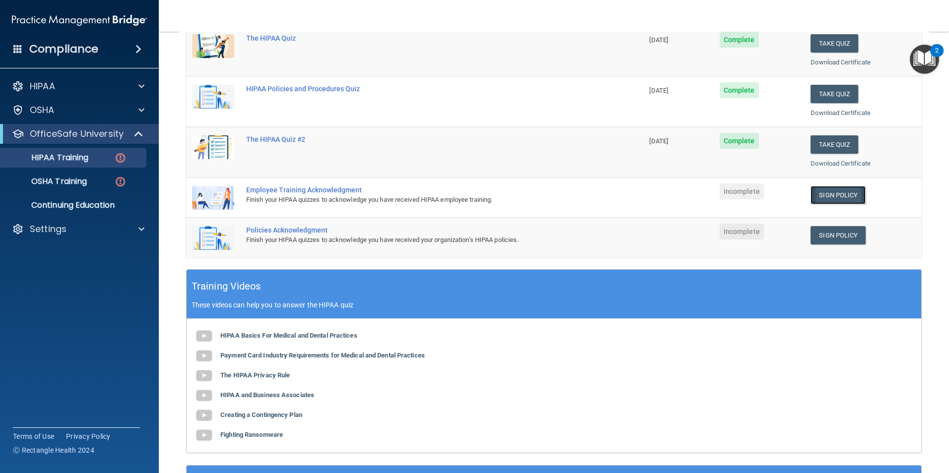
click at [836, 196] on link "Sign Policy" at bounding box center [837, 195] width 55 height 18
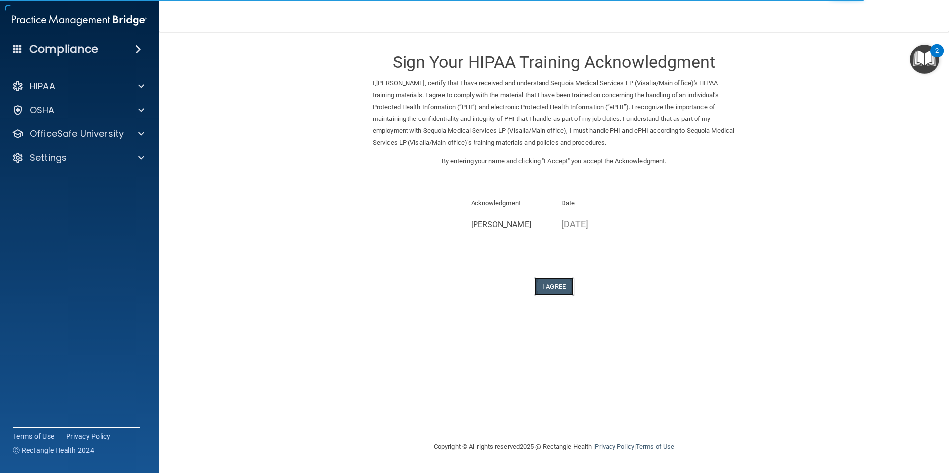
click at [559, 290] on button "I Agree" at bounding box center [554, 286] width 40 height 18
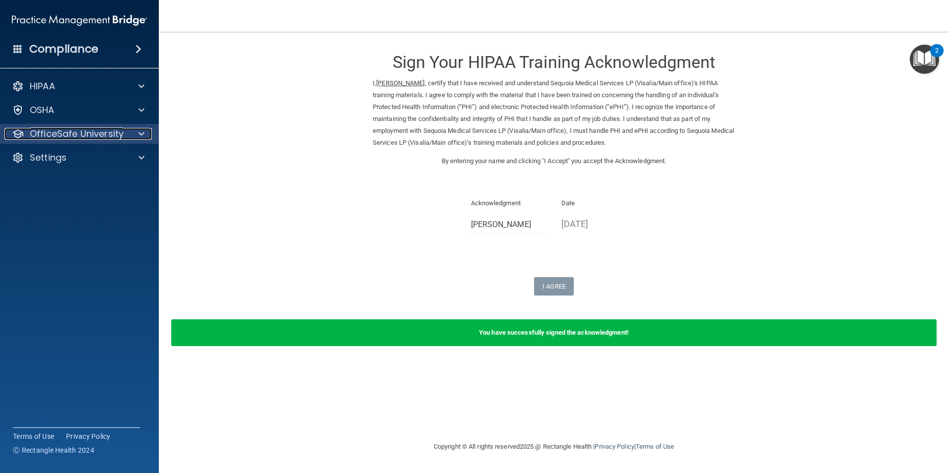
click at [51, 133] on p "OfficeSafe University" at bounding box center [77, 134] width 94 height 12
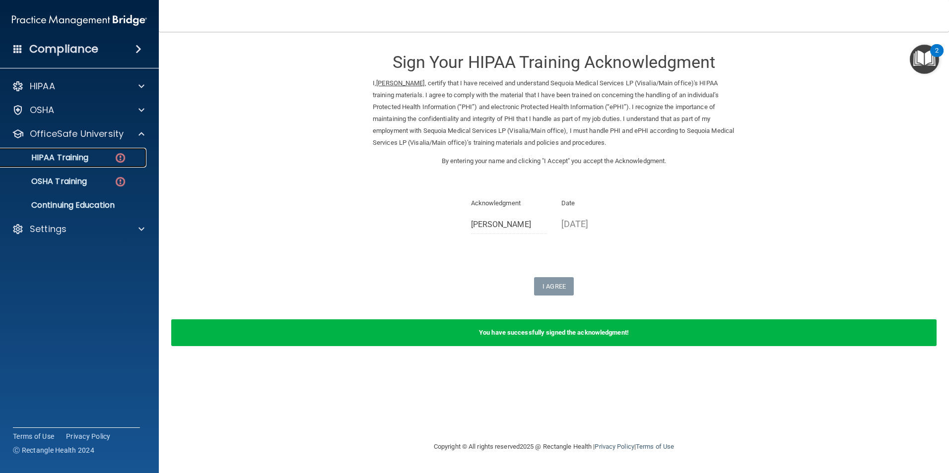
click at [66, 160] on p "HIPAA Training" at bounding box center [47, 158] width 82 height 10
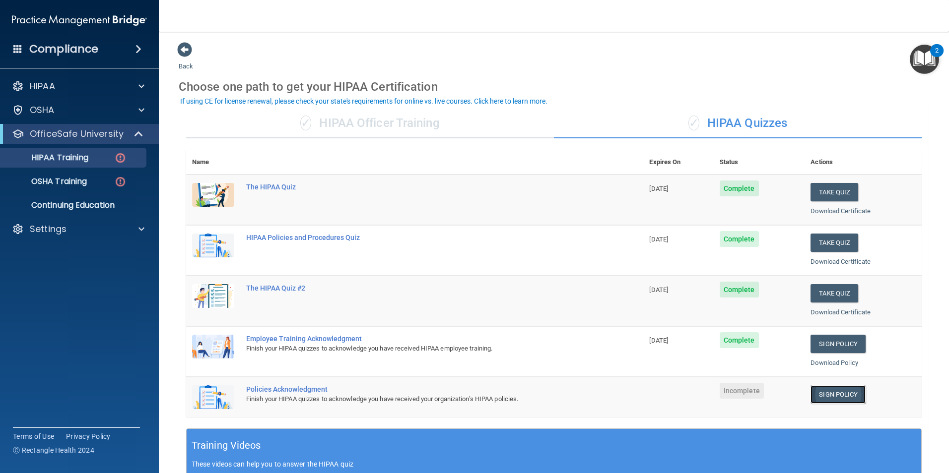
click at [831, 394] on link "Sign Policy" at bounding box center [837, 395] width 55 height 18
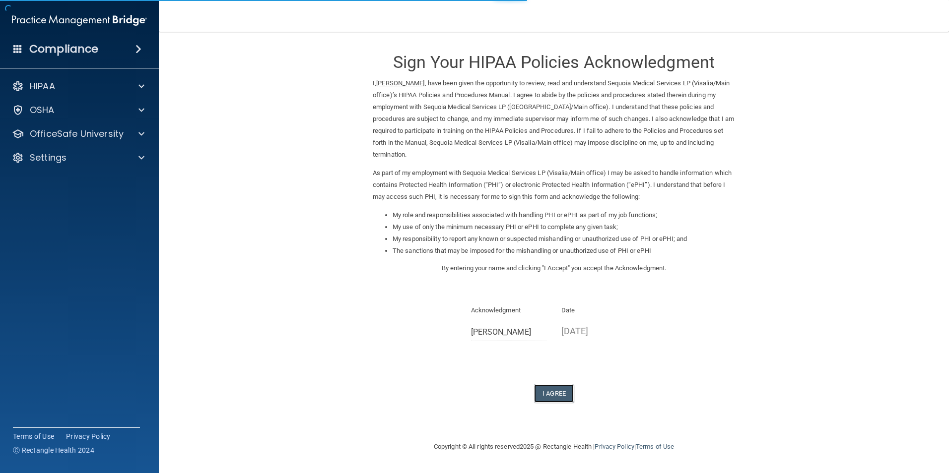
click at [554, 395] on button "I Agree" at bounding box center [554, 394] width 40 height 18
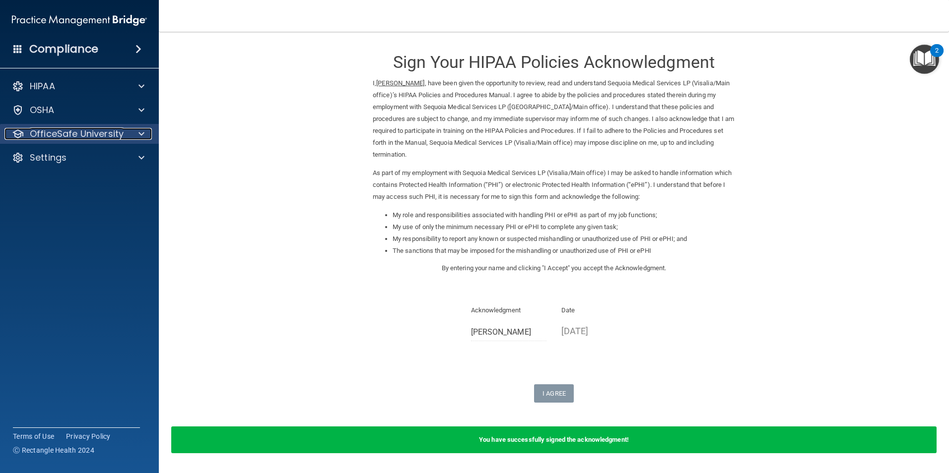
click at [75, 131] on p "OfficeSafe University" at bounding box center [77, 134] width 94 height 12
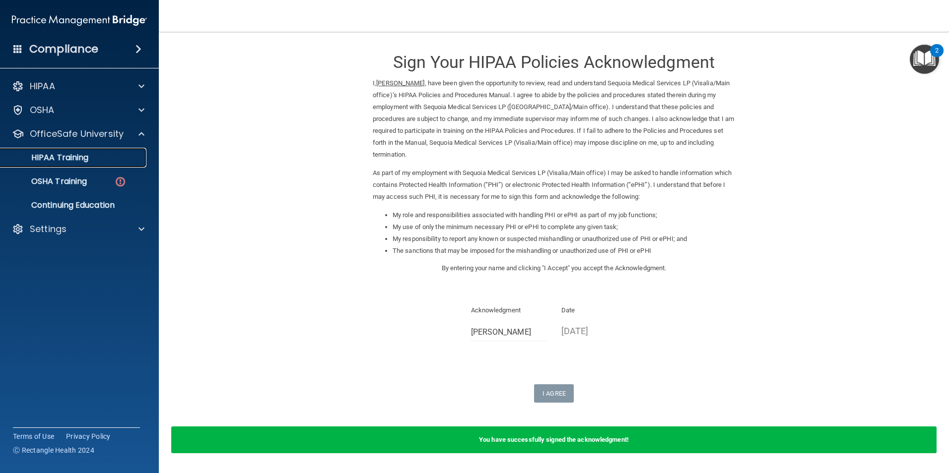
click at [66, 160] on p "HIPAA Training" at bounding box center [47, 158] width 82 height 10
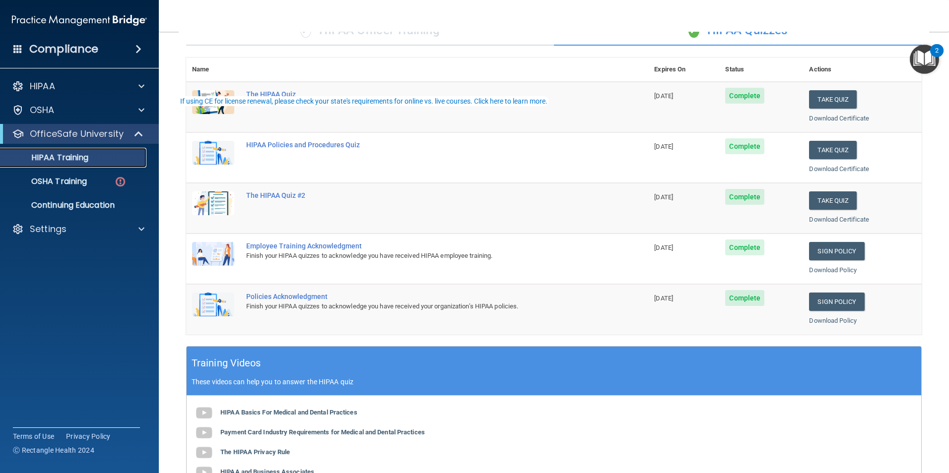
scroll to position [198, 0]
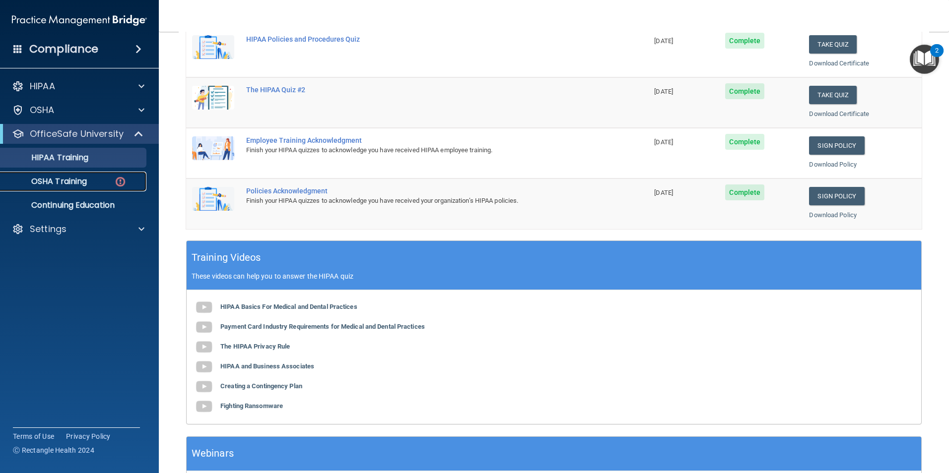
click at [84, 185] on p "OSHA Training" at bounding box center [46, 182] width 80 height 10
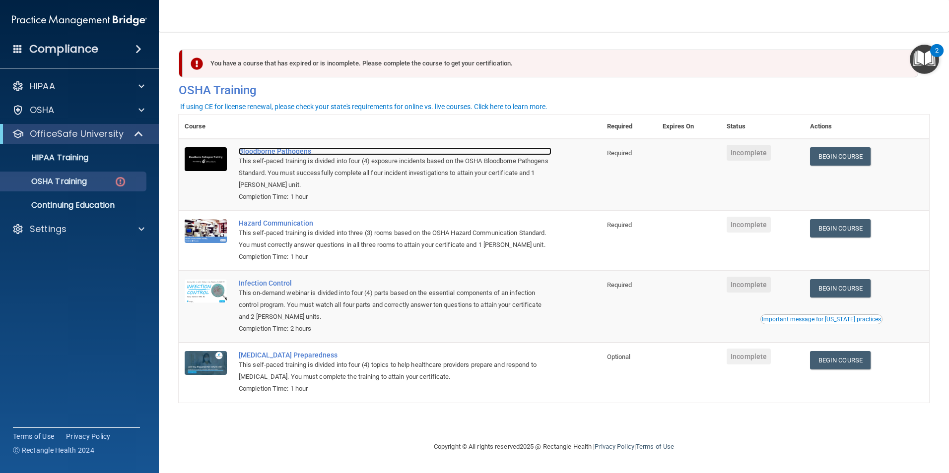
click at [287, 150] on div "Bloodborne Pathogens" at bounding box center [395, 151] width 313 height 8
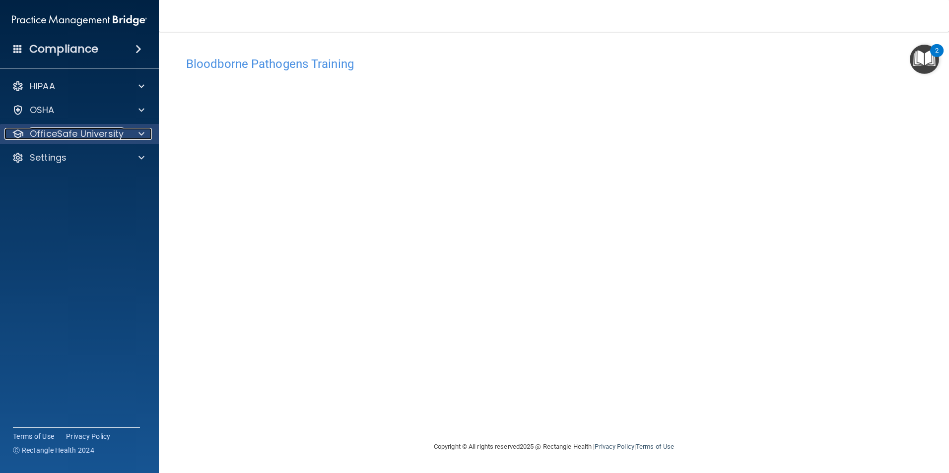
click at [65, 131] on p "OfficeSafe University" at bounding box center [77, 134] width 94 height 12
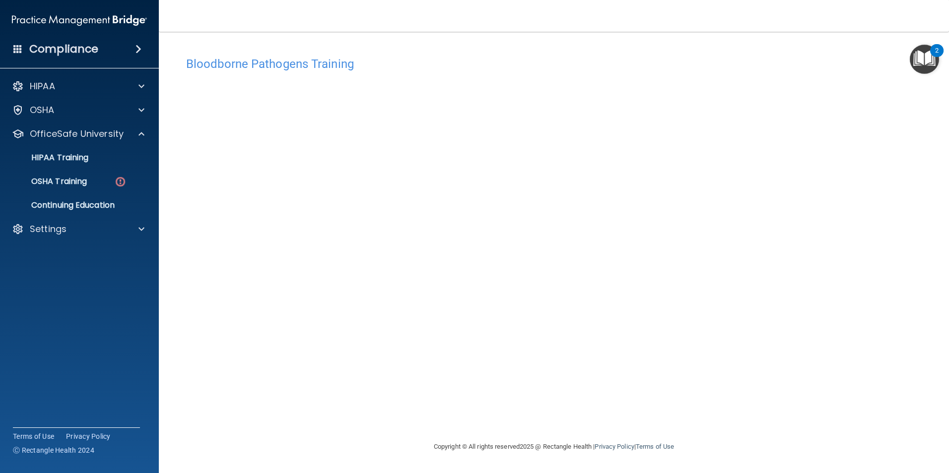
click at [439, 427] on div "Bloodborne Pathogens Training This course doesn’t expire until . Are you sure y…" at bounding box center [554, 247] width 750 height 390
click at [67, 183] on p "OSHA Training" at bounding box center [46, 182] width 80 height 10
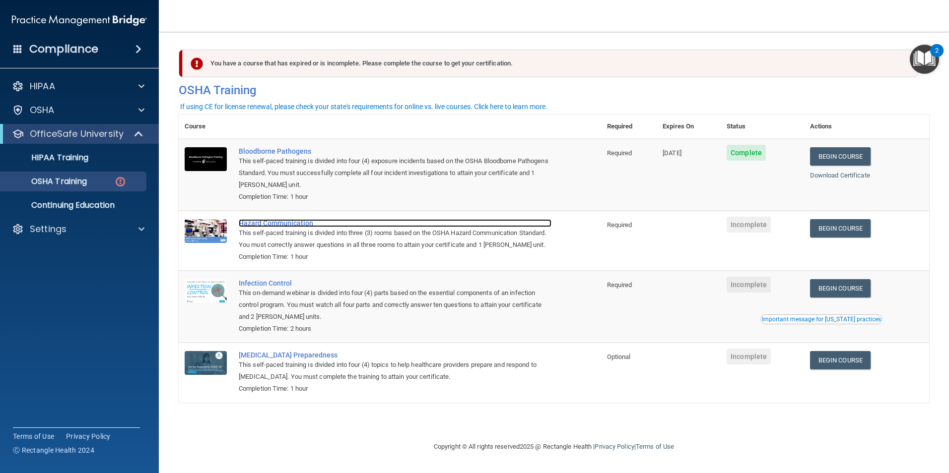
click at [277, 226] on div "Hazard Communication" at bounding box center [395, 223] width 313 height 8
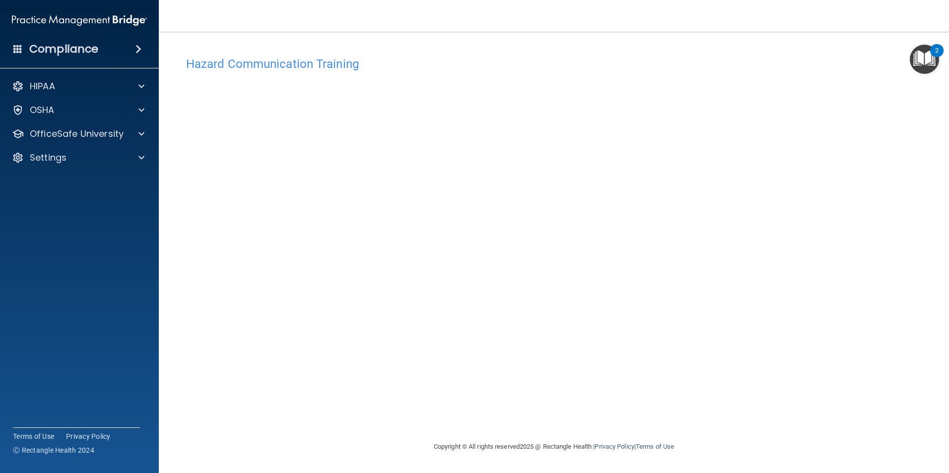
click at [782, 143] on div "Hazard Communication Training This course doesn’t expire until . Are you sure y…" at bounding box center [554, 247] width 750 height 390
click at [41, 112] on p "OSHA" at bounding box center [42, 110] width 25 height 12
click at [64, 158] on p "Resources" at bounding box center [73, 158] width 135 height 10
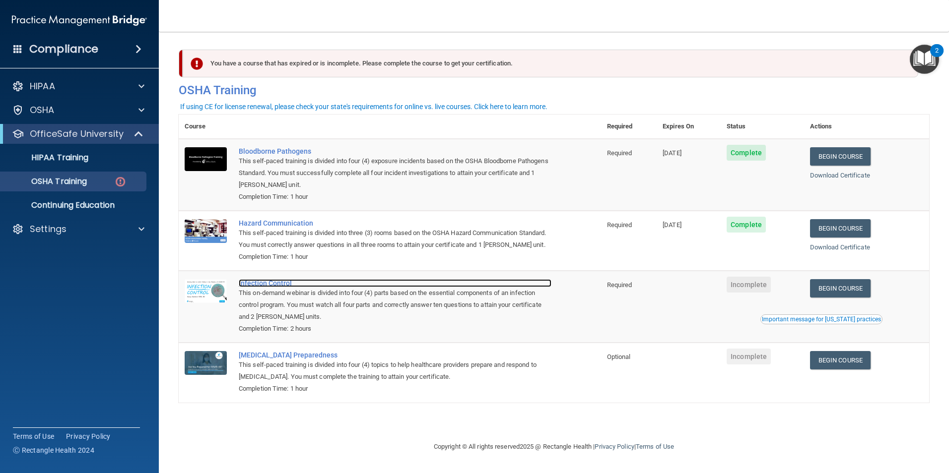
click at [261, 287] on div "Infection Control" at bounding box center [395, 283] width 313 height 8
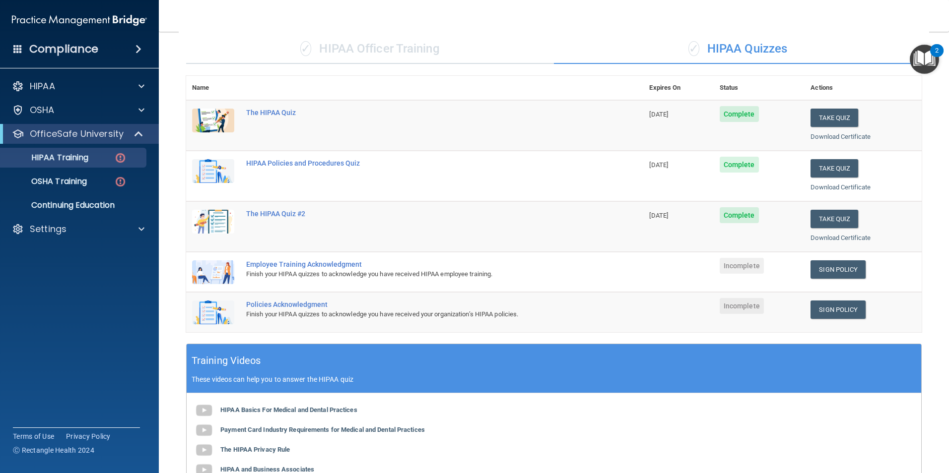
scroll to position [149, 0]
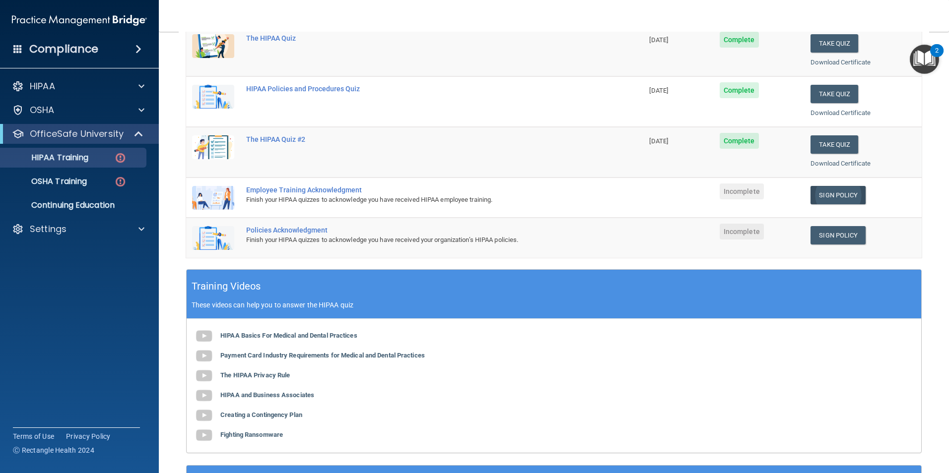
click at [830, 195] on link "Sign Policy" at bounding box center [837, 195] width 55 height 18
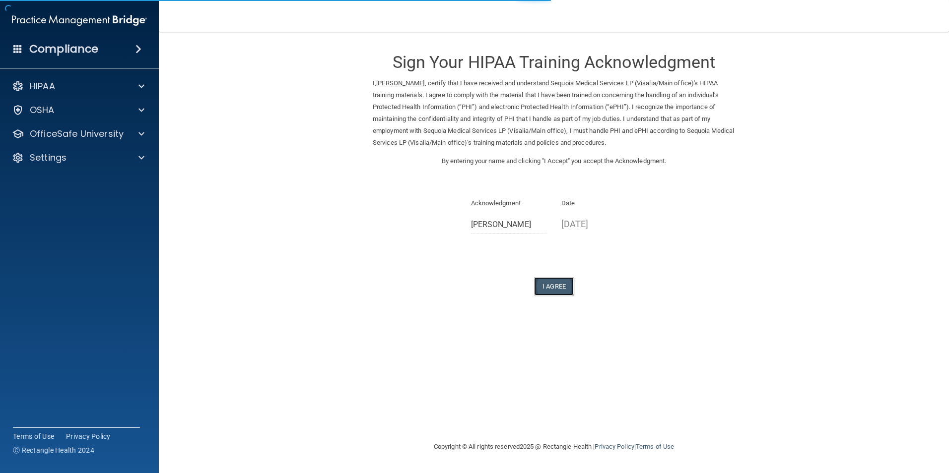
click at [547, 286] on button "I Agree" at bounding box center [554, 286] width 40 height 18
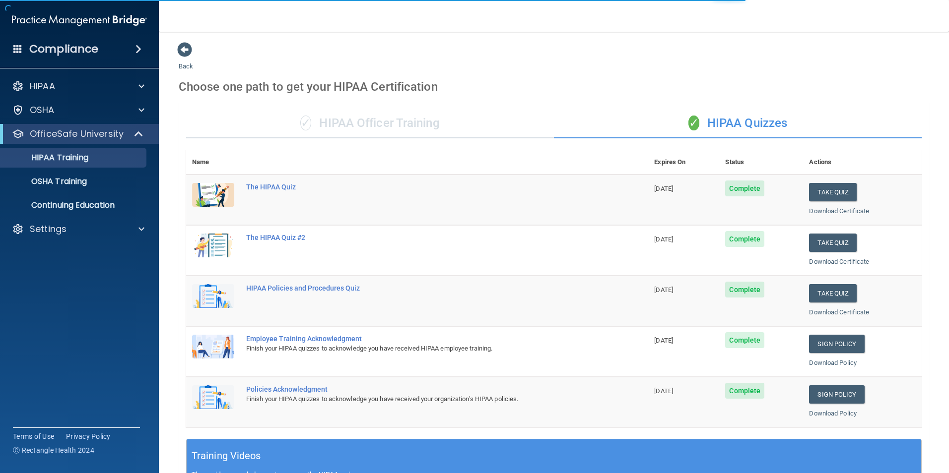
scroll to position [50, 0]
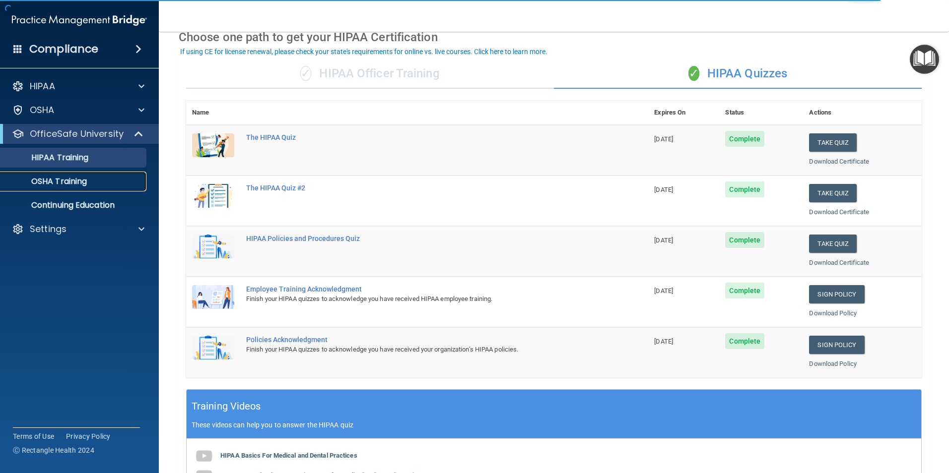
click at [69, 184] on p "OSHA Training" at bounding box center [46, 182] width 80 height 10
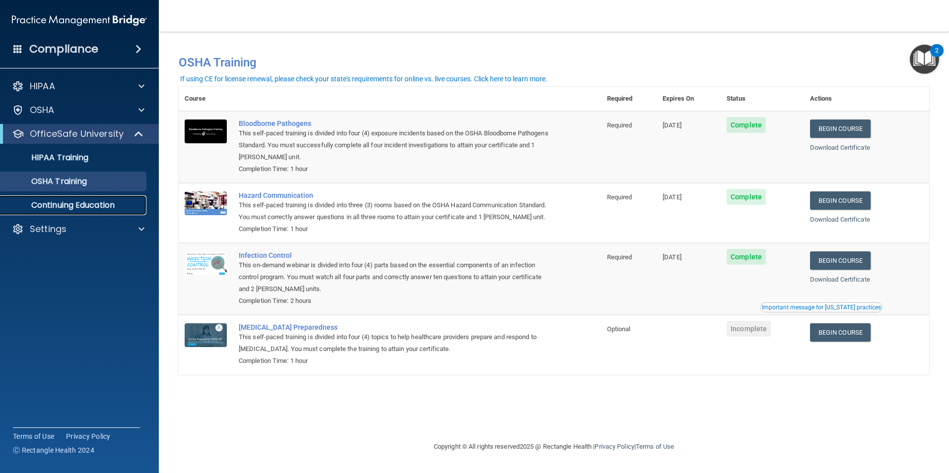
click at [87, 207] on p "Continuing Education" at bounding box center [73, 205] width 135 height 10
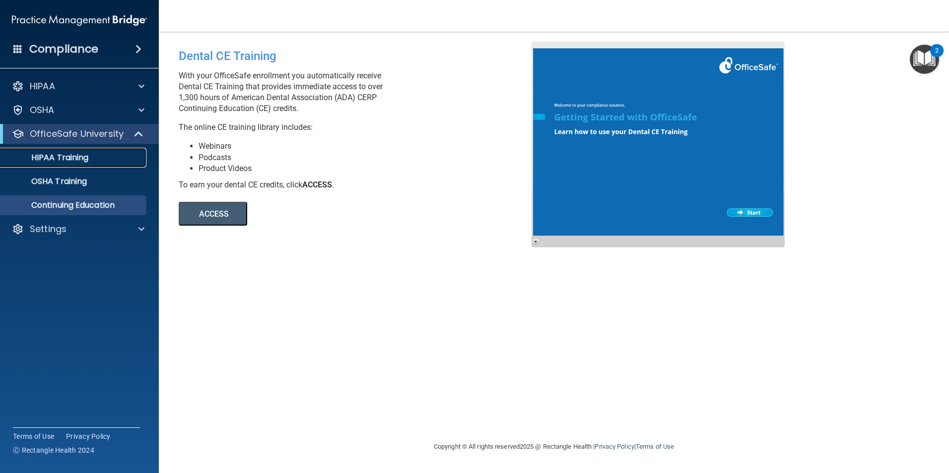
click at [60, 157] on p "HIPAA Training" at bounding box center [47, 158] width 82 height 10
